Goal: Information Seeking & Learning: Check status

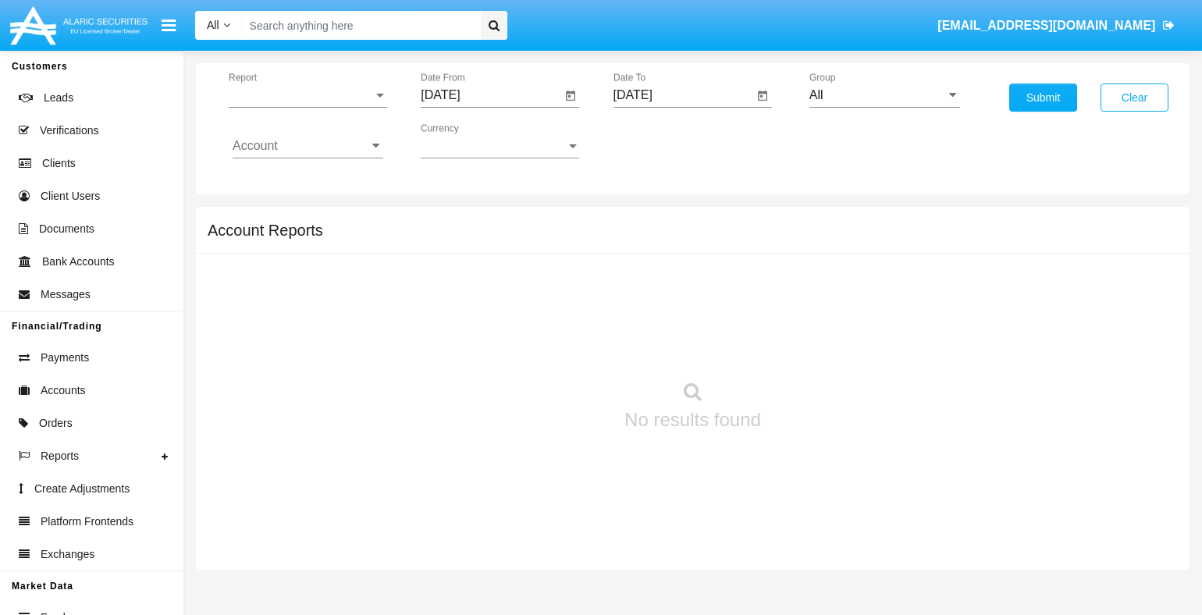
click at [308, 94] on span "Report" at bounding box center [301, 95] width 144 height 14
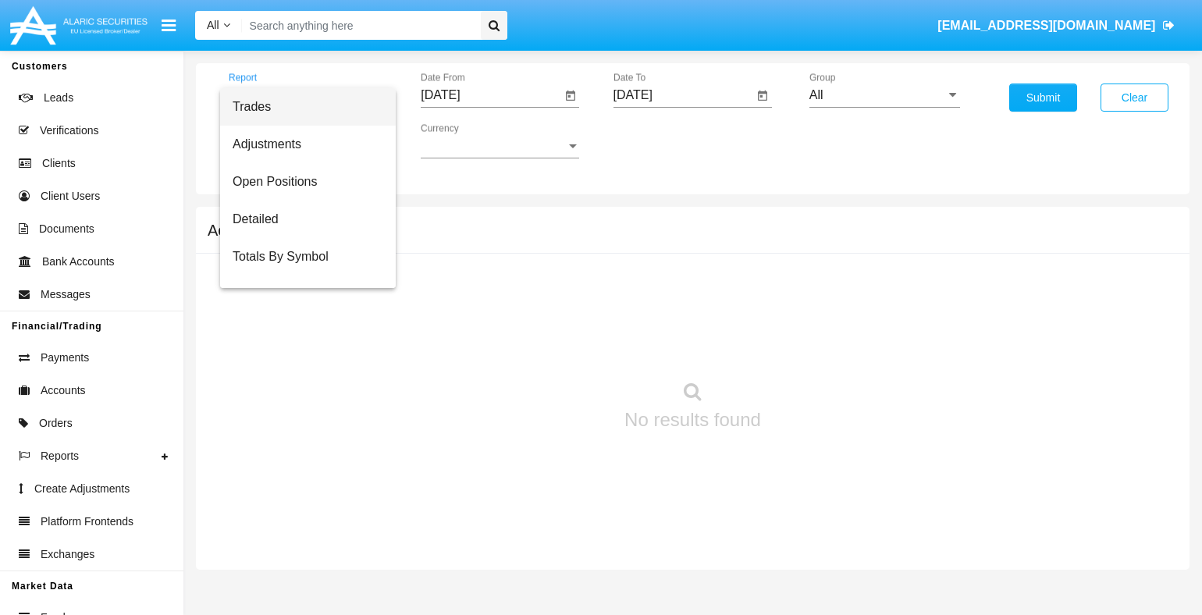
click at [302, 106] on span "Trades" at bounding box center [308, 106] width 151 height 37
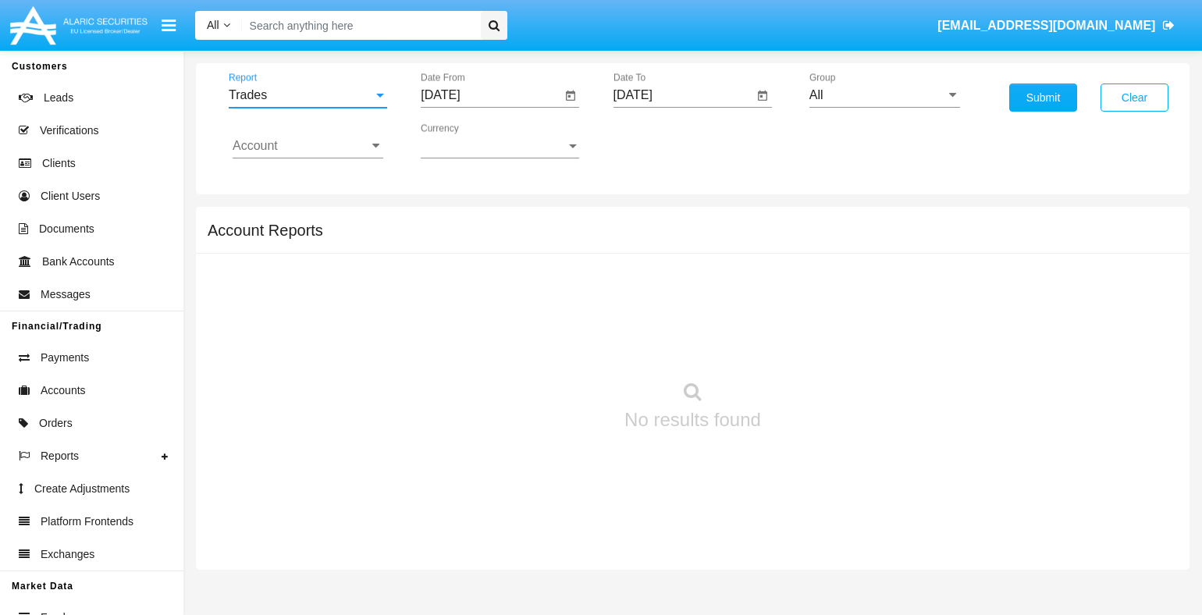
click at [490, 94] on input "[DATE]" at bounding box center [491, 95] width 140 height 14
click at [472, 140] on span "[DATE]" at bounding box center [458, 140] width 34 height 12
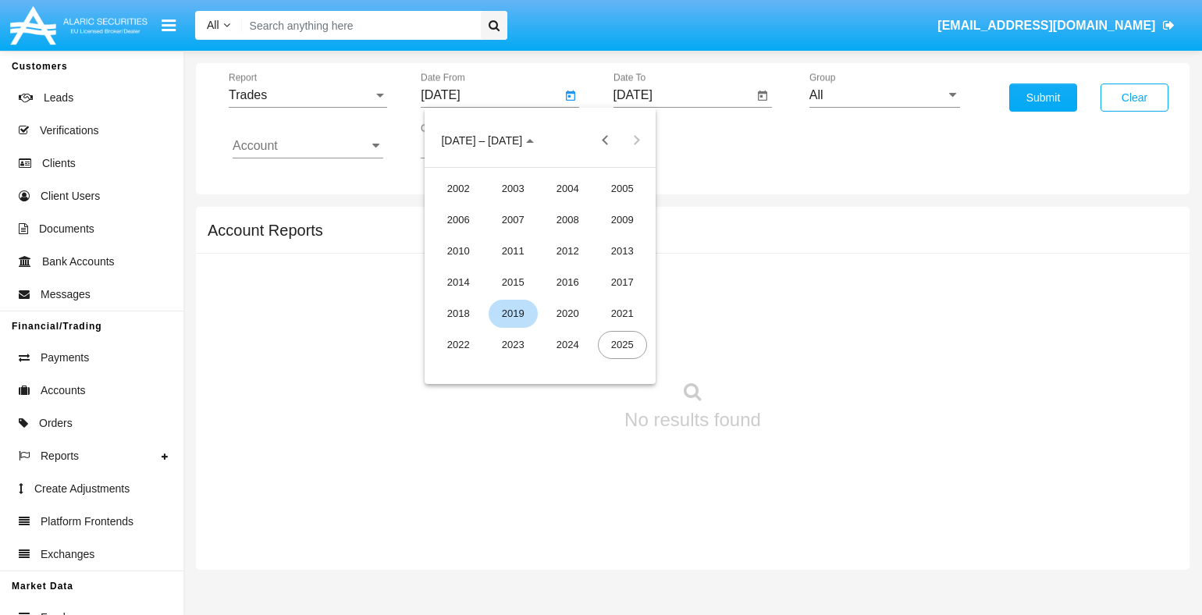
click at [513, 313] on div "2019" at bounding box center [513, 314] width 49 height 28
click at [458, 219] on div "JAN" at bounding box center [458, 220] width 49 height 28
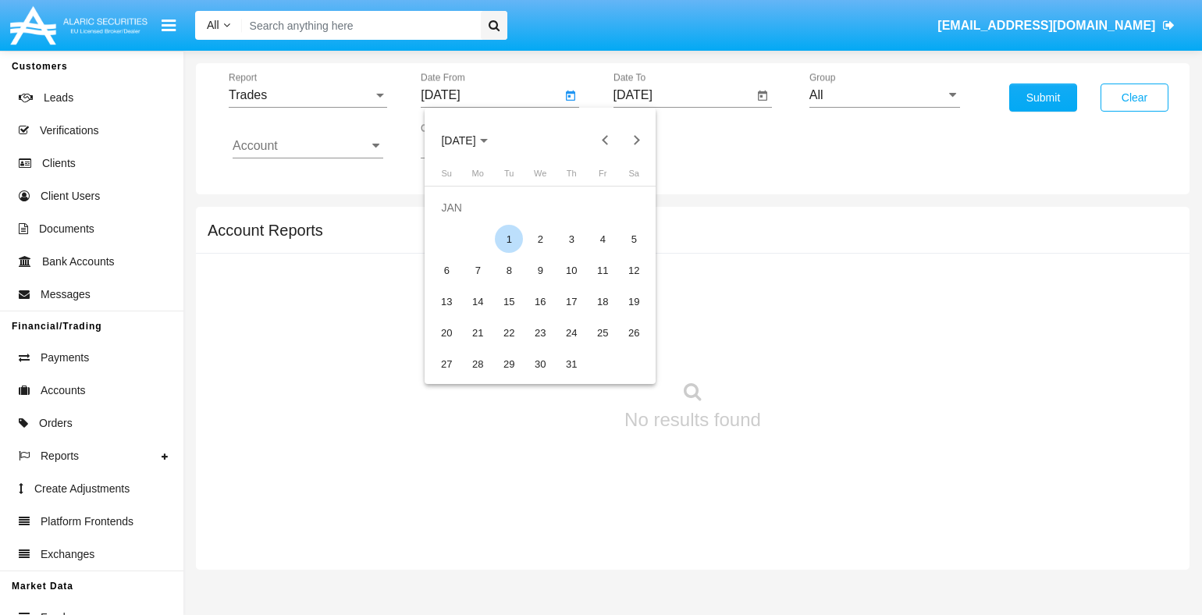
click at [509, 239] on div "1" at bounding box center [509, 239] width 28 height 28
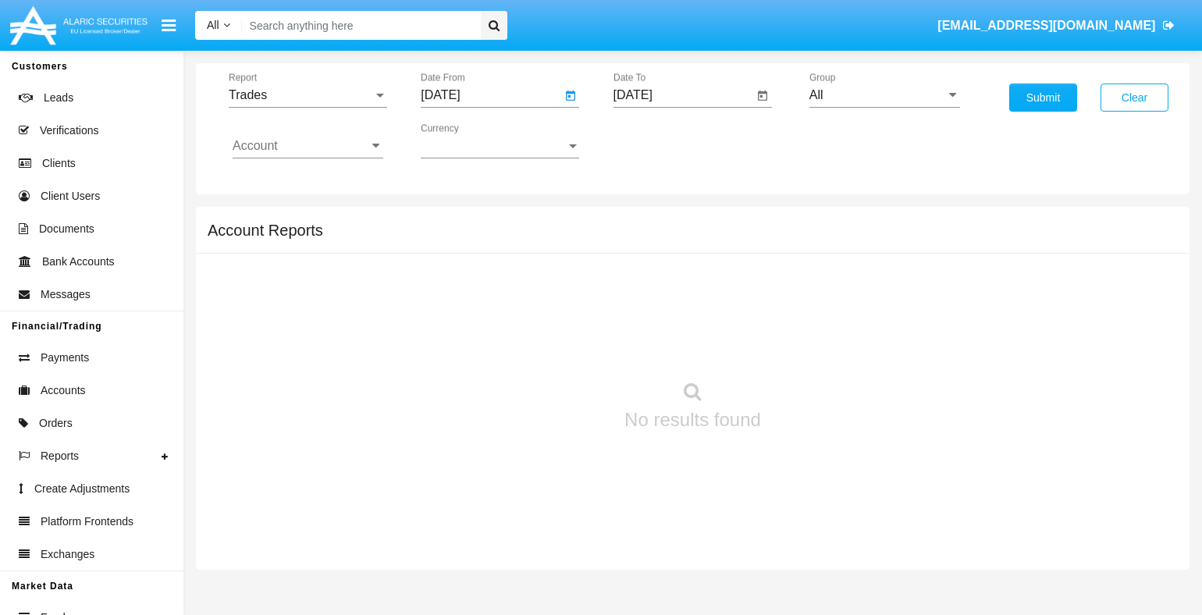
type input "[DATE]"
click at [683, 94] on input "[DATE]" at bounding box center [684, 95] width 140 height 14
click at [664, 140] on span "[DATE]" at bounding box center [651, 140] width 34 height 12
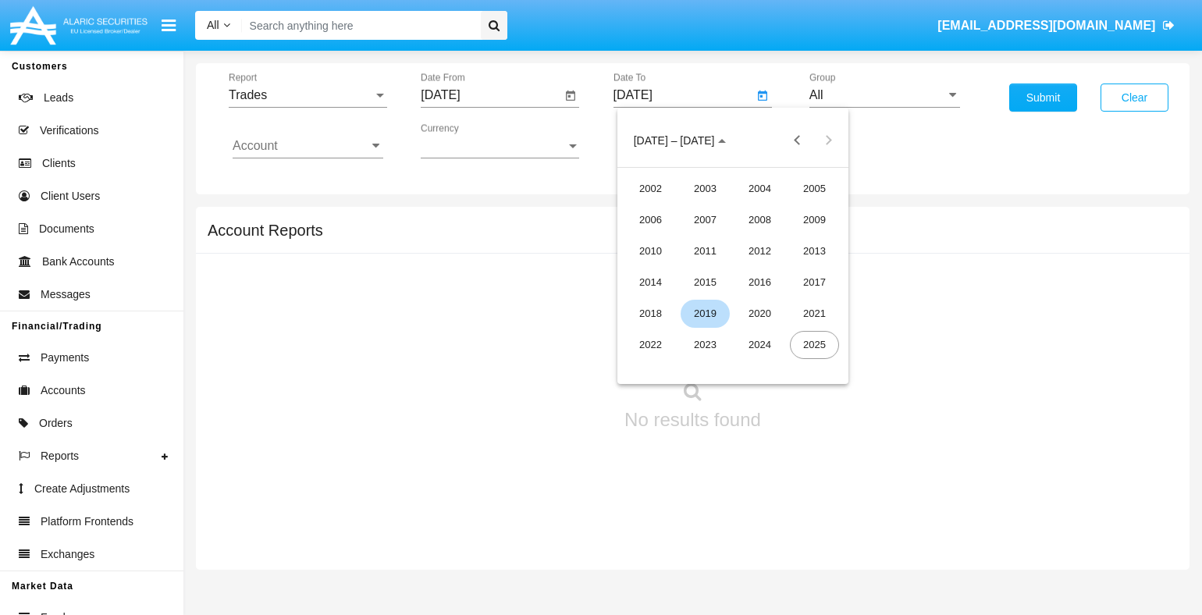
click at [705, 313] on div "2019" at bounding box center [705, 314] width 49 height 28
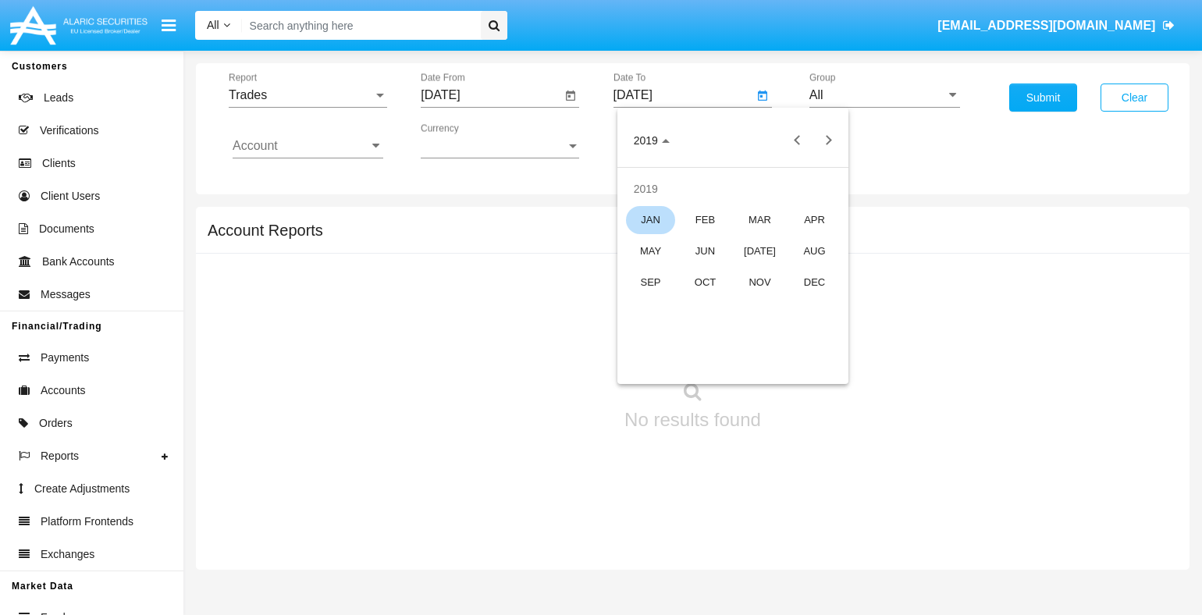
click at [650, 219] on div "JAN" at bounding box center [650, 220] width 49 height 28
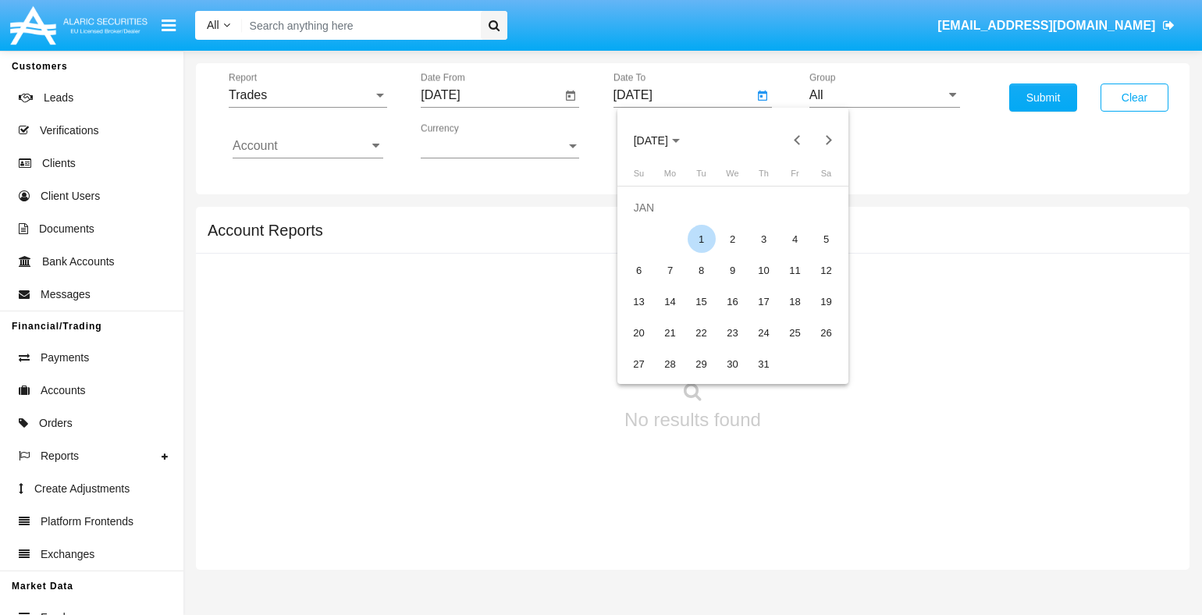
click at [701, 239] on div "1" at bounding box center [702, 239] width 28 height 28
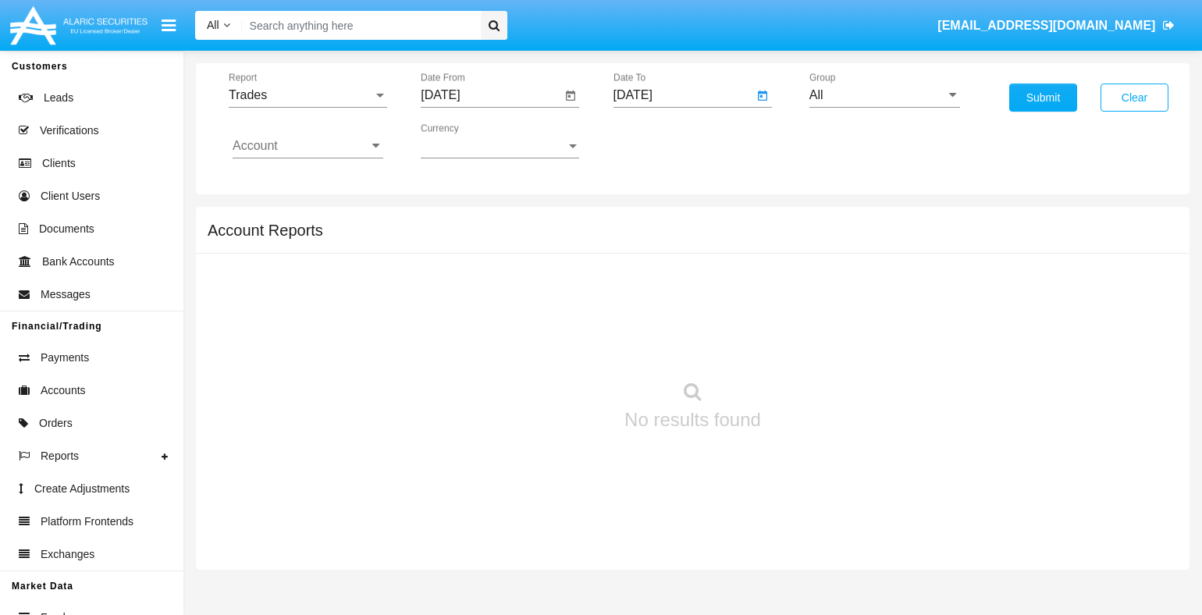
type input "[DATE]"
click at [308, 145] on input "Account" at bounding box center [308, 146] width 151 height 14
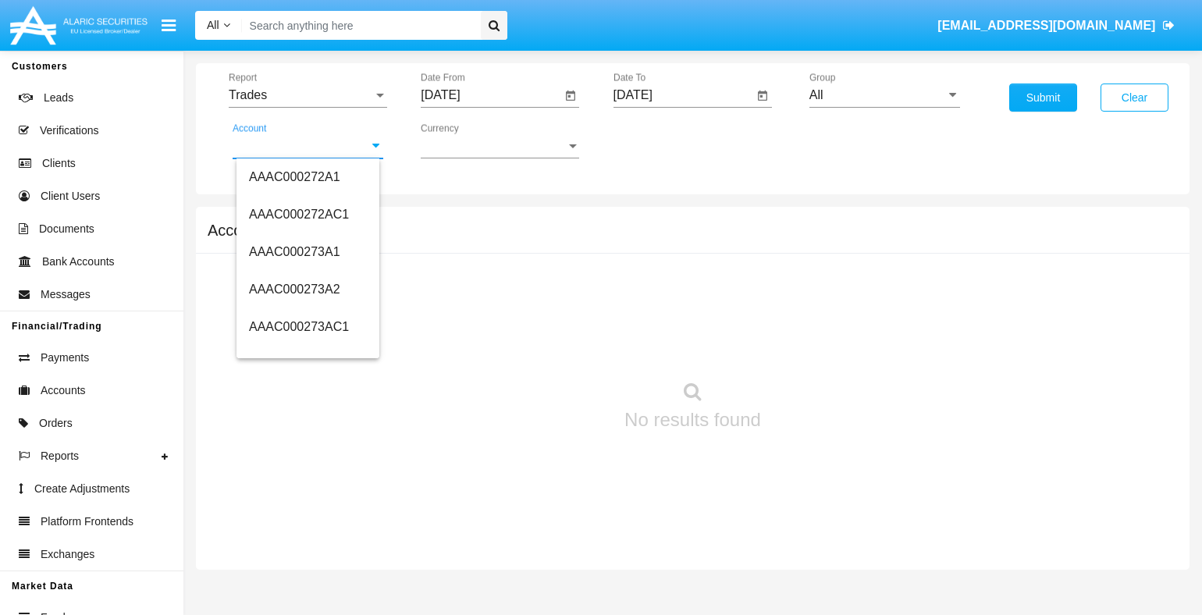
scroll to position [141620, 0]
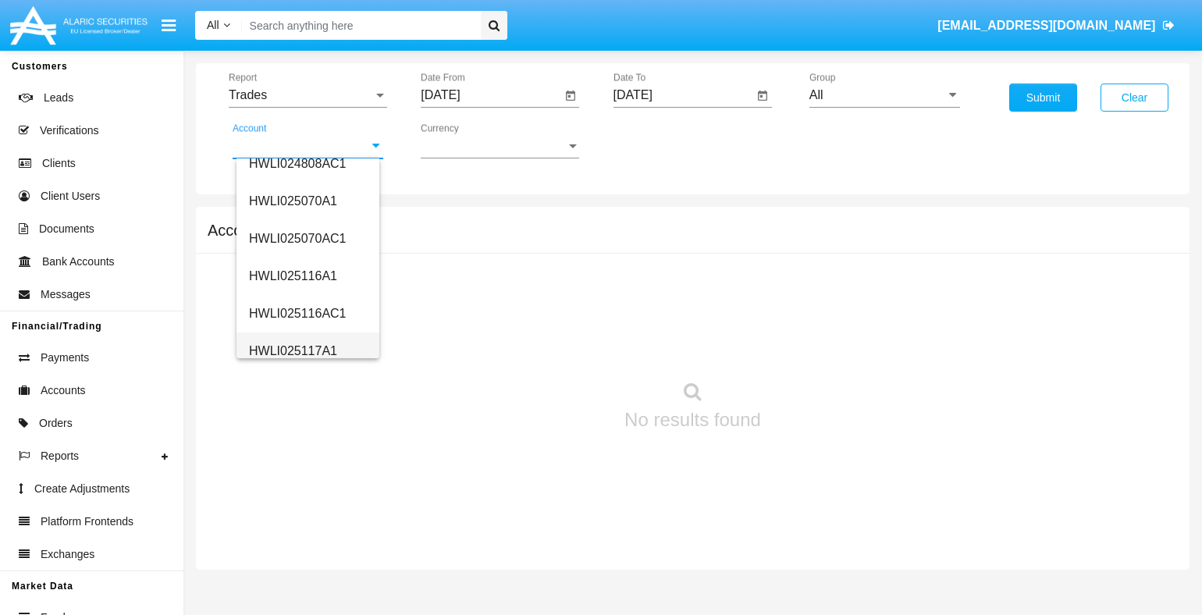
click at [291, 350] on span "HWLI025117A1" at bounding box center [293, 350] width 88 height 13
type input "HWLI025117A1"
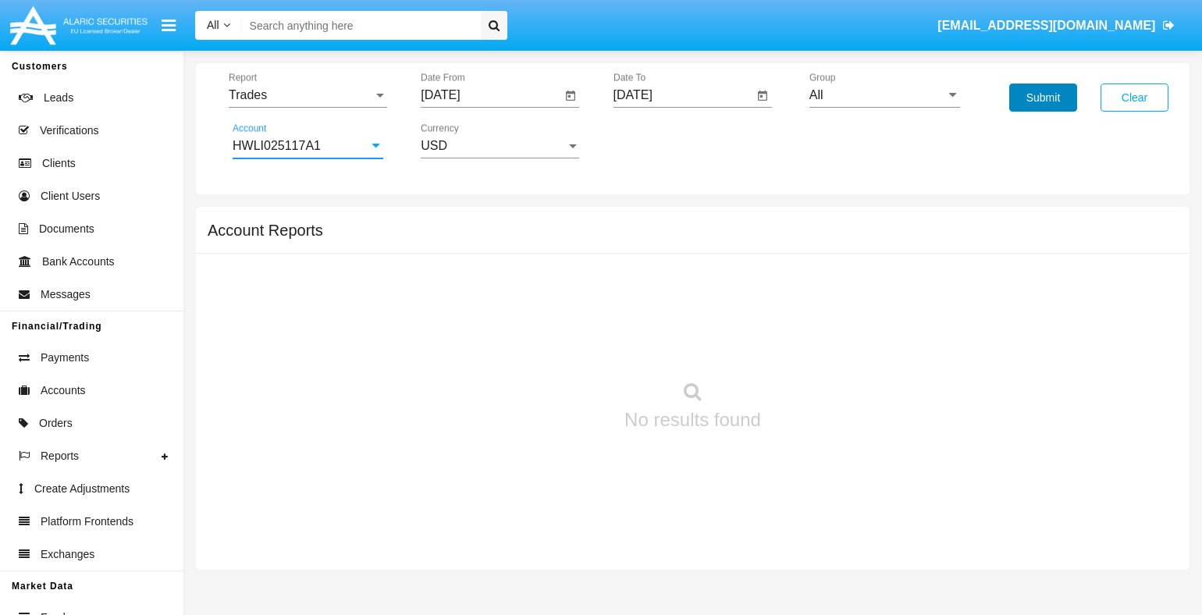
click at [1043, 98] on button "Submit" at bounding box center [1043, 98] width 68 height 28
click at [308, 94] on span "Report" at bounding box center [301, 95] width 144 height 14
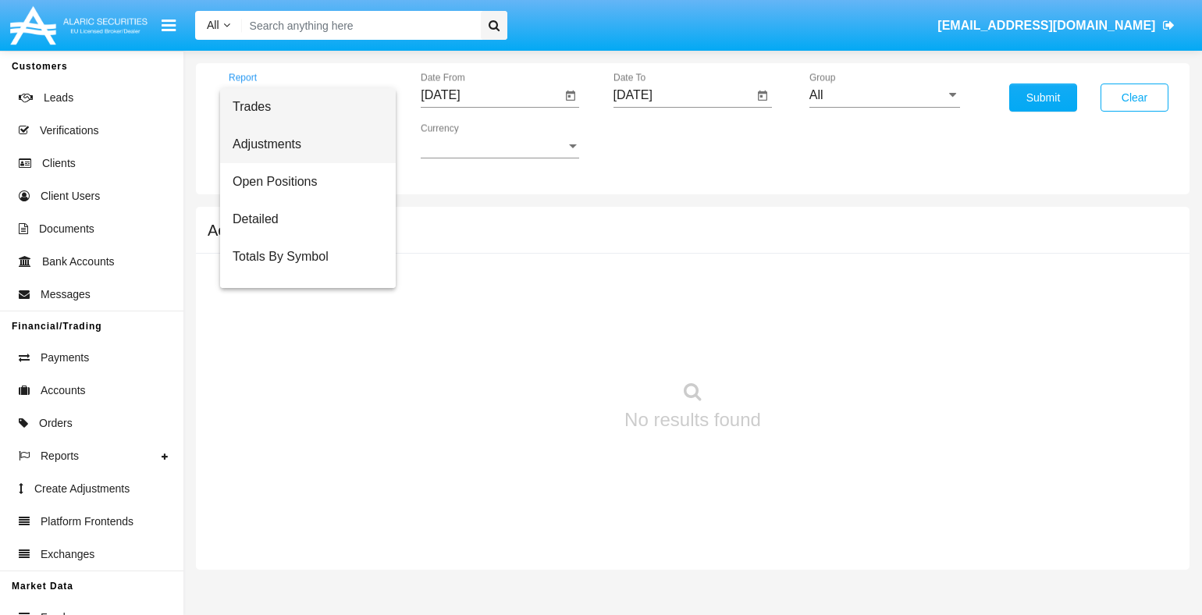
click at [302, 144] on span "Adjustments" at bounding box center [308, 144] width 151 height 37
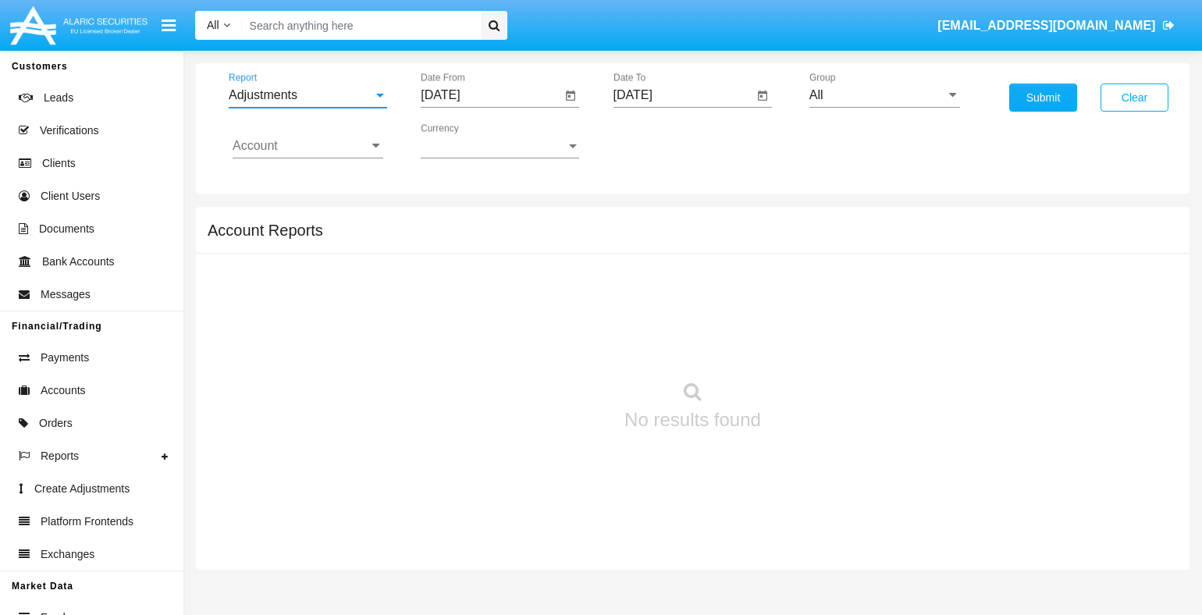
click at [490, 94] on input "[DATE]" at bounding box center [491, 95] width 140 height 14
click at [472, 140] on span "[DATE]" at bounding box center [458, 140] width 34 height 12
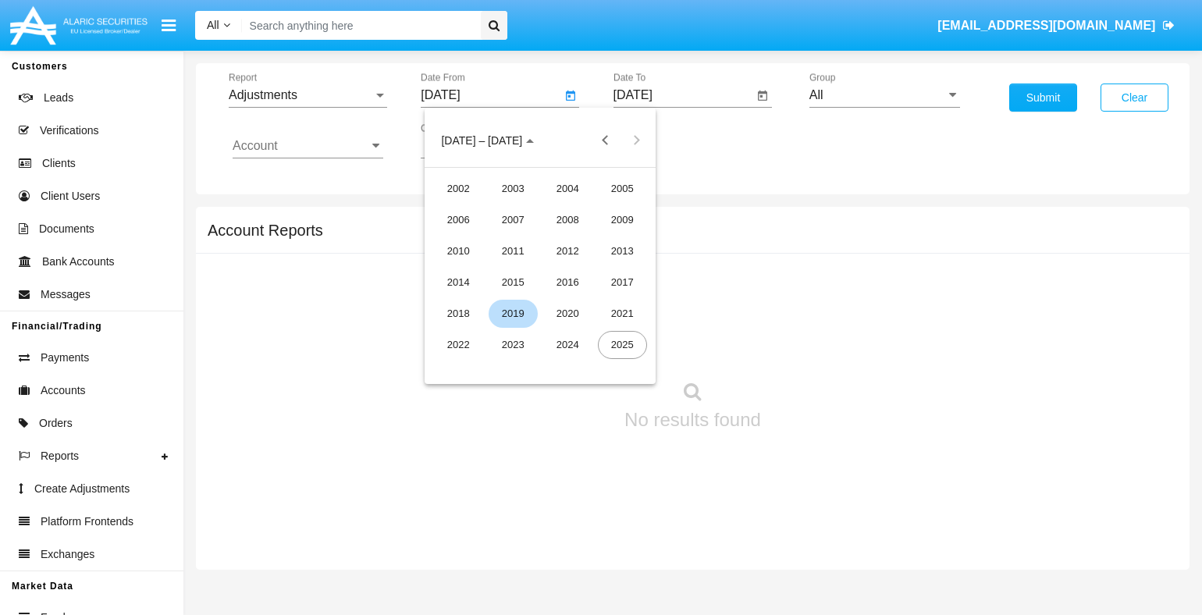
click at [513, 313] on div "2019" at bounding box center [513, 314] width 49 height 28
click at [458, 219] on div "JAN" at bounding box center [458, 220] width 49 height 28
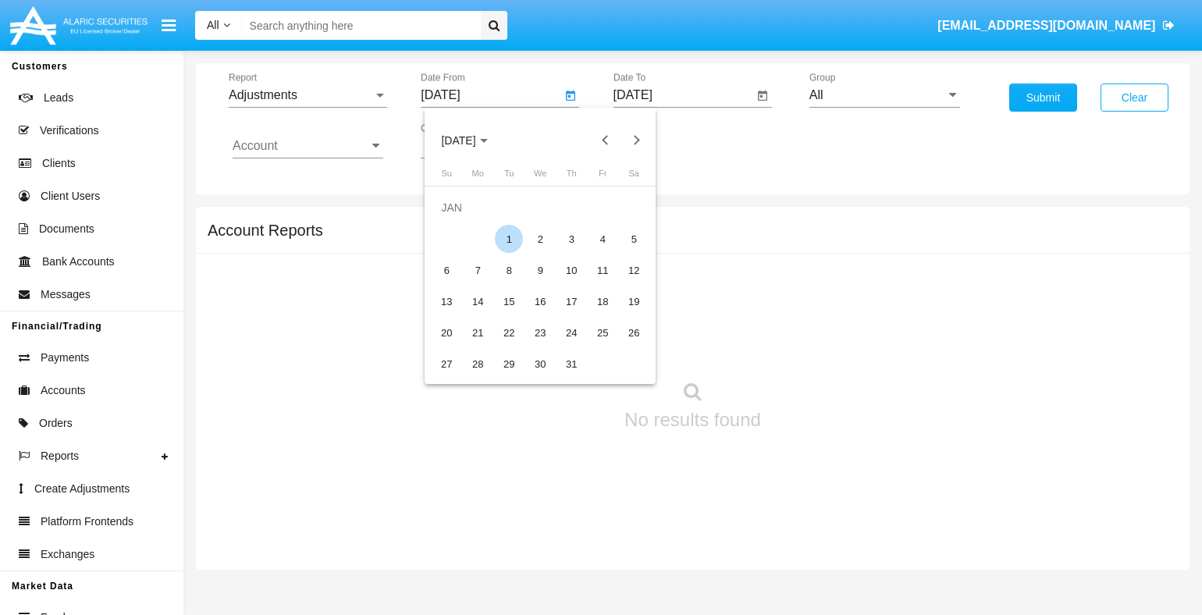
click at [509, 239] on div "1" at bounding box center [509, 239] width 28 height 28
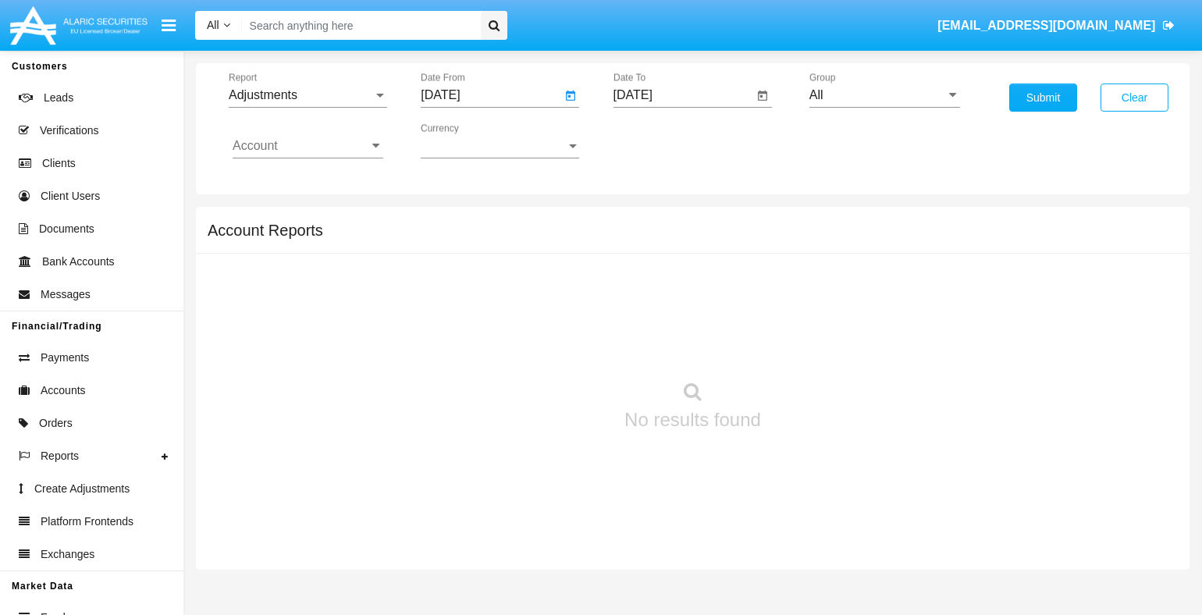
type input "[DATE]"
click at [683, 94] on input "[DATE]" at bounding box center [684, 95] width 140 height 14
click at [664, 140] on span "[DATE]" at bounding box center [651, 140] width 34 height 12
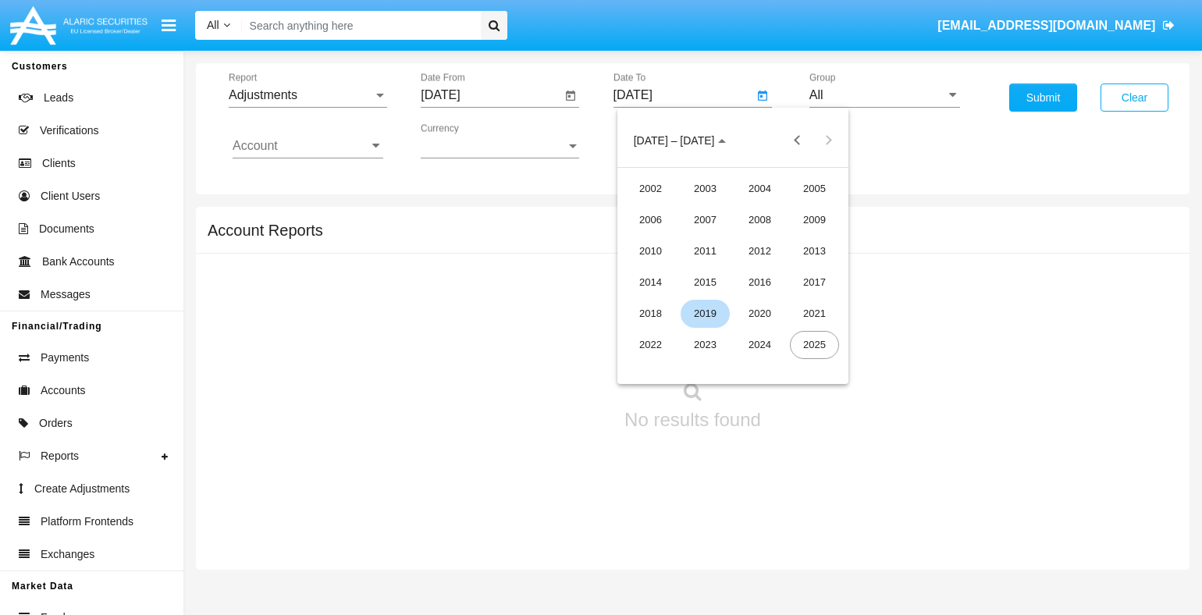
click at [705, 313] on div "2019" at bounding box center [705, 314] width 49 height 28
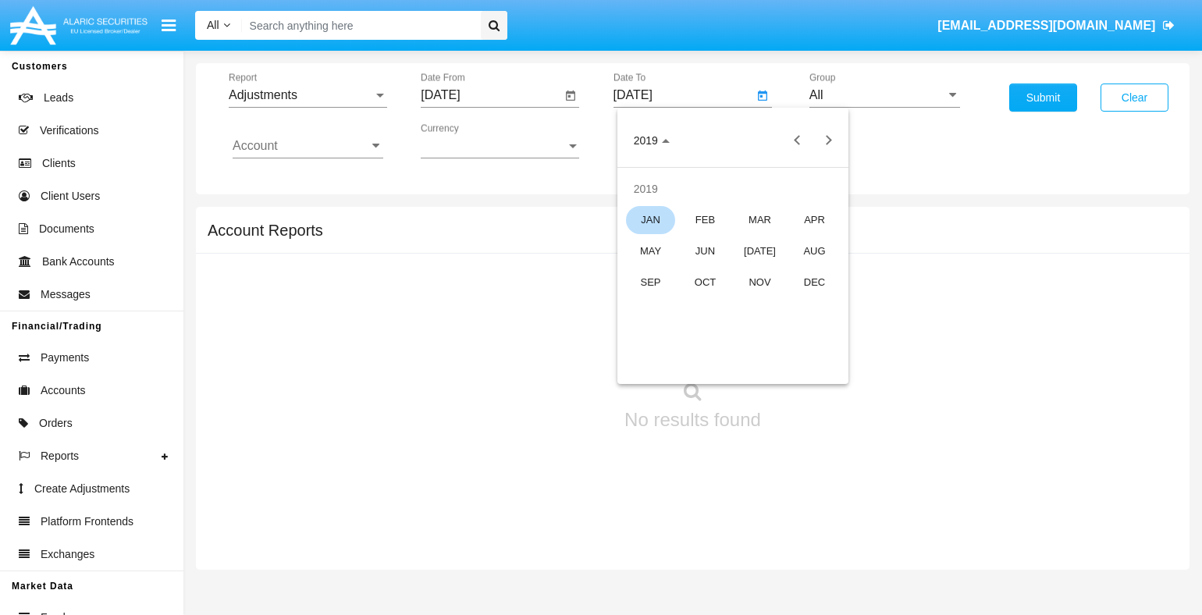
click at [650, 219] on div "JAN" at bounding box center [650, 220] width 49 height 28
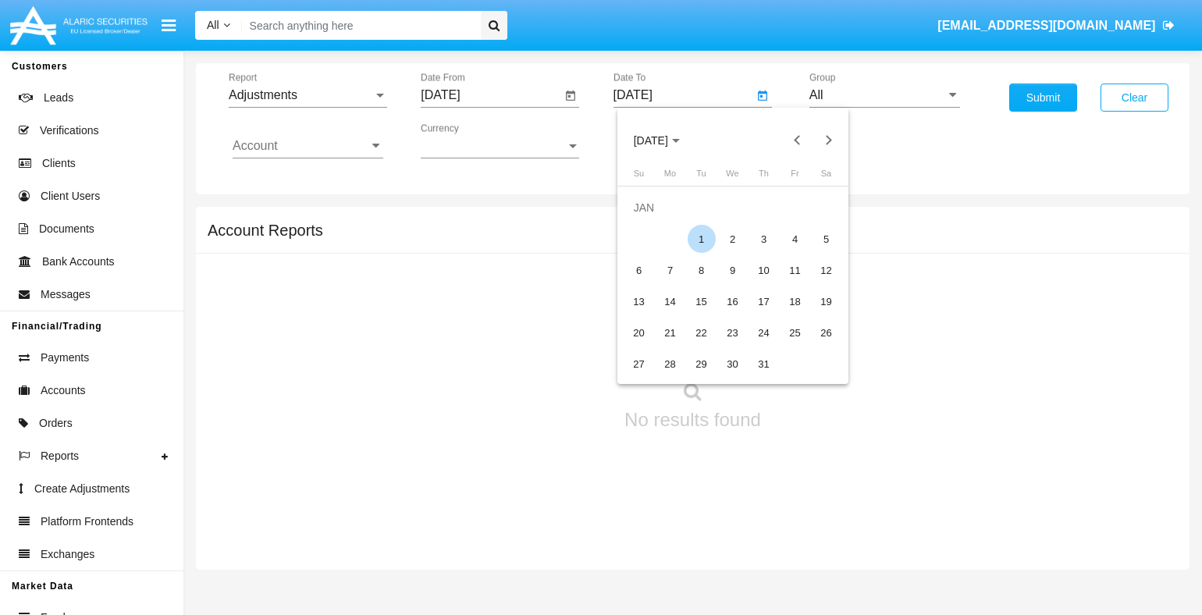
click at [701, 239] on div "1" at bounding box center [702, 239] width 28 height 28
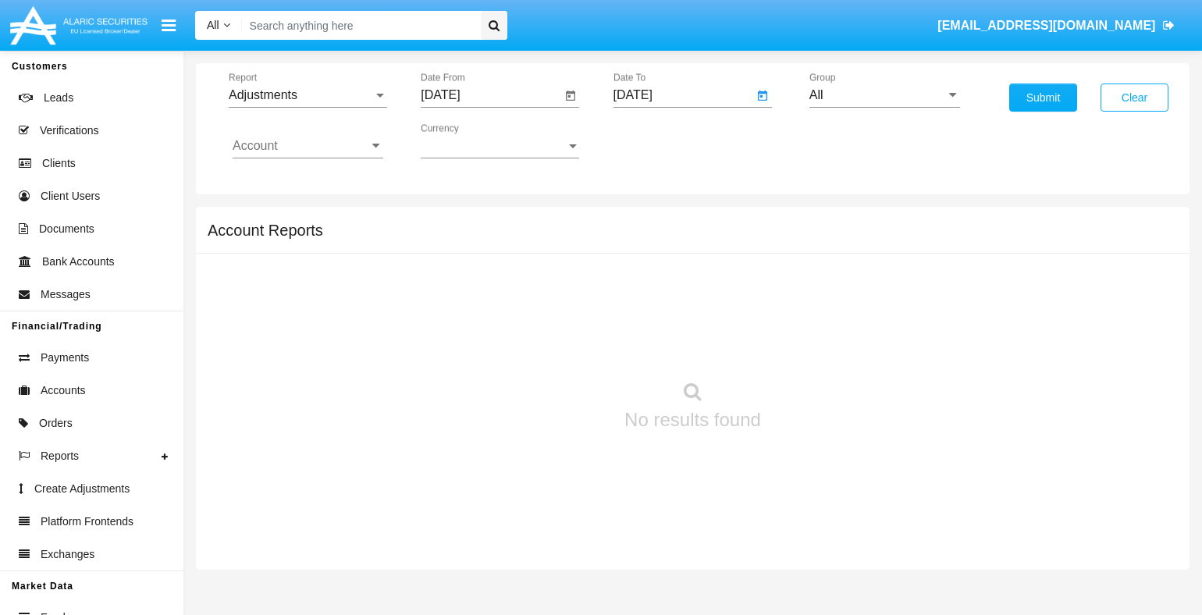
type input "[DATE]"
click at [308, 145] on input "Account" at bounding box center [308, 146] width 151 height 14
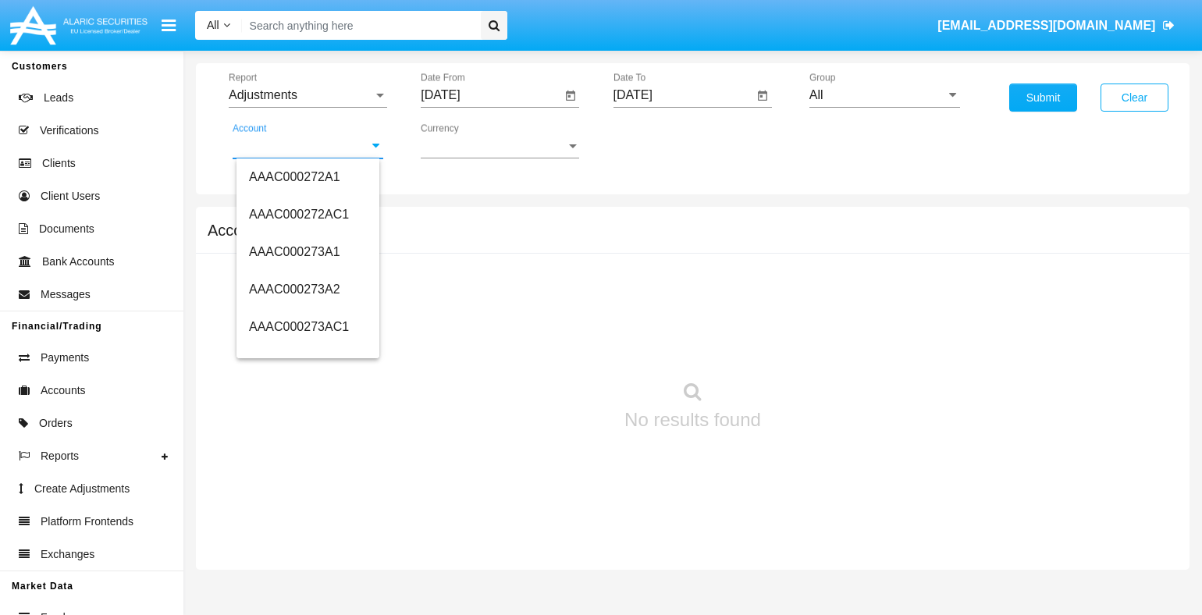
type input "HWLI025117A1"
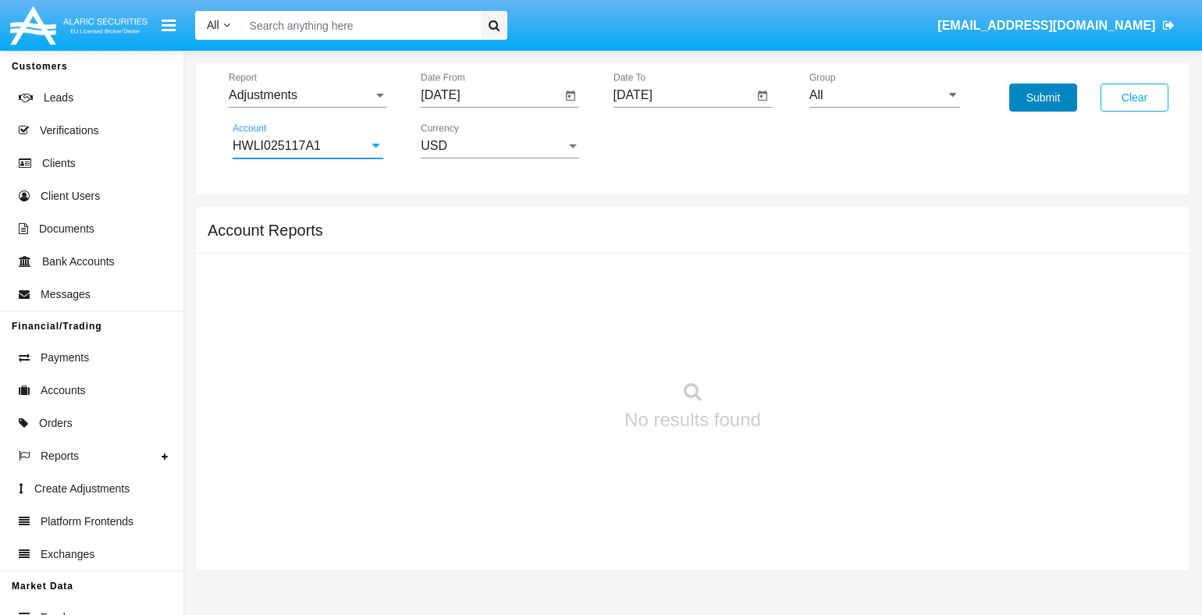
click at [1043, 98] on button "Submit" at bounding box center [1043, 98] width 68 height 28
click at [308, 94] on span "Report" at bounding box center [301, 95] width 144 height 14
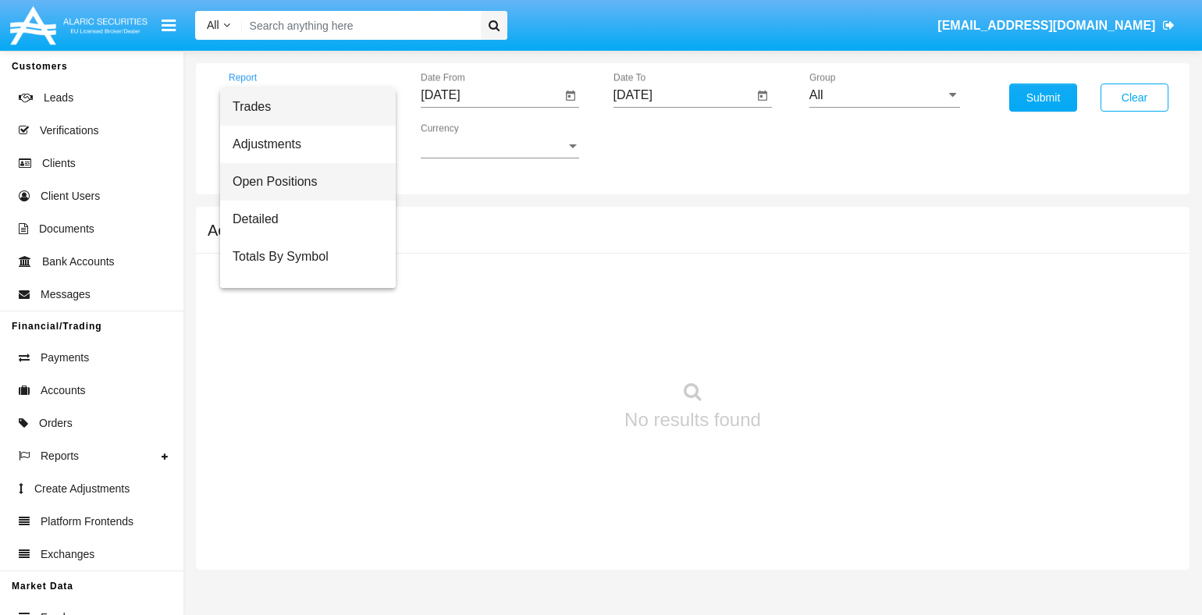
click at [302, 181] on span "Open Positions" at bounding box center [308, 181] width 151 height 37
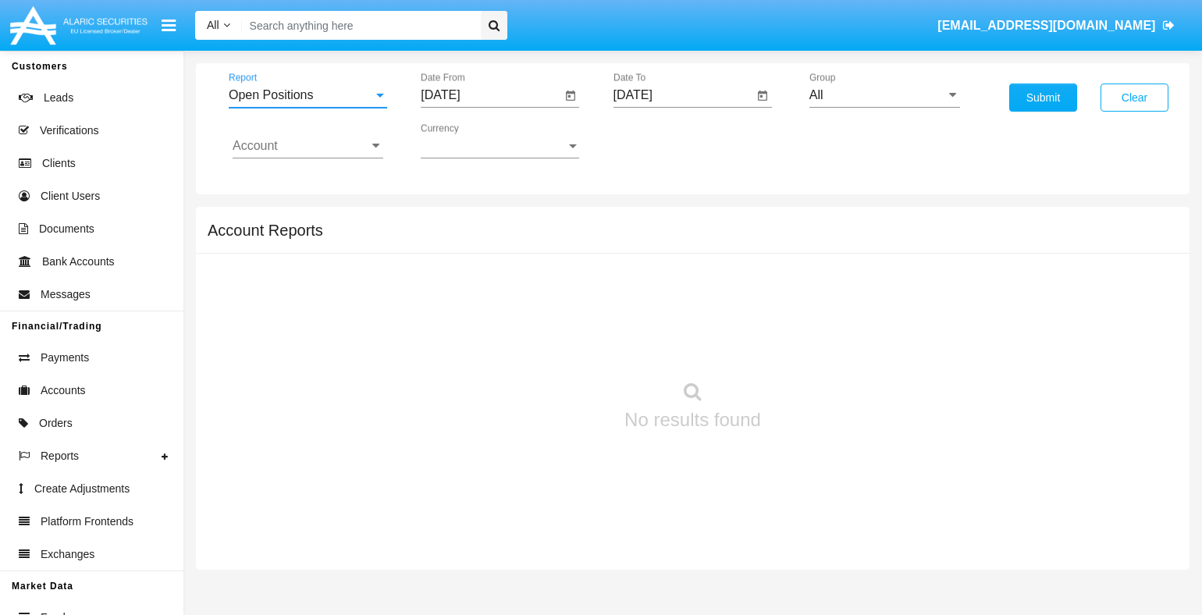
click at [490, 94] on input "[DATE]" at bounding box center [491, 95] width 140 height 14
click at [472, 140] on span "[DATE]" at bounding box center [458, 140] width 34 height 12
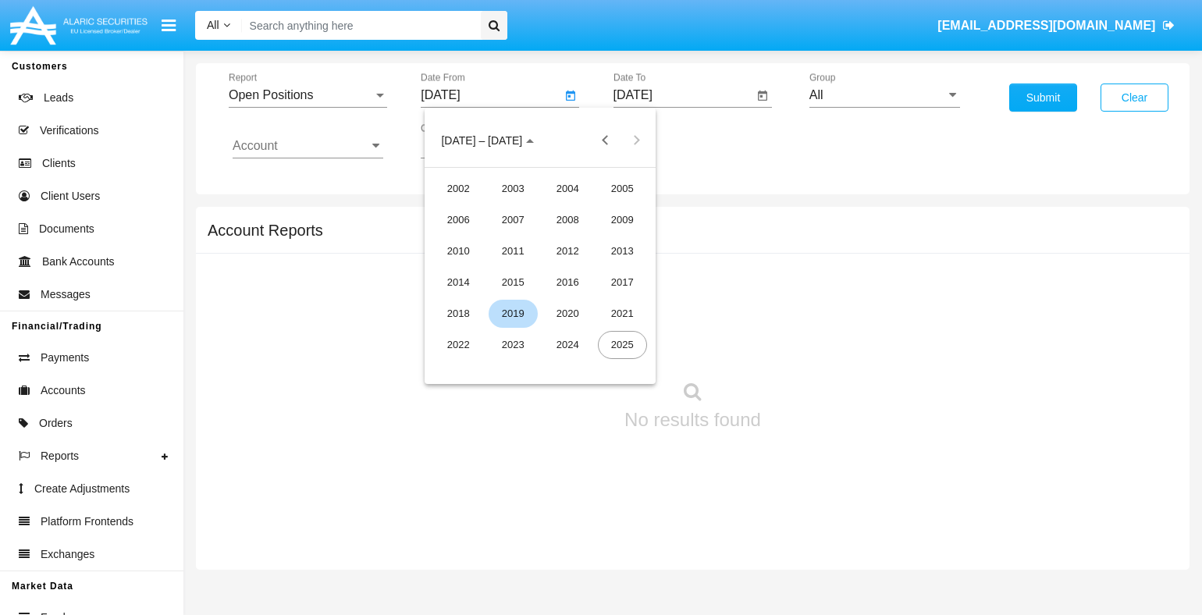
click at [513, 313] on div "2019" at bounding box center [513, 314] width 49 height 28
click at [458, 219] on div "JAN" at bounding box center [458, 220] width 49 height 28
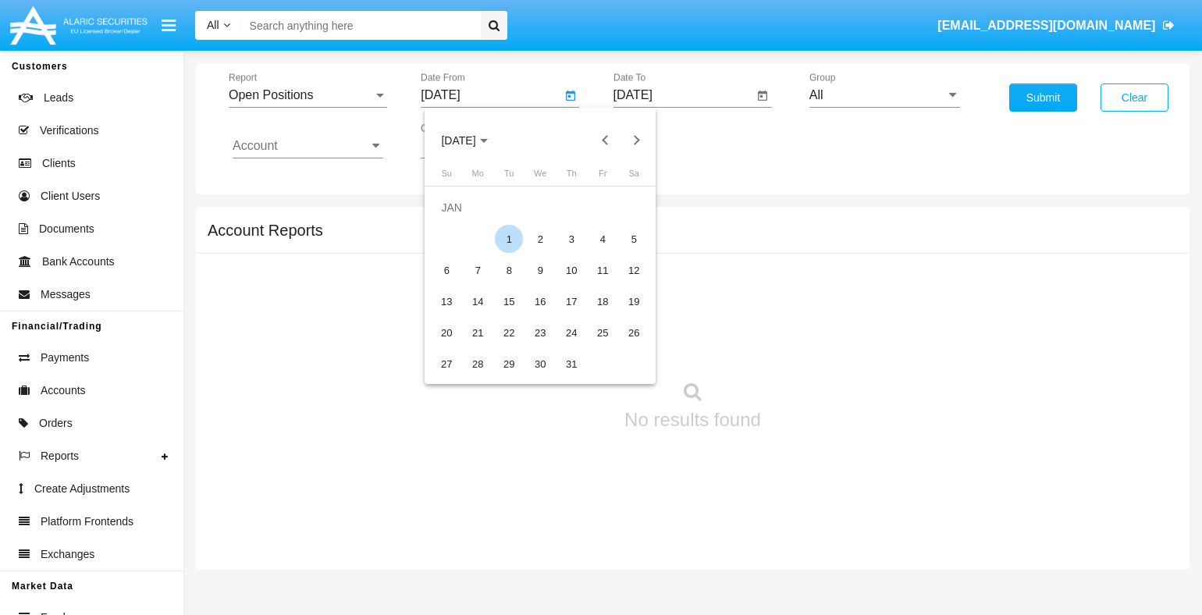
click at [509, 239] on div "1" at bounding box center [509, 239] width 28 height 28
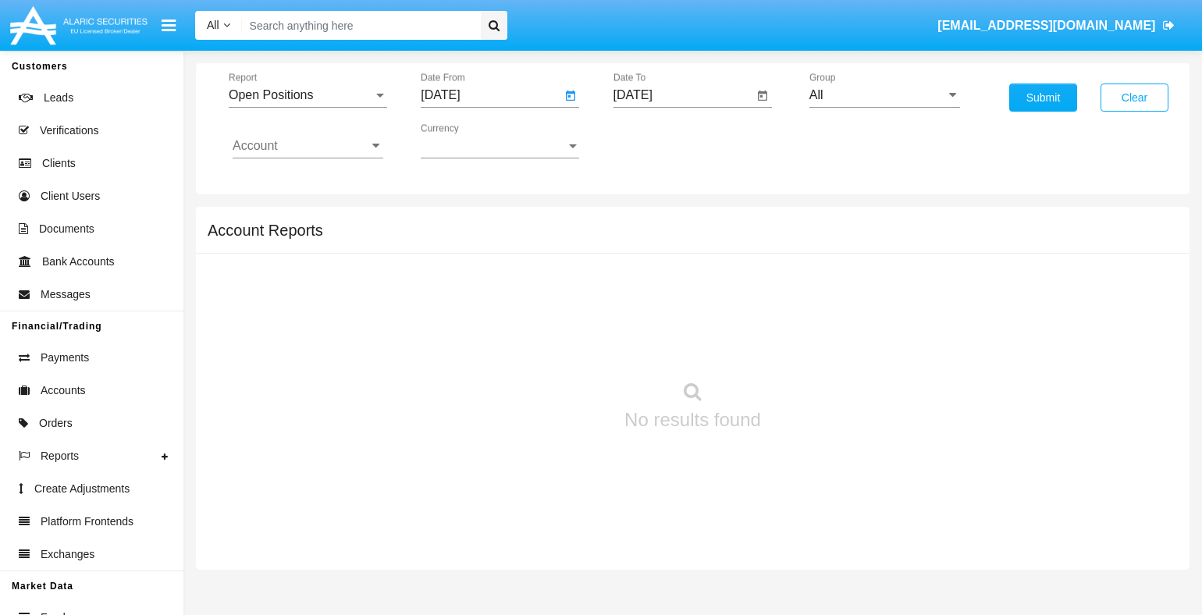
type input "[DATE]"
click at [683, 94] on input "[DATE]" at bounding box center [684, 95] width 140 height 14
click at [664, 140] on span "[DATE]" at bounding box center [651, 140] width 34 height 12
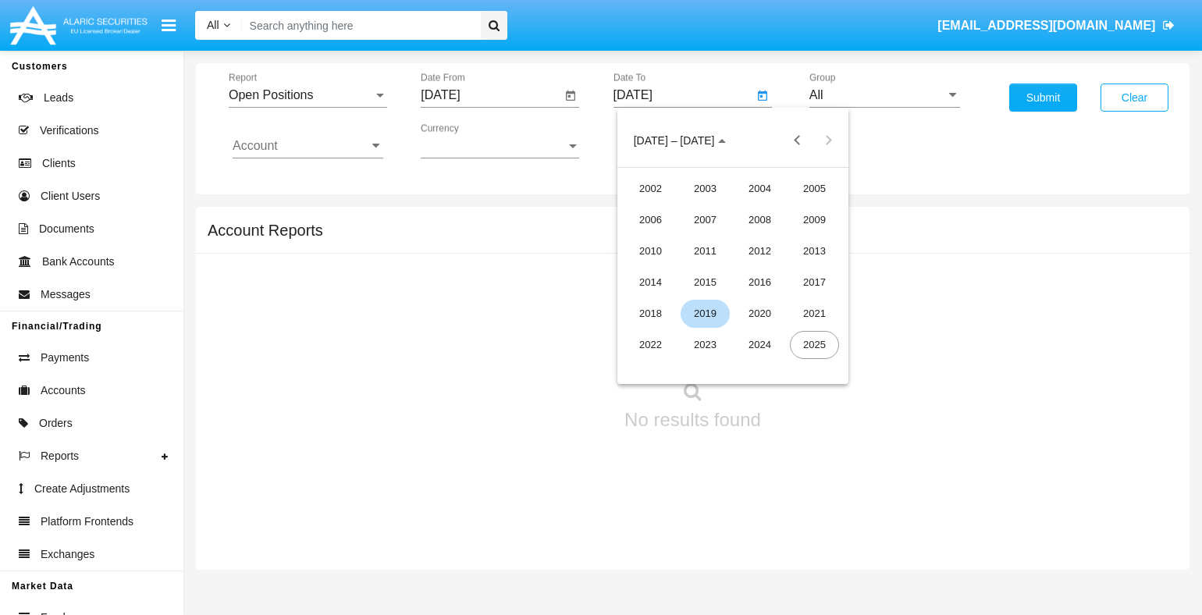
click at [705, 313] on div "2019" at bounding box center [705, 314] width 49 height 28
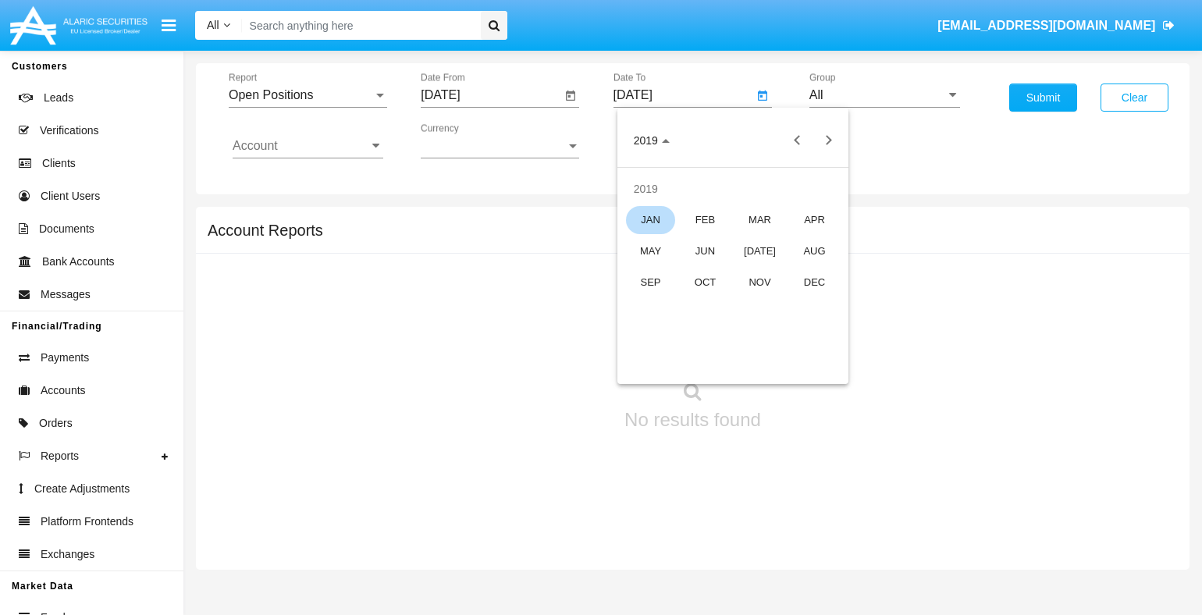
click at [650, 219] on div "JAN" at bounding box center [650, 220] width 49 height 28
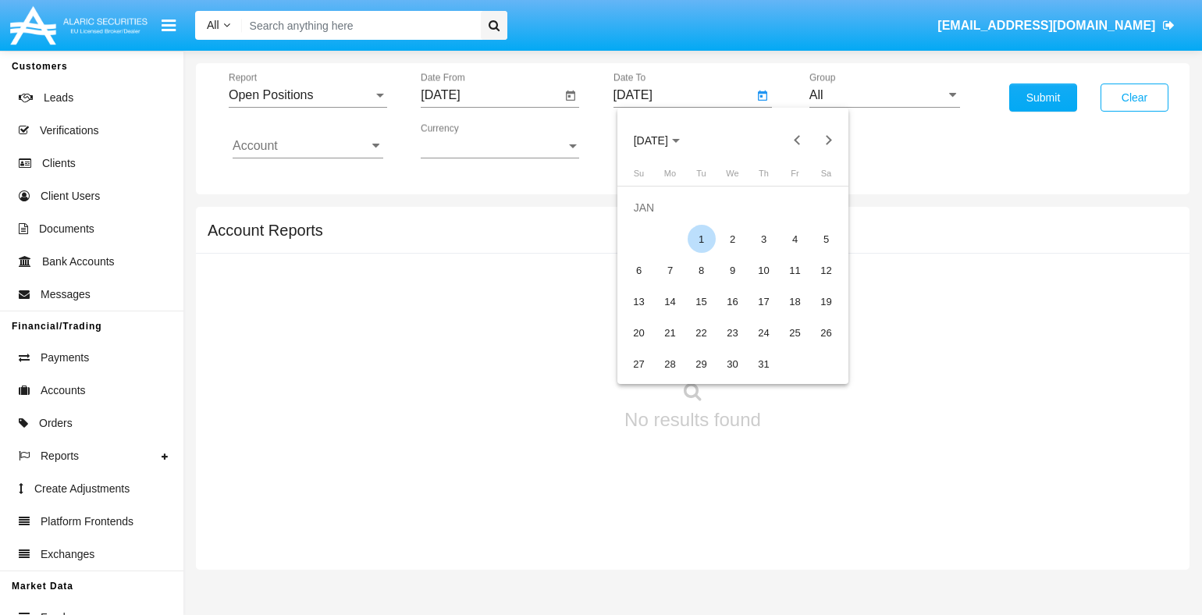
click at [701, 239] on div "1" at bounding box center [702, 239] width 28 height 28
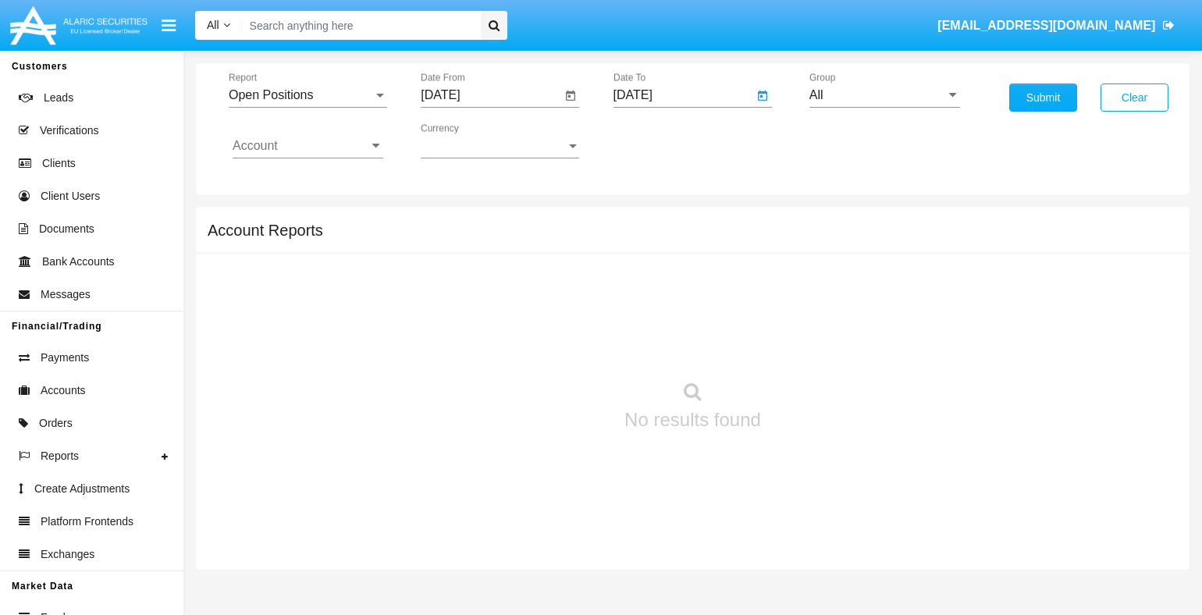
type input "[DATE]"
click at [308, 145] on input "Account" at bounding box center [308, 146] width 151 height 14
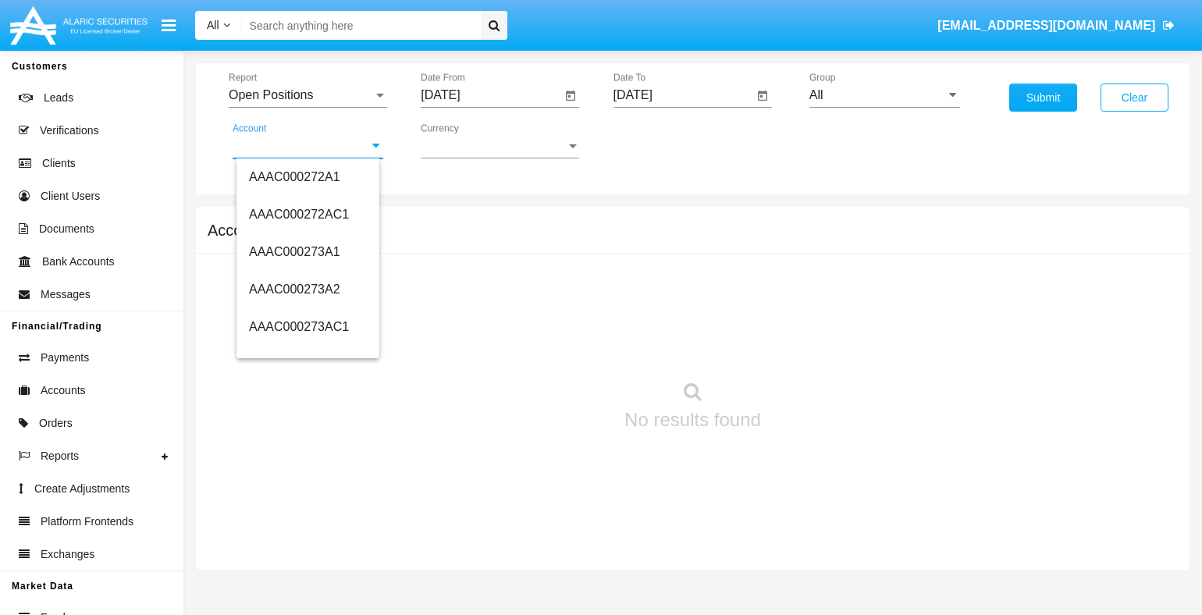
scroll to position [141620, 0]
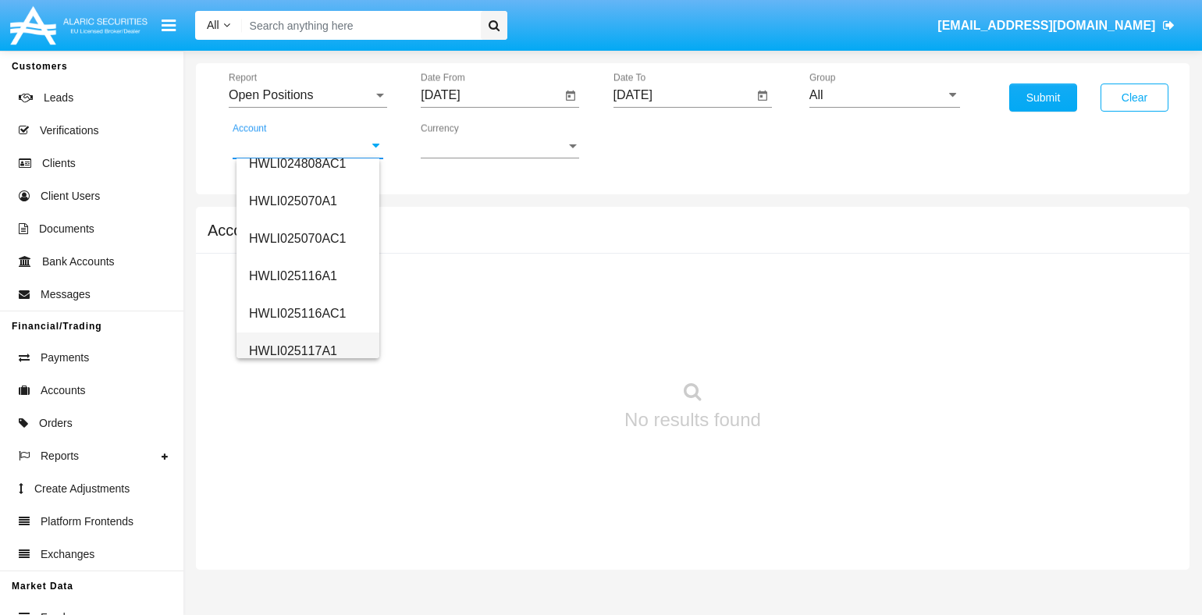
click at [291, 350] on span "HWLI025117A1" at bounding box center [293, 350] width 88 height 13
type input "HWLI025117A1"
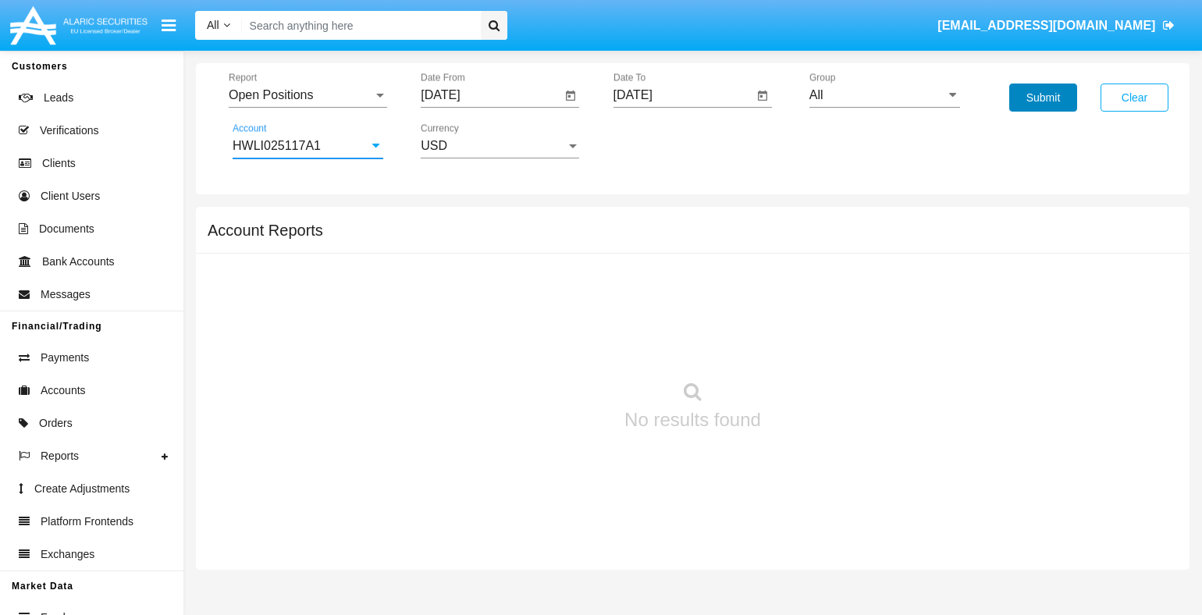
click at [1043, 98] on button "Submit" at bounding box center [1043, 98] width 68 height 28
click at [308, 94] on span "Report" at bounding box center [301, 95] width 144 height 14
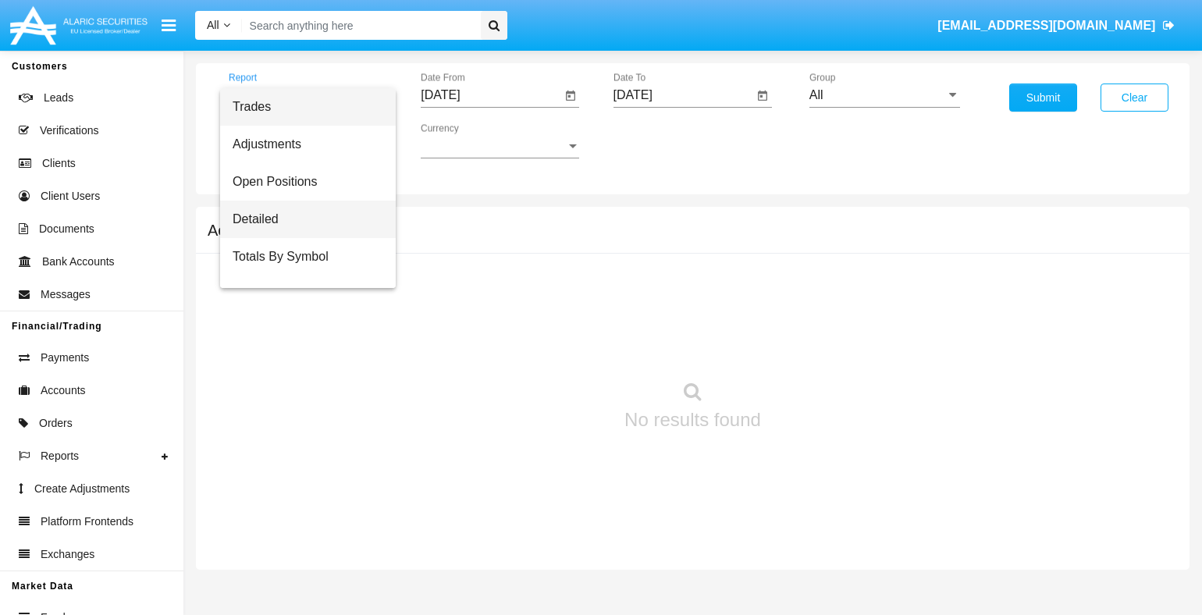
click at [302, 219] on span "Detailed" at bounding box center [308, 219] width 151 height 37
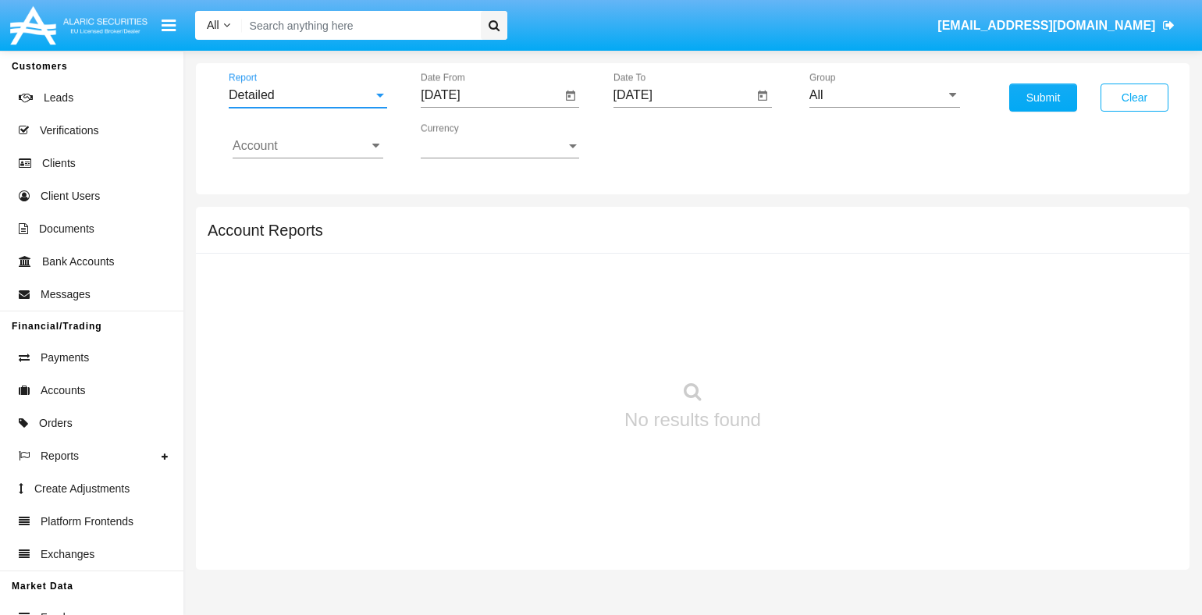
click at [490, 94] on input "[DATE]" at bounding box center [491, 95] width 140 height 14
click at [472, 140] on span "[DATE]" at bounding box center [458, 140] width 34 height 12
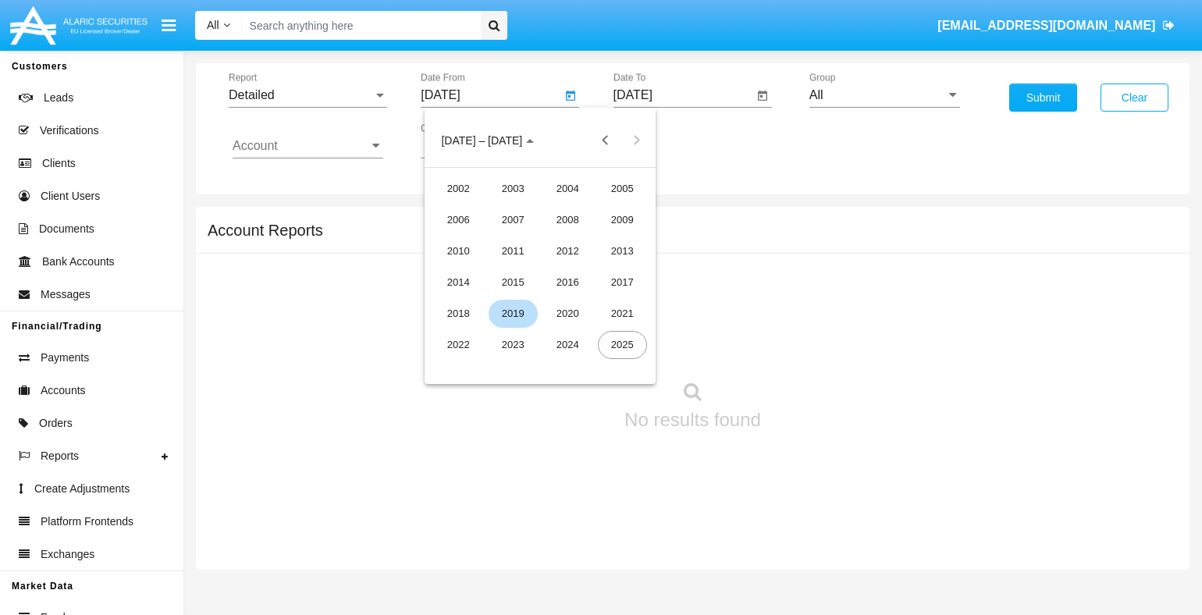
click at [513, 313] on div "2019" at bounding box center [513, 314] width 49 height 28
click at [458, 219] on div "JAN" at bounding box center [458, 220] width 49 height 28
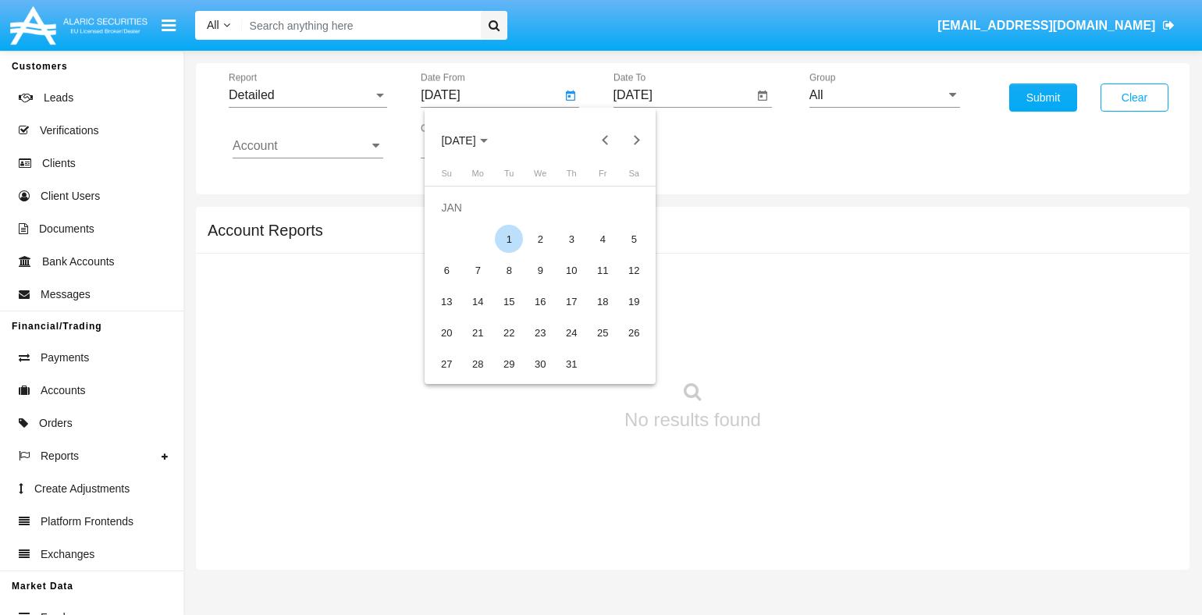
click at [509, 239] on div "1" at bounding box center [509, 239] width 28 height 28
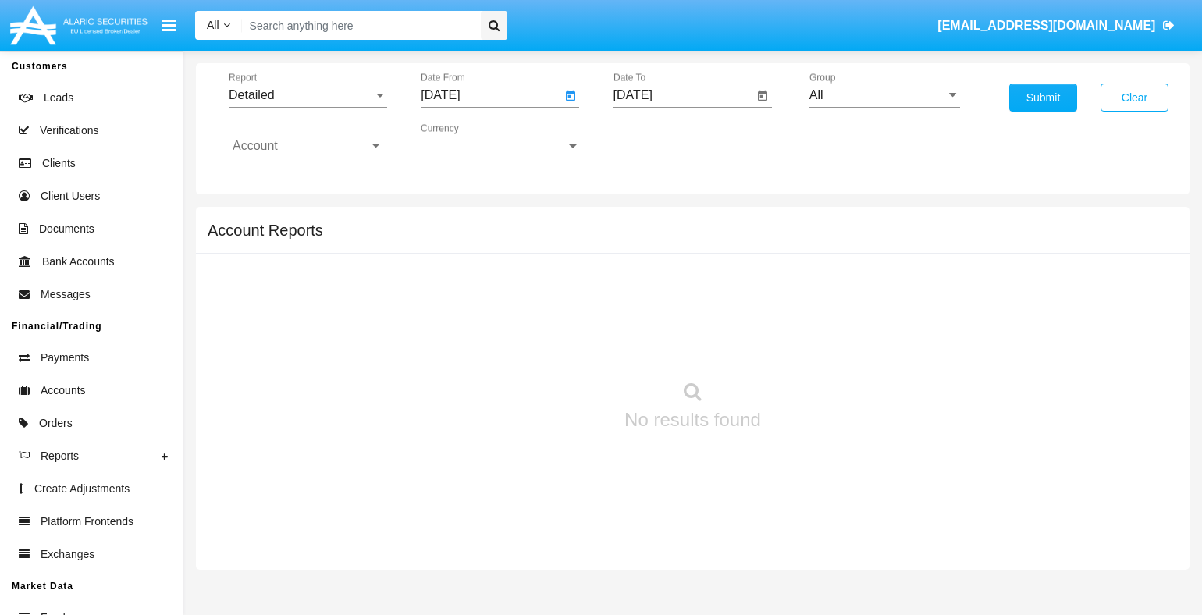
type input "[DATE]"
click at [683, 94] on input "[DATE]" at bounding box center [684, 95] width 140 height 14
click at [664, 140] on span "[DATE]" at bounding box center [651, 140] width 34 height 12
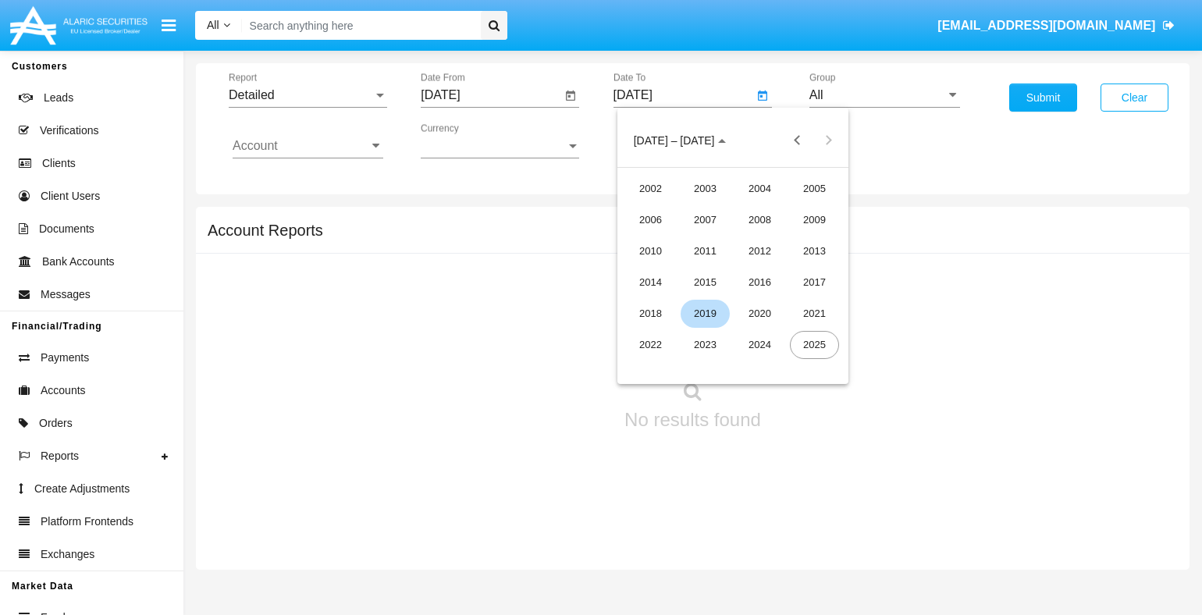
click at [705, 313] on div "2019" at bounding box center [705, 314] width 49 height 28
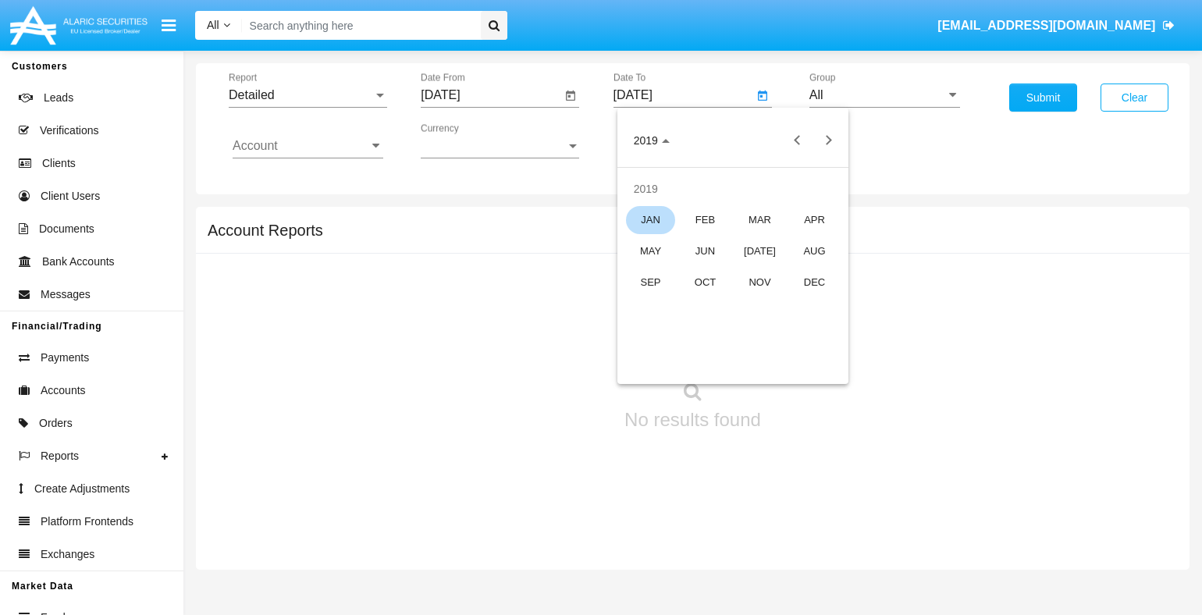
click at [650, 219] on div "JAN" at bounding box center [650, 220] width 49 height 28
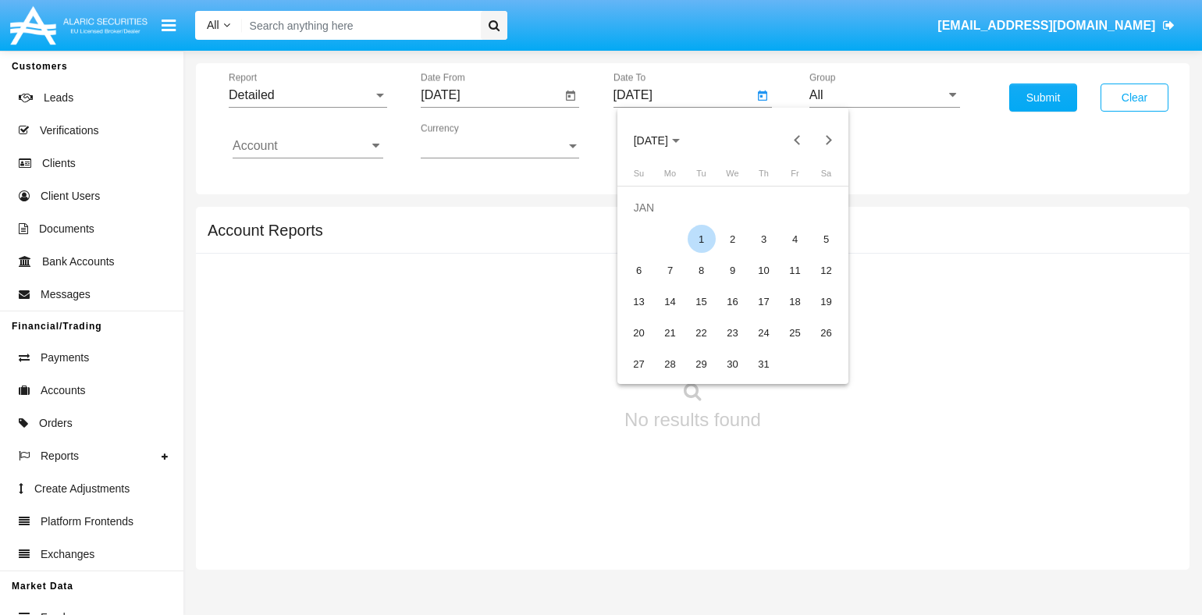
click at [701, 239] on div "1" at bounding box center [702, 239] width 28 height 28
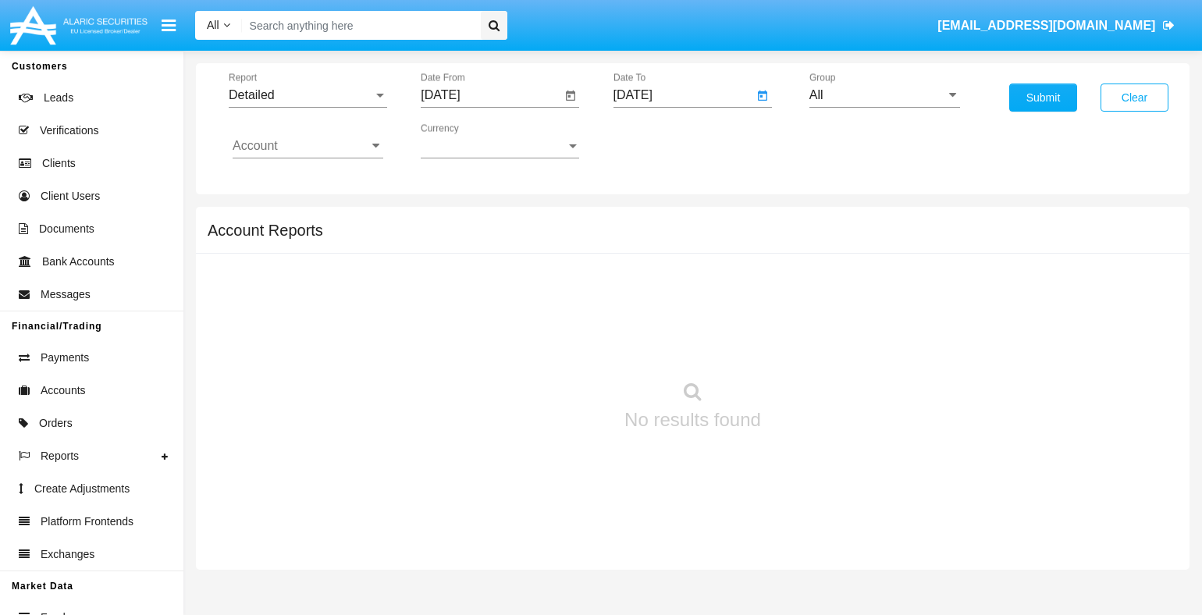
type input "[DATE]"
click at [308, 145] on input "Account" at bounding box center [308, 146] width 151 height 14
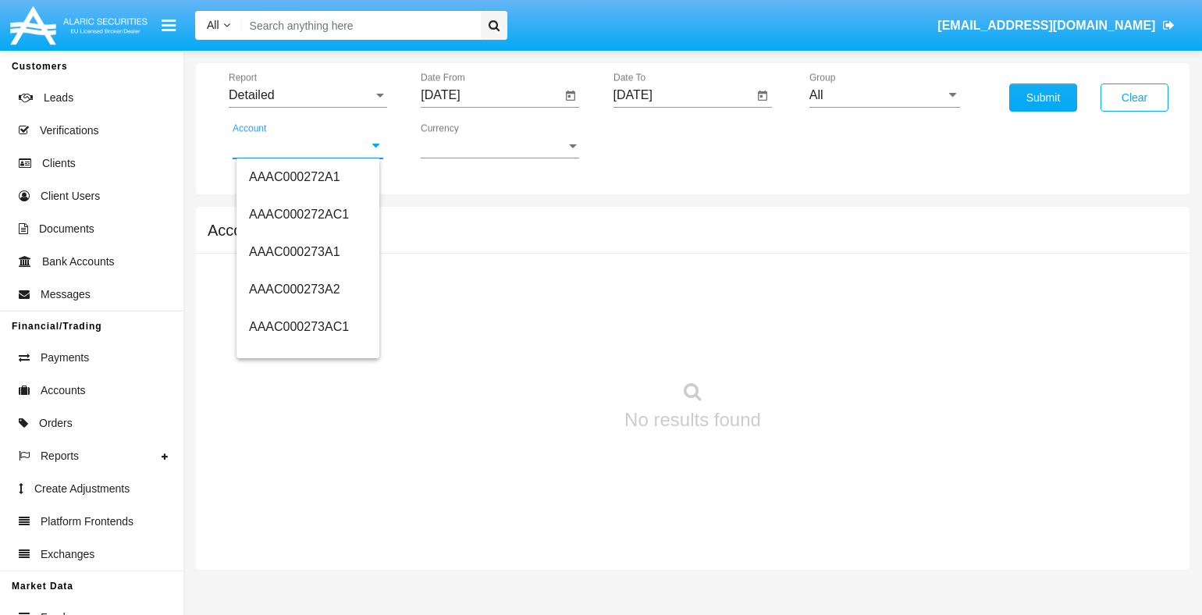
type input "HWLI025117A1"
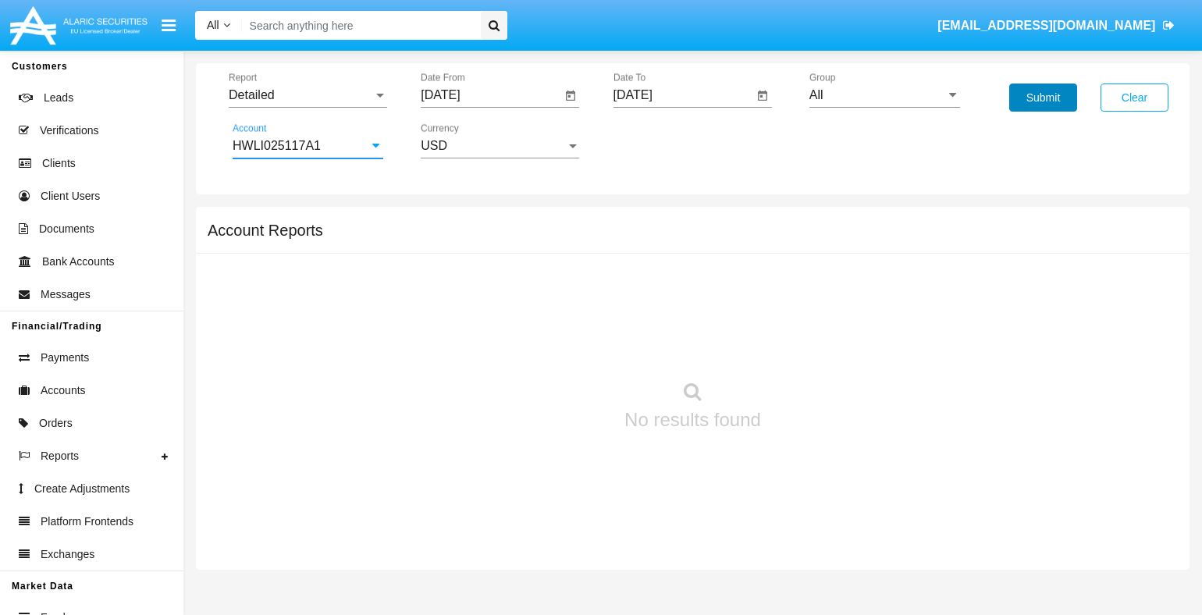
click at [1043, 98] on button "Submit" at bounding box center [1043, 98] width 68 height 28
click at [308, 94] on span "Report" at bounding box center [301, 95] width 144 height 14
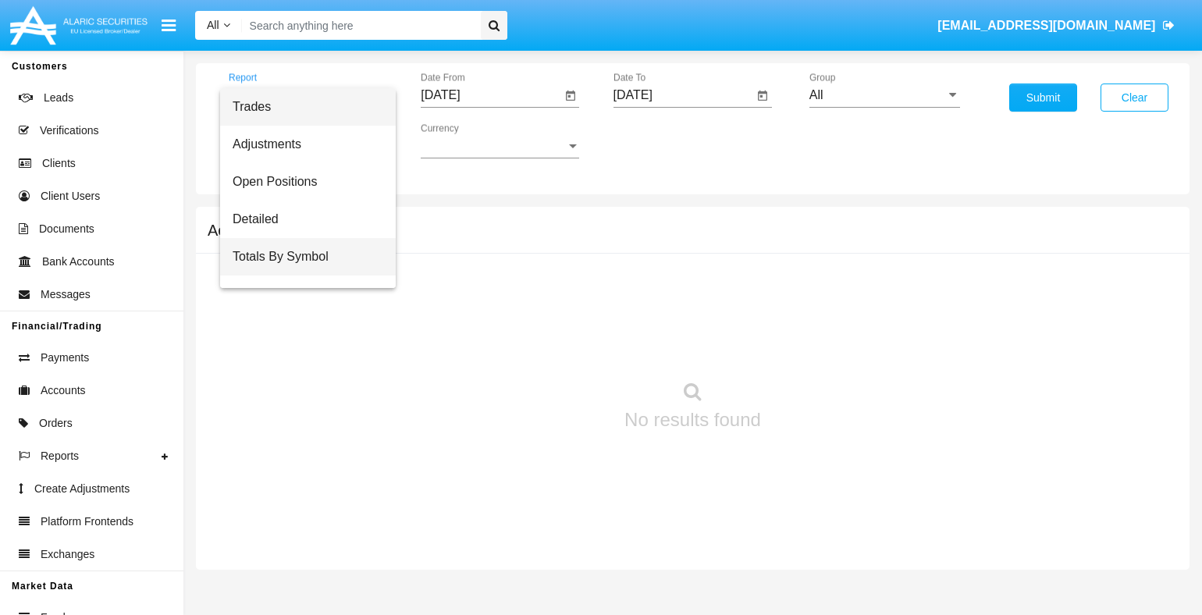
click at [302, 256] on span "Totals By Symbol" at bounding box center [308, 256] width 151 height 37
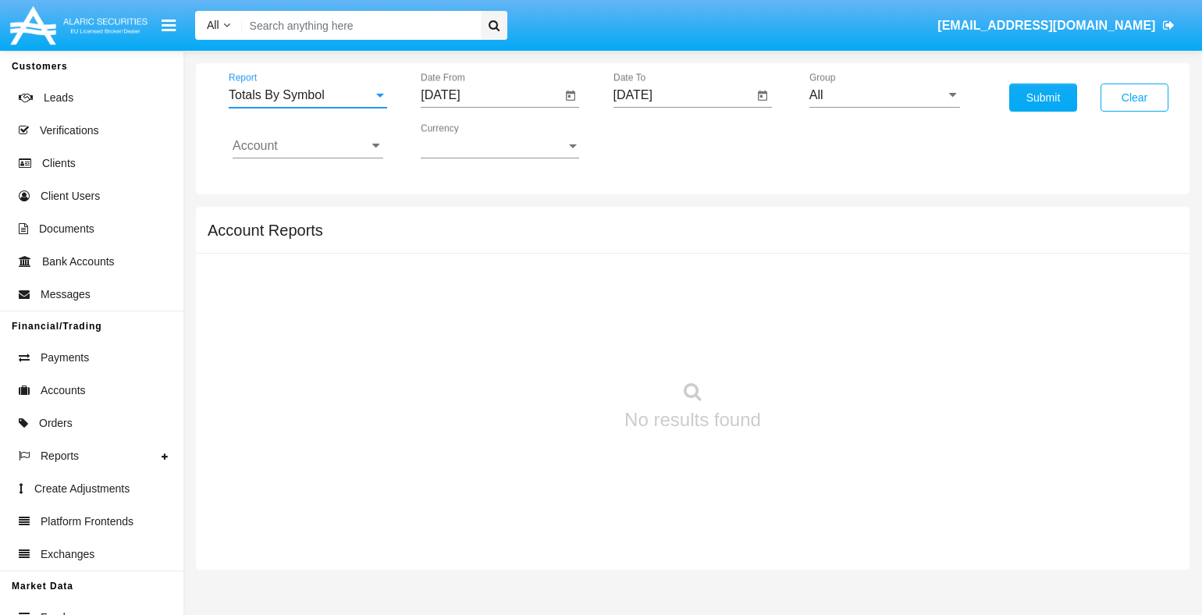
click at [490, 94] on input "[DATE]" at bounding box center [491, 95] width 140 height 14
click at [472, 140] on span "[DATE]" at bounding box center [458, 140] width 34 height 12
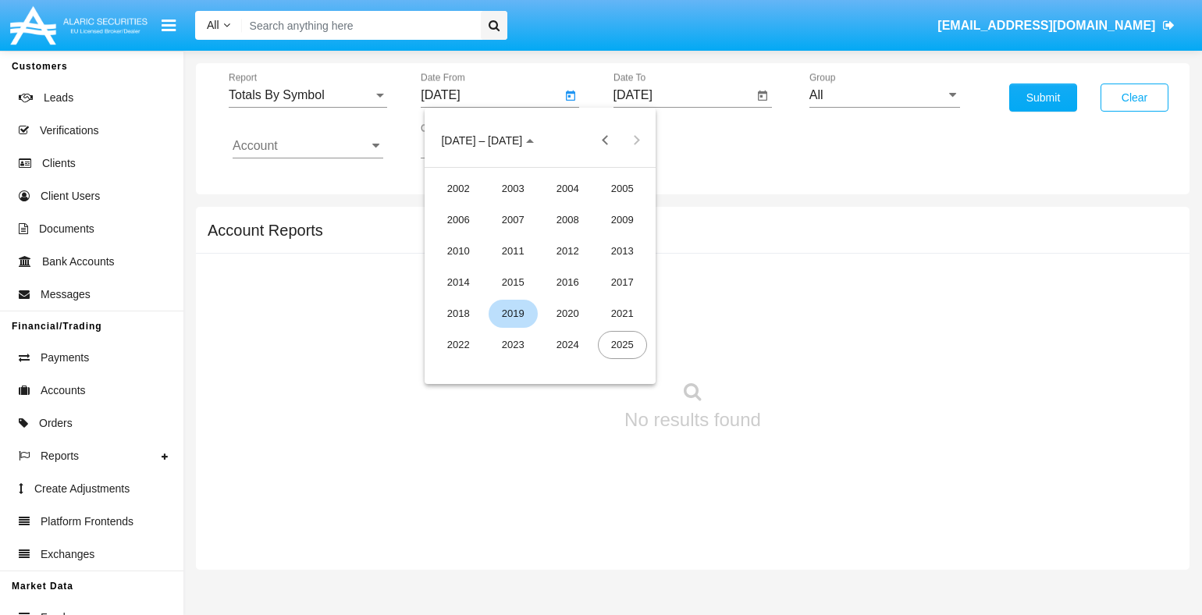
click at [513, 313] on div "2019" at bounding box center [513, 314] width 49 height 28
click at [458, 219] on div "JAN" at bounding box center [458, 220] width 49 height 28
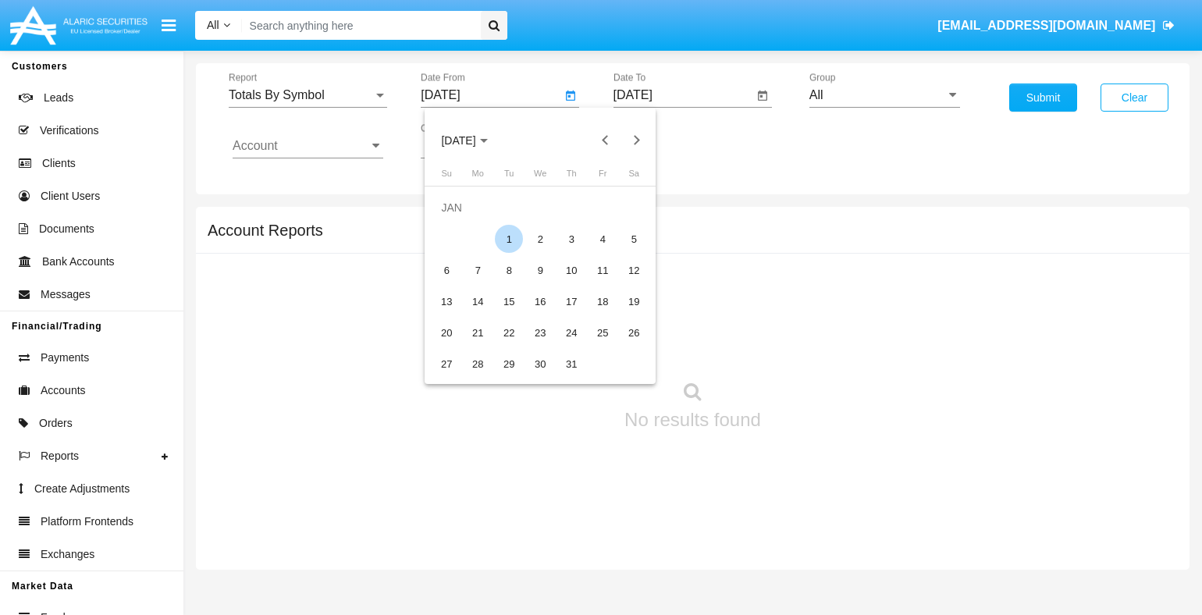
click at [509, 239] on div "1" at bounding box center [509, 239] width 28 height 28
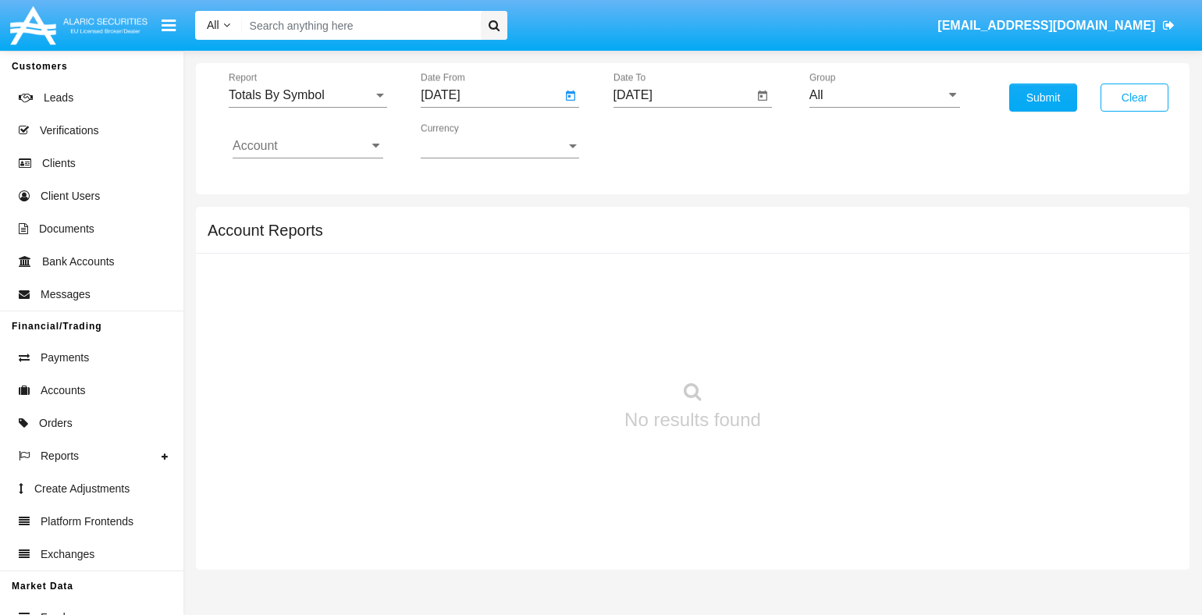
type input "[DATE]"
click at [683, 94] on input "[DATE]" at bounding box center [684, 95] width 140 height 14
click at [664, 140] on span "[DATE]" at bounding box center [651, 140] width 34 height 12
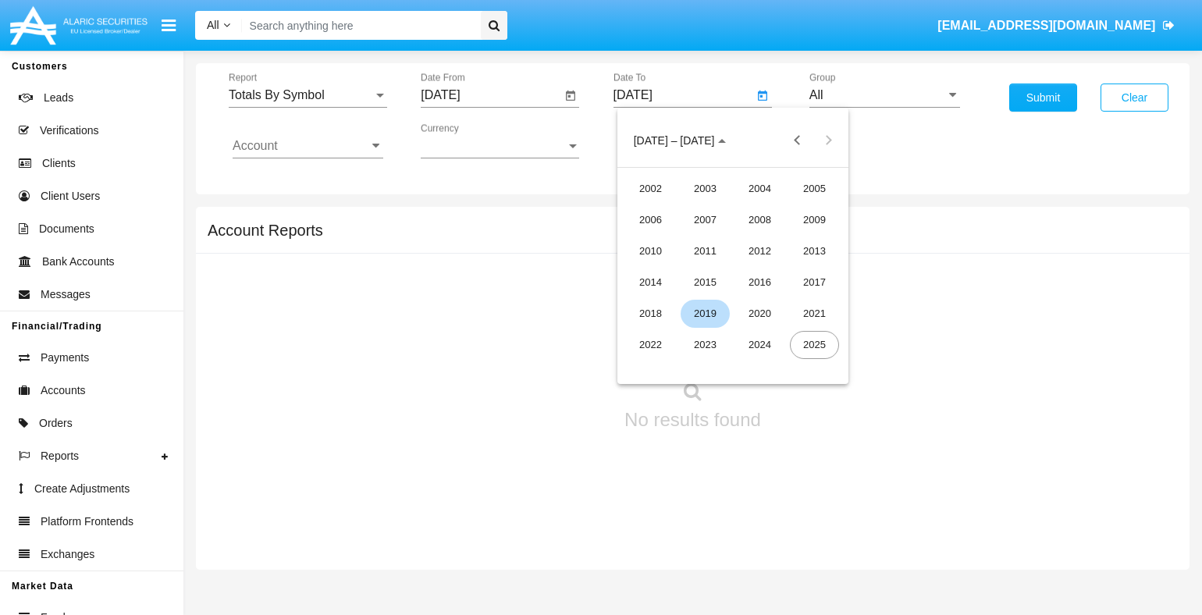
click at [705, 313] on div "2019" at bounding box center [705, 314] width 49 height 28
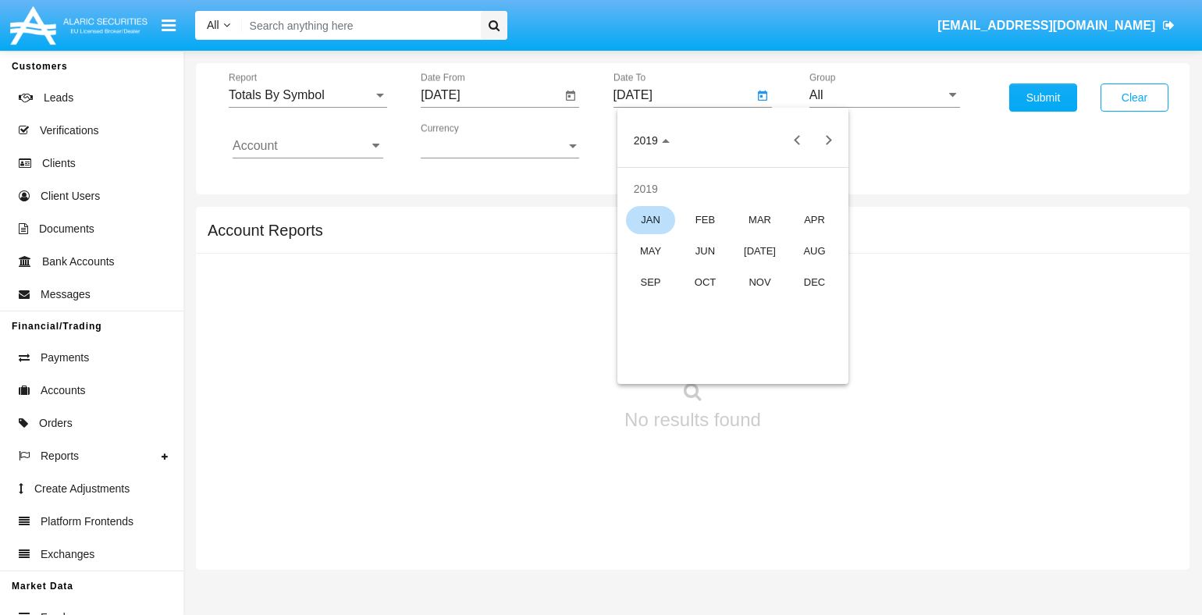
click at [650, 219] on div "JAN" at bounding box center [650, 220] width 49 height 28
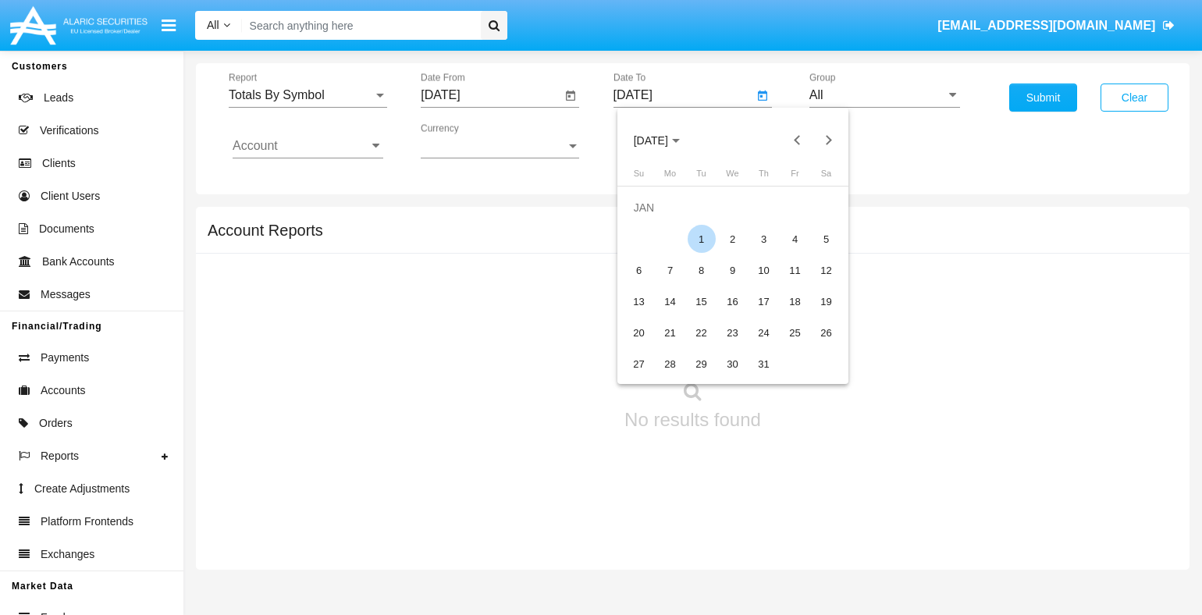
click at [701, 239] on div "1" at bounding box center [702, 239] width 28 height 28
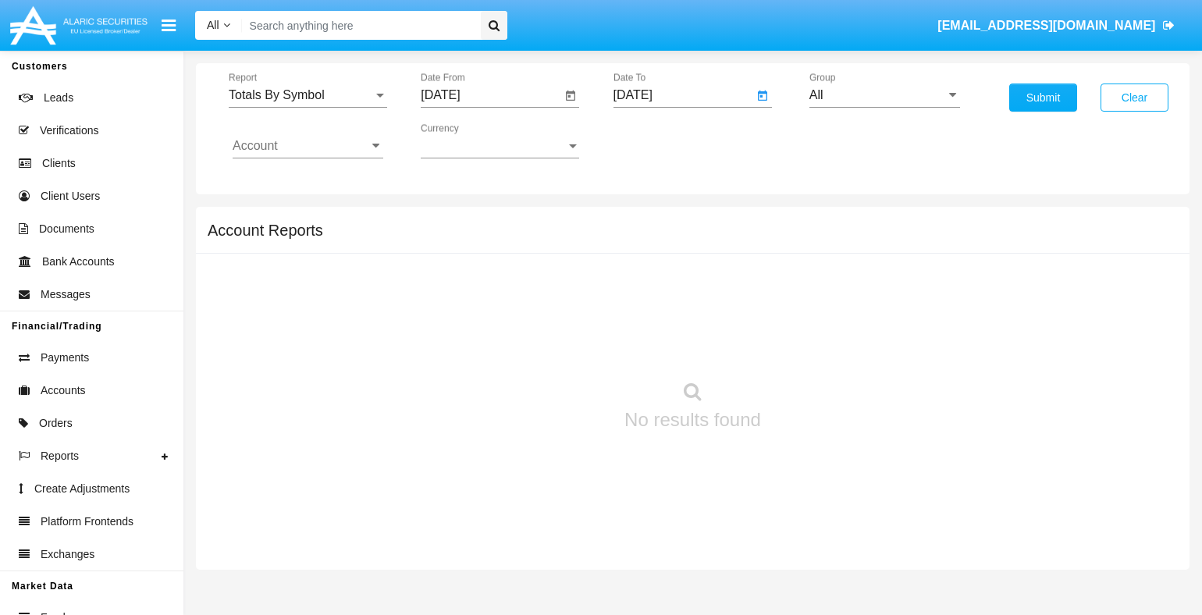
type input "[DATE]"
click at [308, 145] on input "Account" at bounding box center [308, 146] width 151 height 14
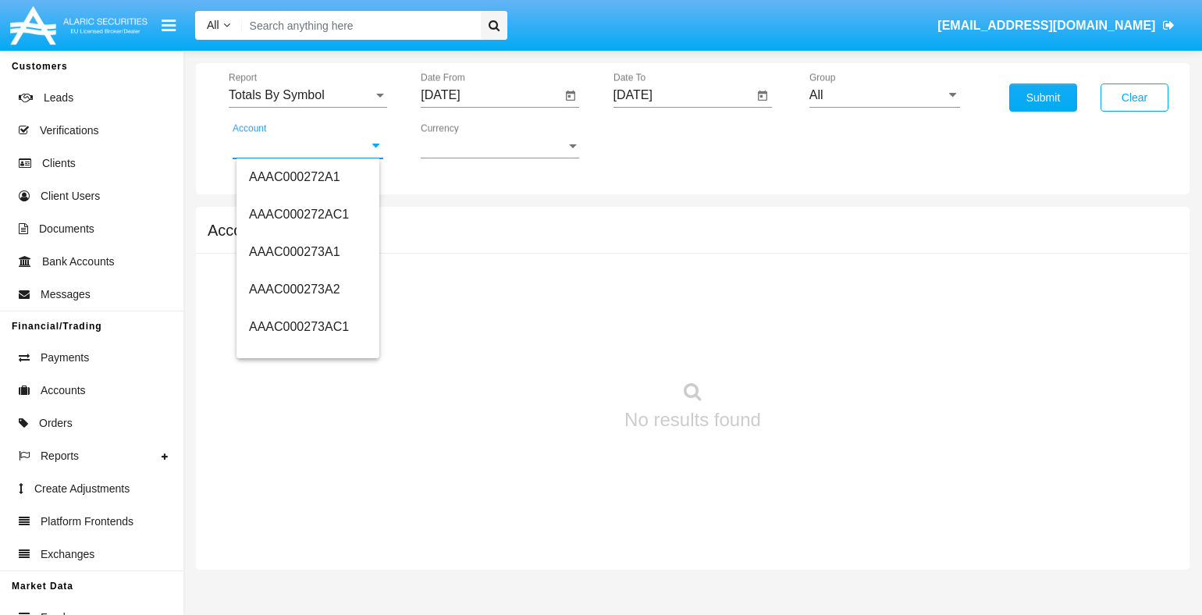
type input "HWLI025117A1"
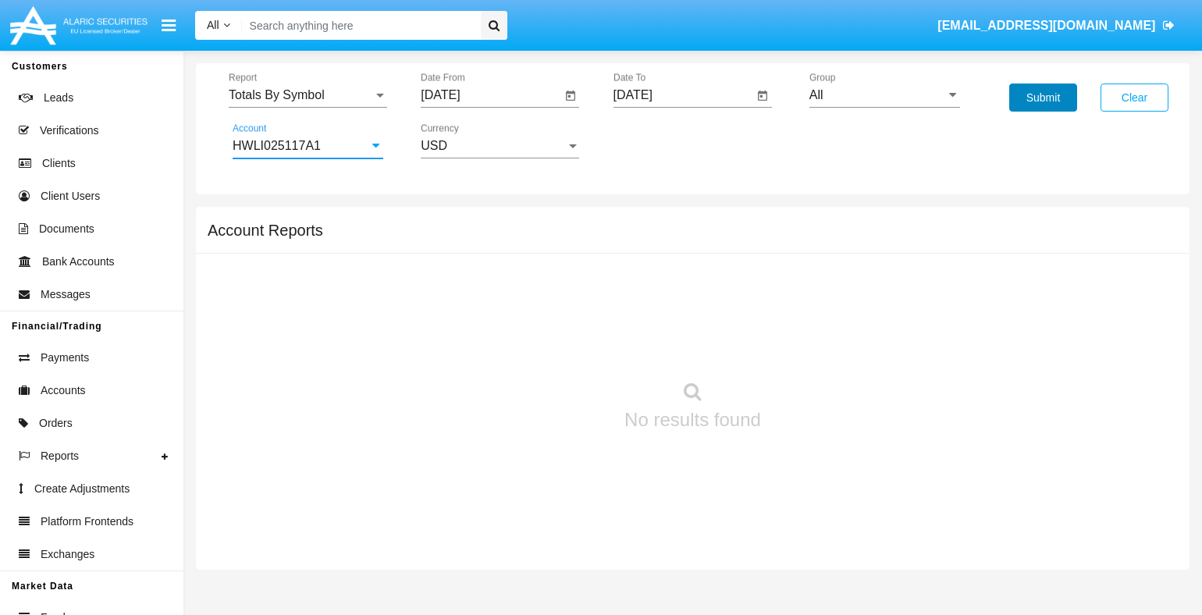
click at [1043, 98] on button "Submit" at bounding box center [1043, 98] width 68 height 28
click at [308, 94] on span "Report" at bounding box center [301, 95] width 144 height 14
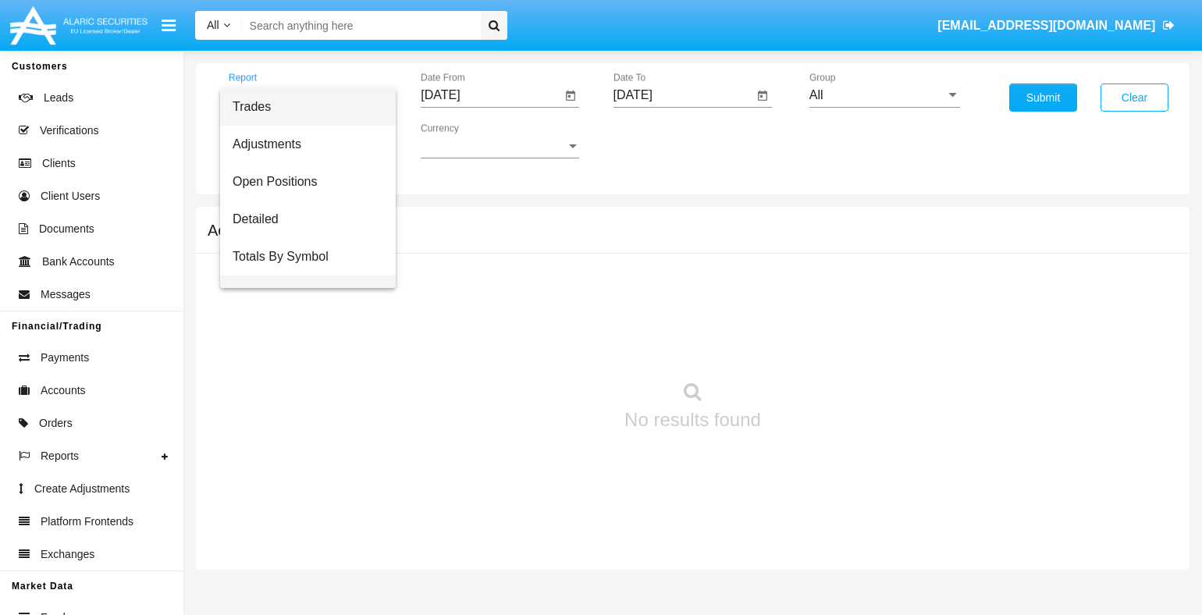
click at [302, 276] on span "Totals By Date" at bounding box center [308, 294] width 151 height 37
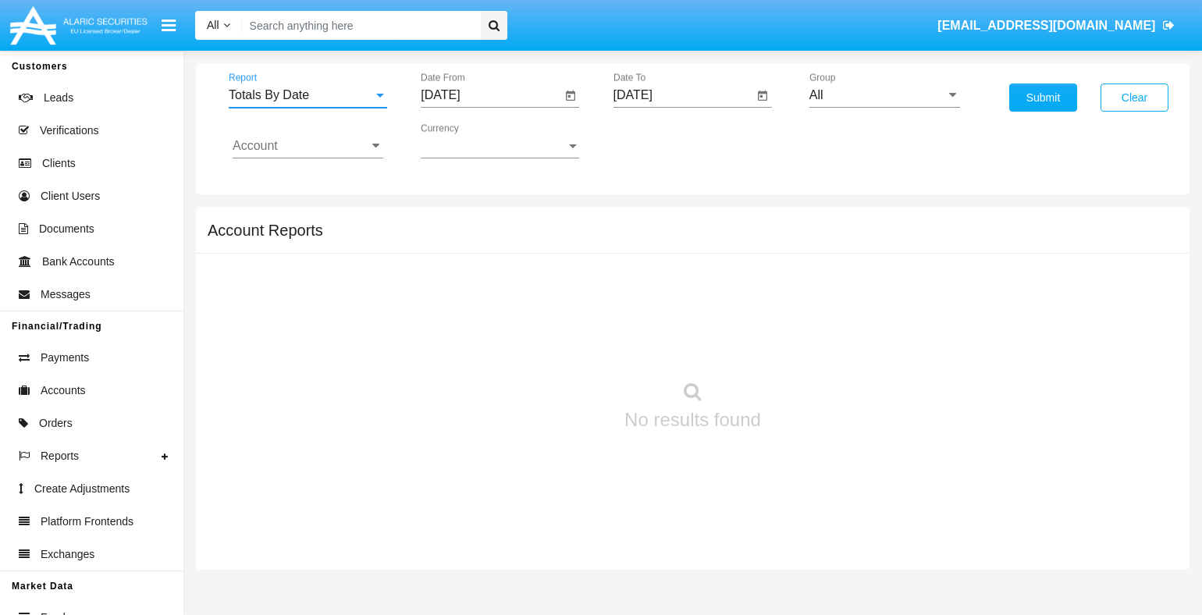
click at [490, 94] on input "[DATE]" at bounding box center [491, 95] width 140 height 14
click at [472, 140] on span "[DATE]" at bounding box center [458, 140] width 34 height 12
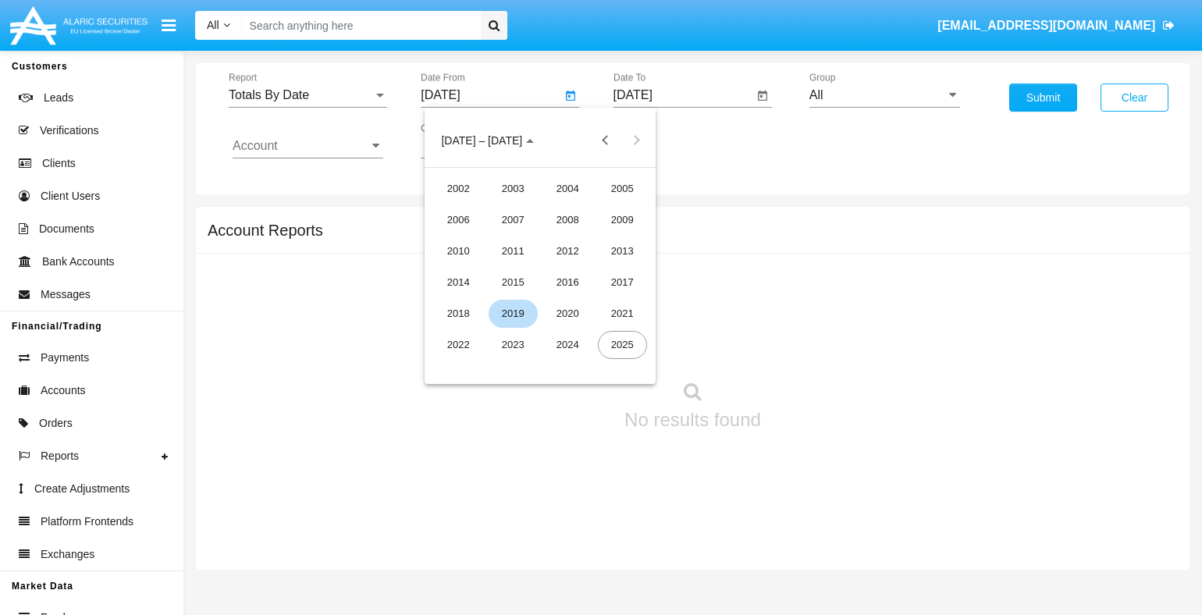
click at [513, 313] on div "2019" at bounding box center [513, 314] width 49 height 28
click at [458, 219] on div "JAN" at bounding box center [458, 220] width 49 height 28
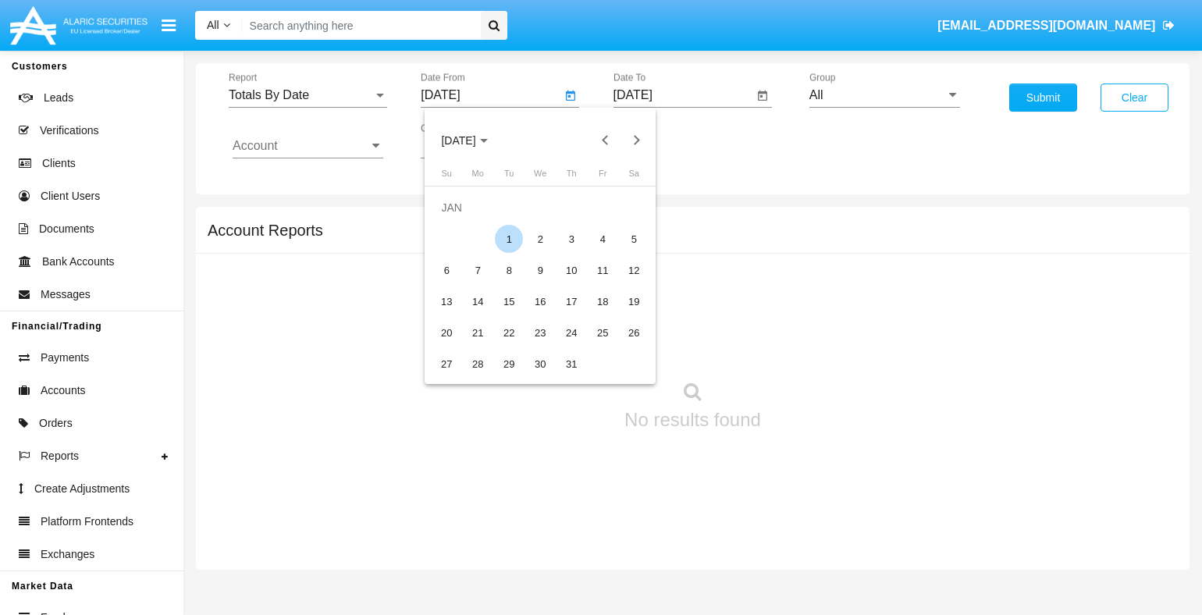
click at [509, 239] on div "1" at bounding box center [509, 239] width 28 height 28
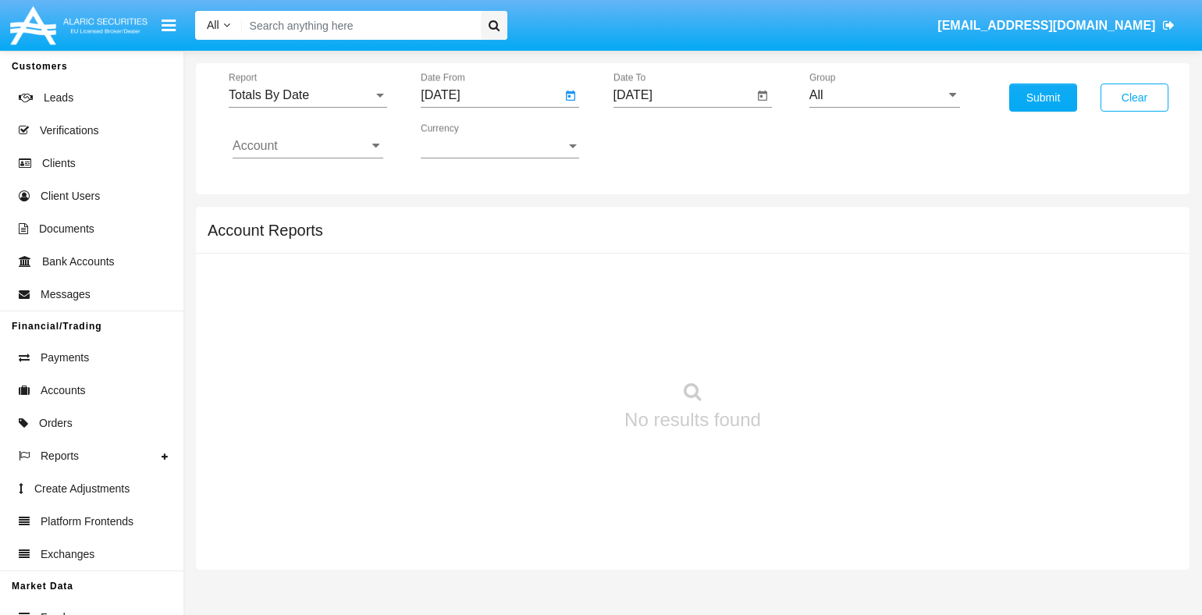
type input "[DATE]"
click at [683, 94] on input "[DATE]" at bounding box center [684, 95] width 140 height 14
click at [664, 140] on span "[DATE]" at bounding box center [651, 140] width 34 height 12
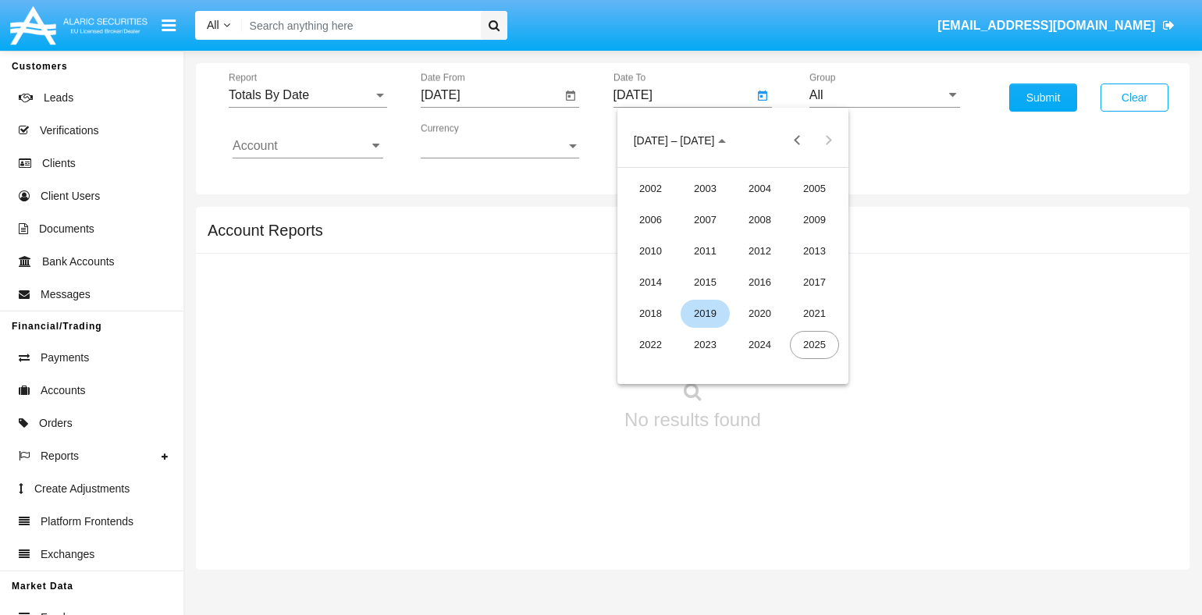
click at [705, 313] on div "2019" at bounding box center [705, 314] width 49 height 28
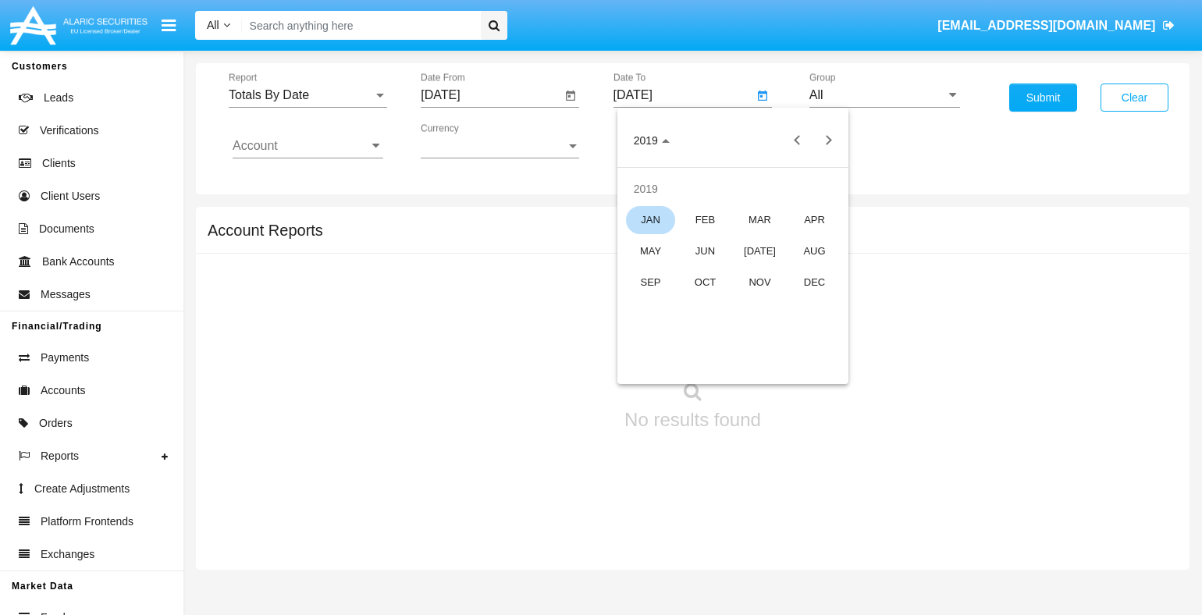
click at [650, 219] on div "JAN" at bounding box center [650, 220] width 49 height 28
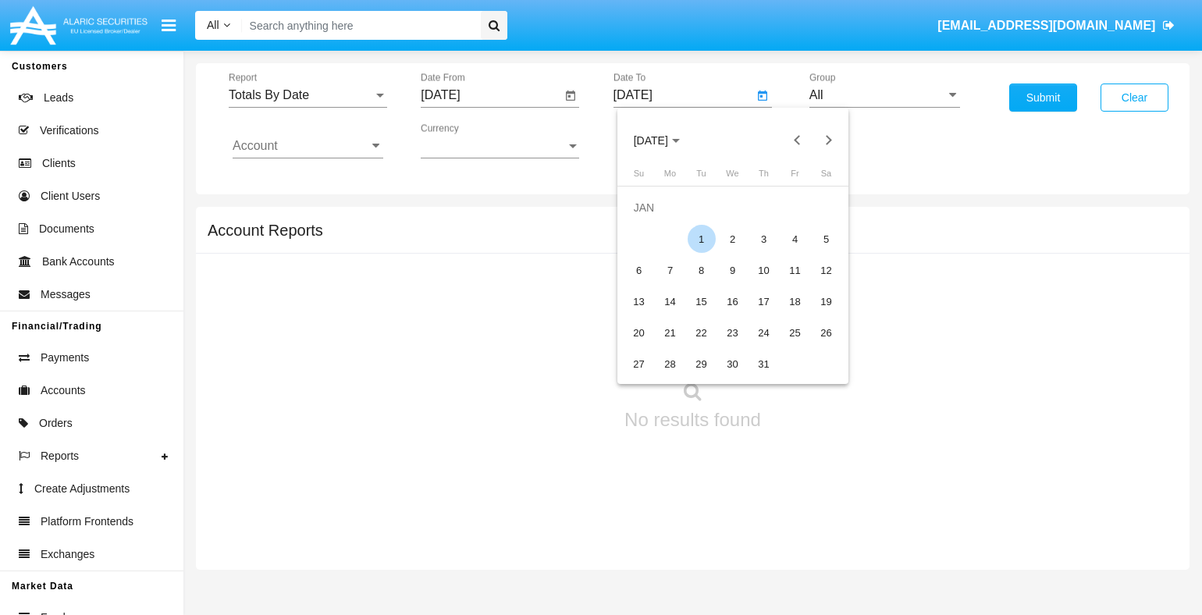
click at [701, 239] on div "1" at bounding box center [702, 239] width 28 height 28
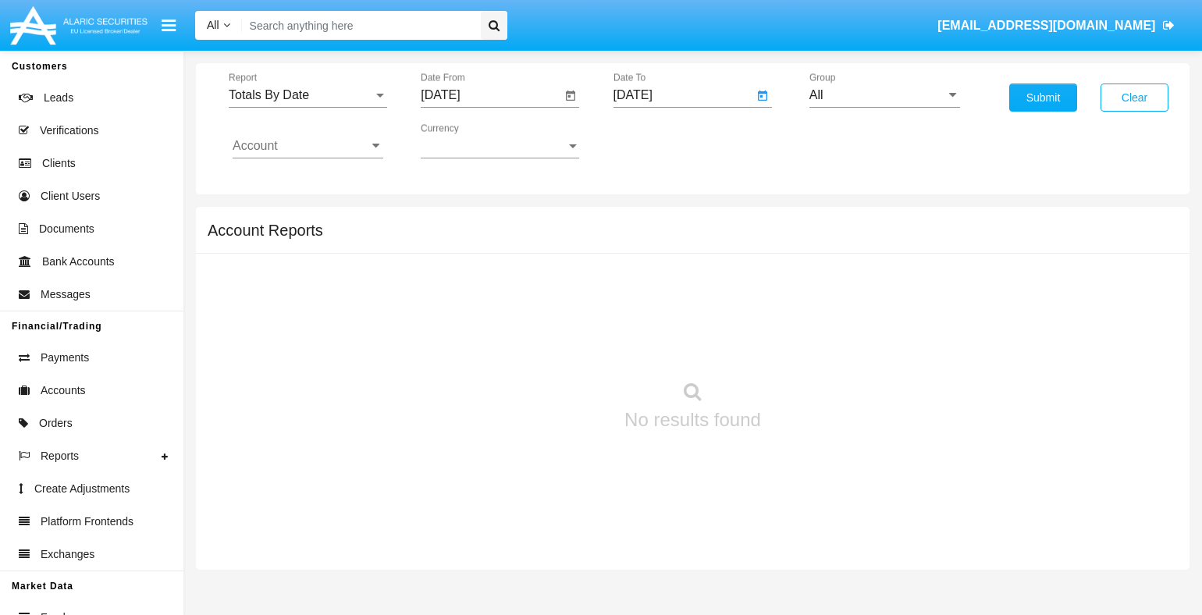
type input "[DATE]"
click at [308, 145] on input "Account" at bounding box center [308, 146] width 151 height 14
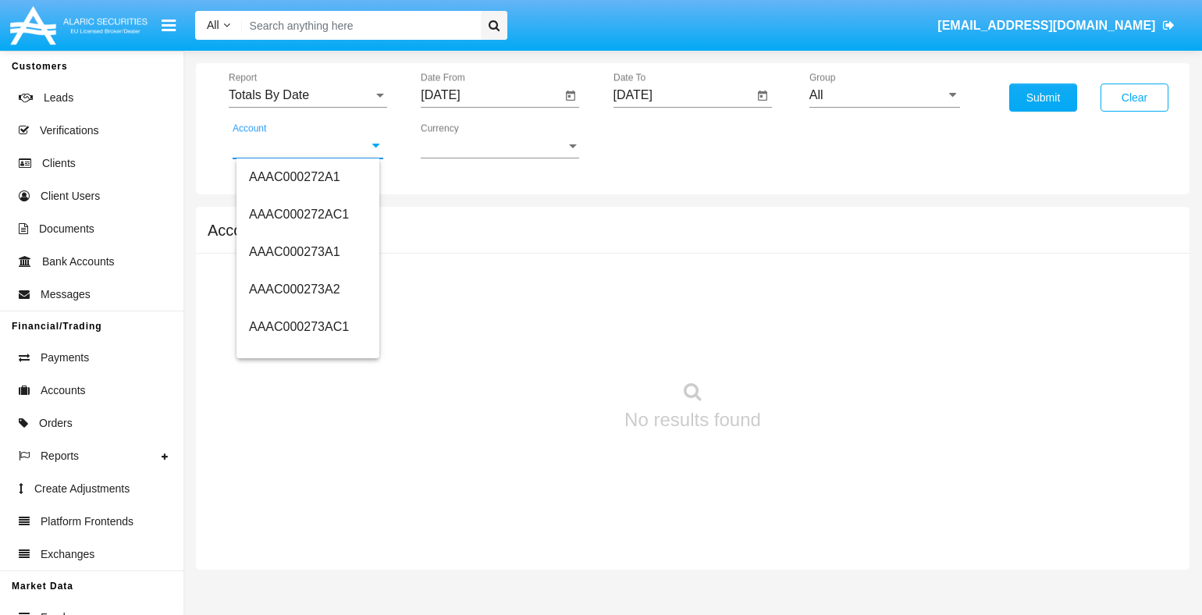
scroll to position [141620, 0]
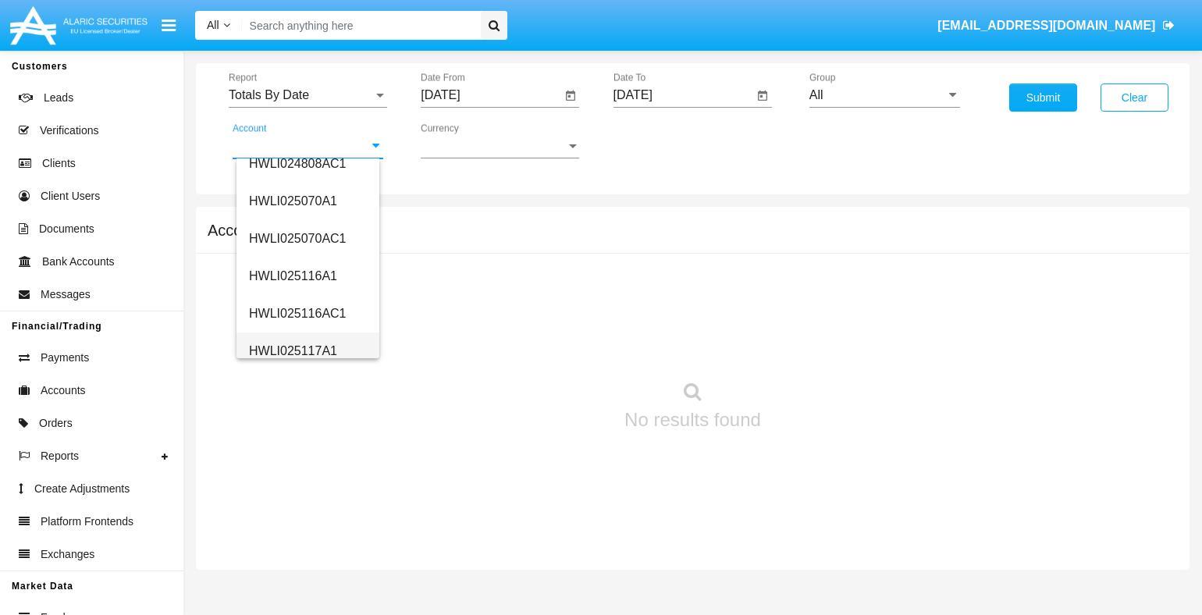
click at [291, 350] on span "HWLI025117A1" at bounding box center [293, 350] width 88 height 13
type input "HWLI025117A1"
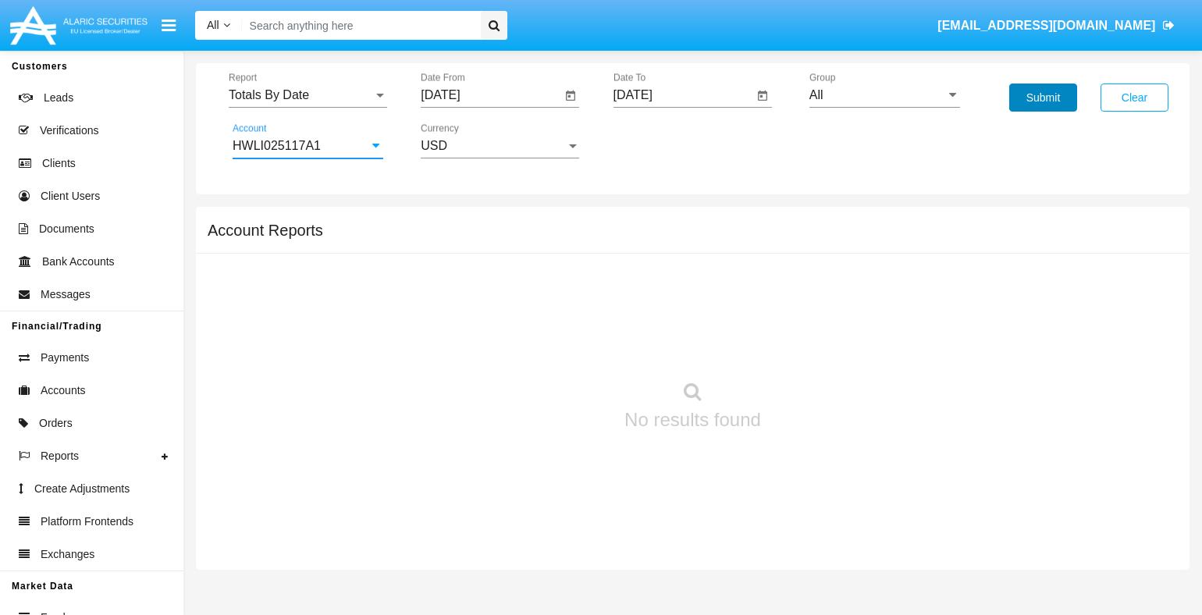
click at [1043, 98] on button "Submit" at bounding box center [1043, 98] width 68 height 28
click at [308, 94] on span "Report" at bounding box center [301, 95] width 144 height 14
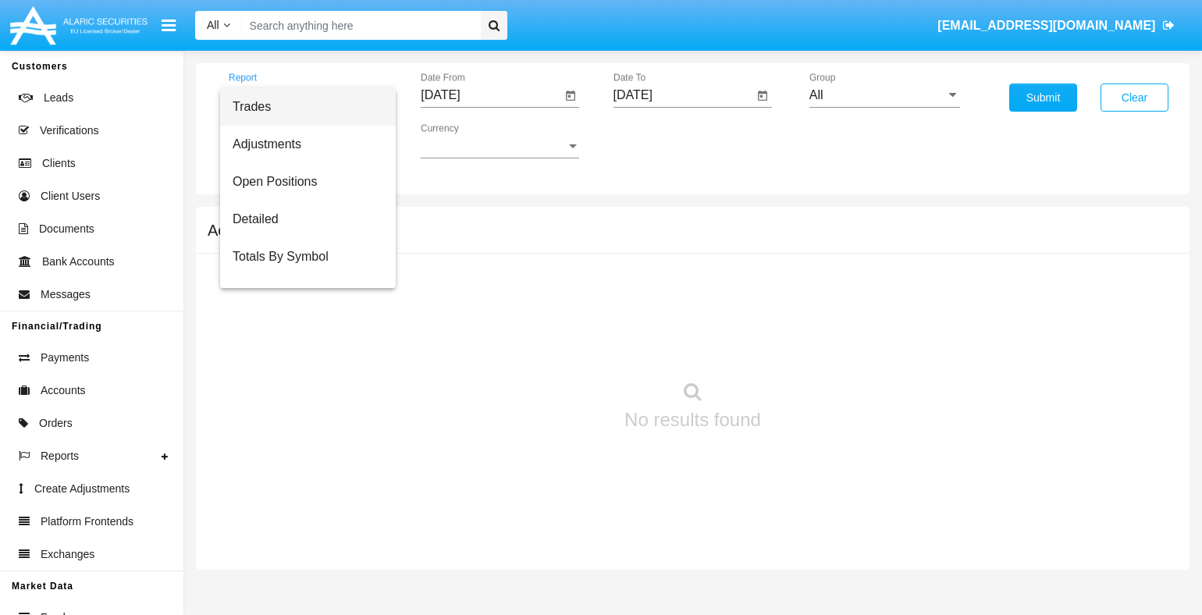
click at [302, 313] on span "Summary By Date" at bounding box center [308, 331] width 151 height 37
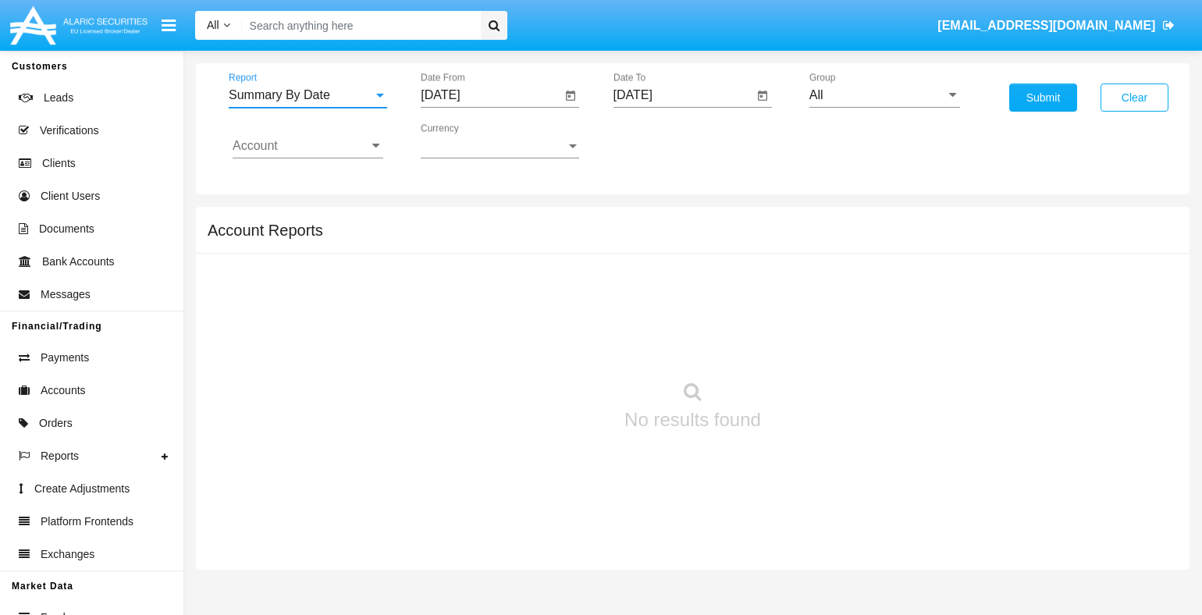
click at [490, 94] on input "[DATE]" at bounding box center [491, 95] width 140 height 14
click at [472, 140] on span "[DATE]" at bounding box center [458, 140] width 34 height 12
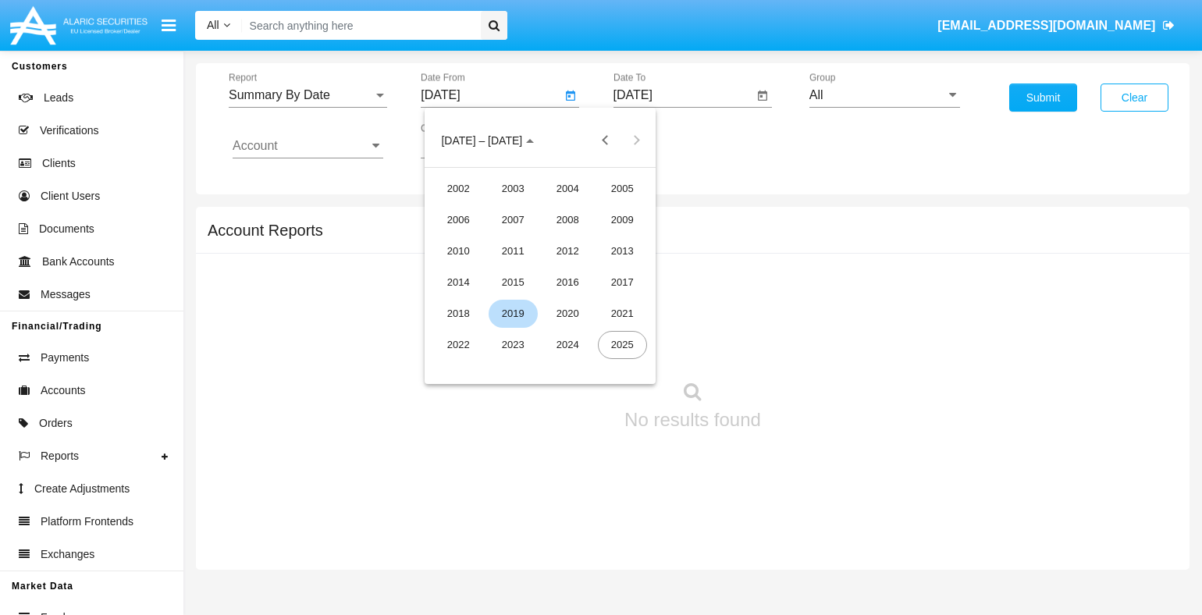
click at [513, 313] on div "2019" at bounding box center [513, 314] width 49 height 28
click at [458, 219] on div "JAN" at bounding box center [458, 220] width 49 height 28
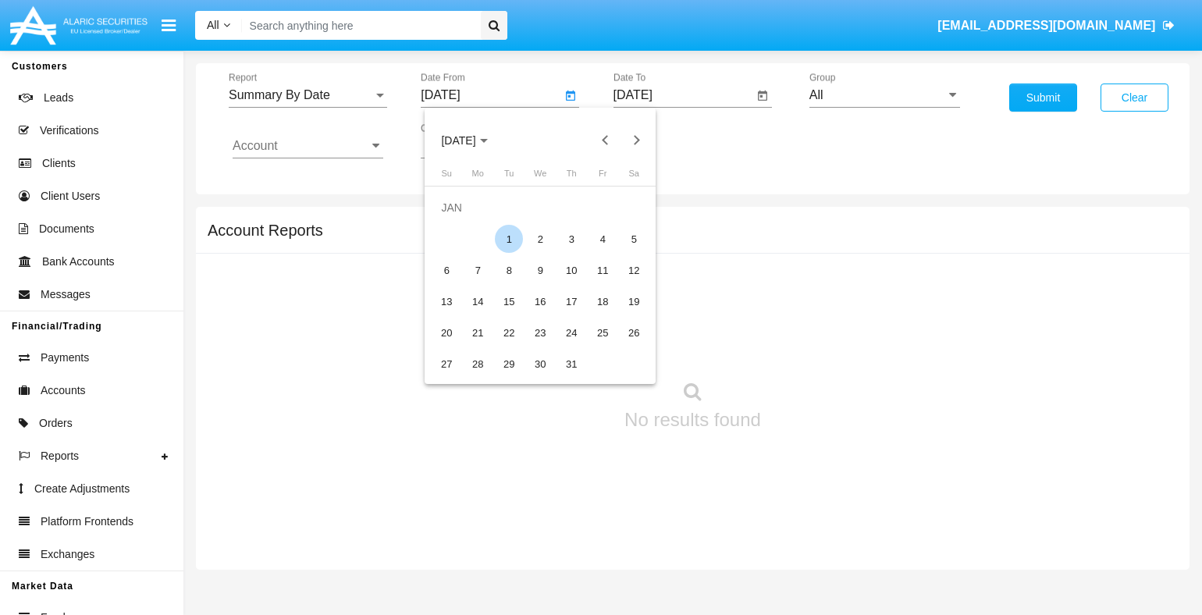
click at [509, 239] on div "1" at bounding box center [509, 239] width 28 height 28
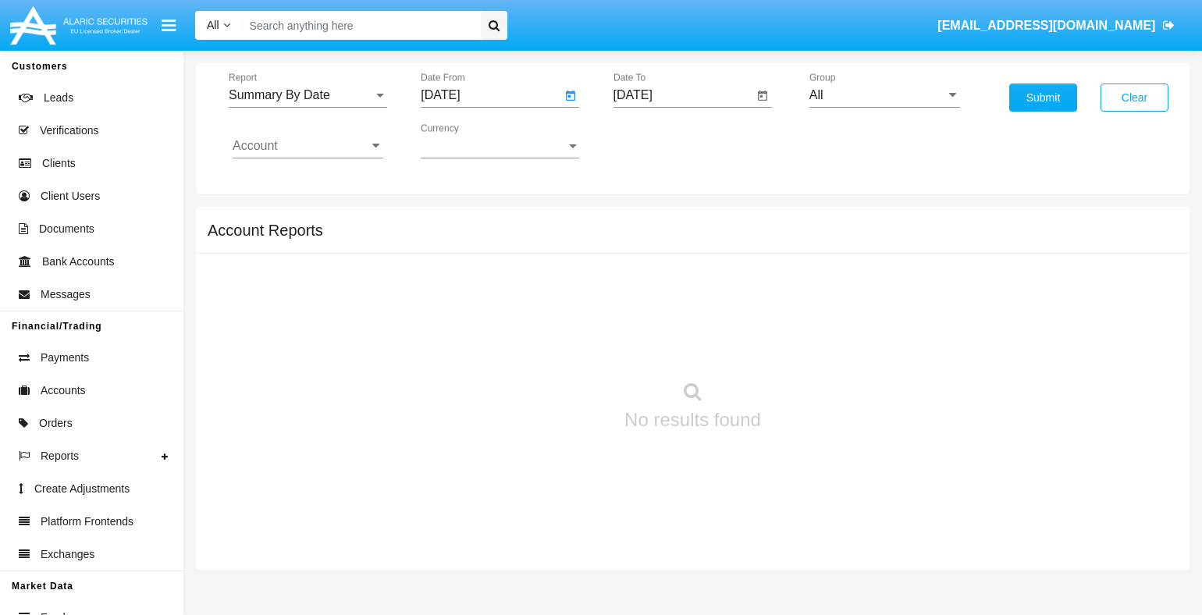
type input "[DATE]"
click at [683, 94] on input "[DATE]" at bounding box center [684, 95] width 140 height 14
click at [664, 140] on span "[DATE]" at bounding box center [651, 140] width 34 height 12
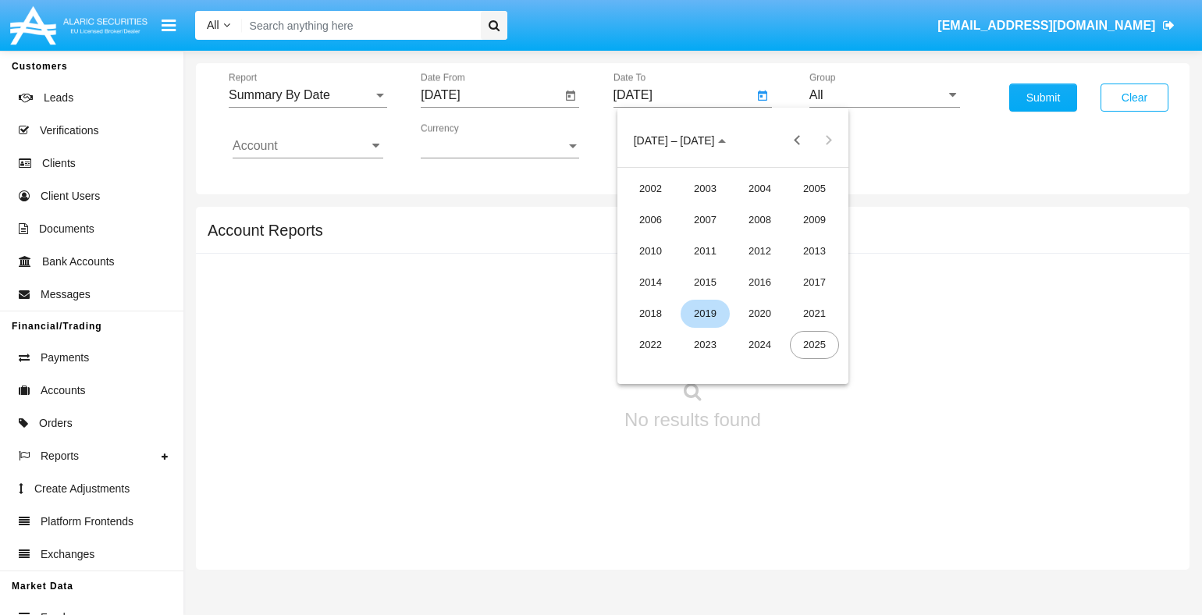
click at [705, 313] on div "2019" at bounding box center [705, 314] width 49 height 28
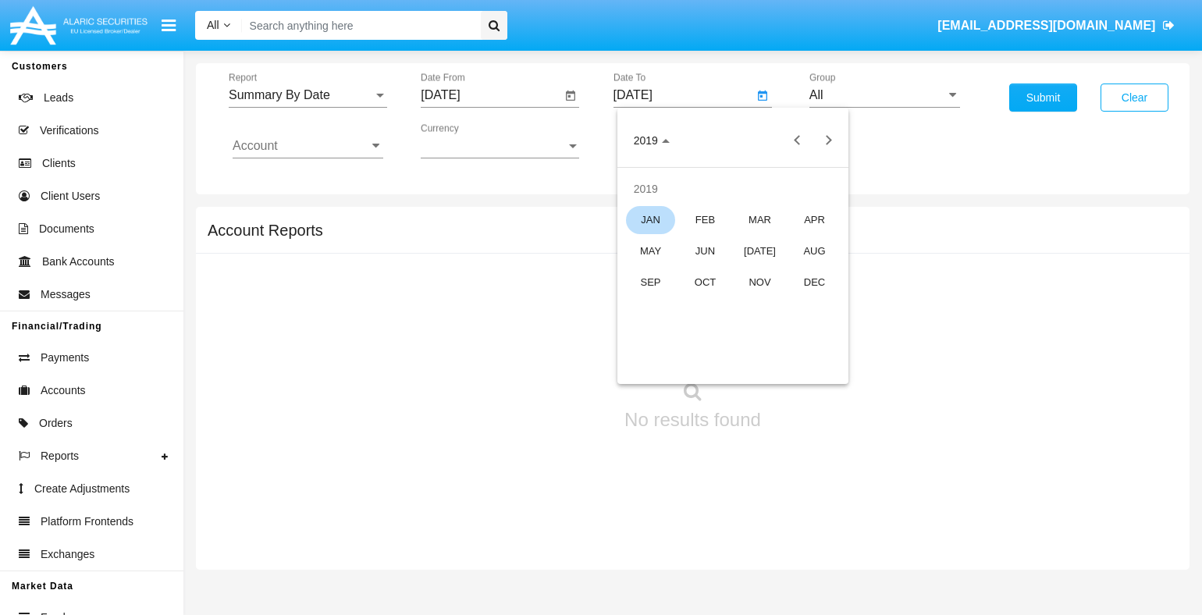
click at [650, 219] on div "JAN" at bounding box center [650, 220] width 49 height 28
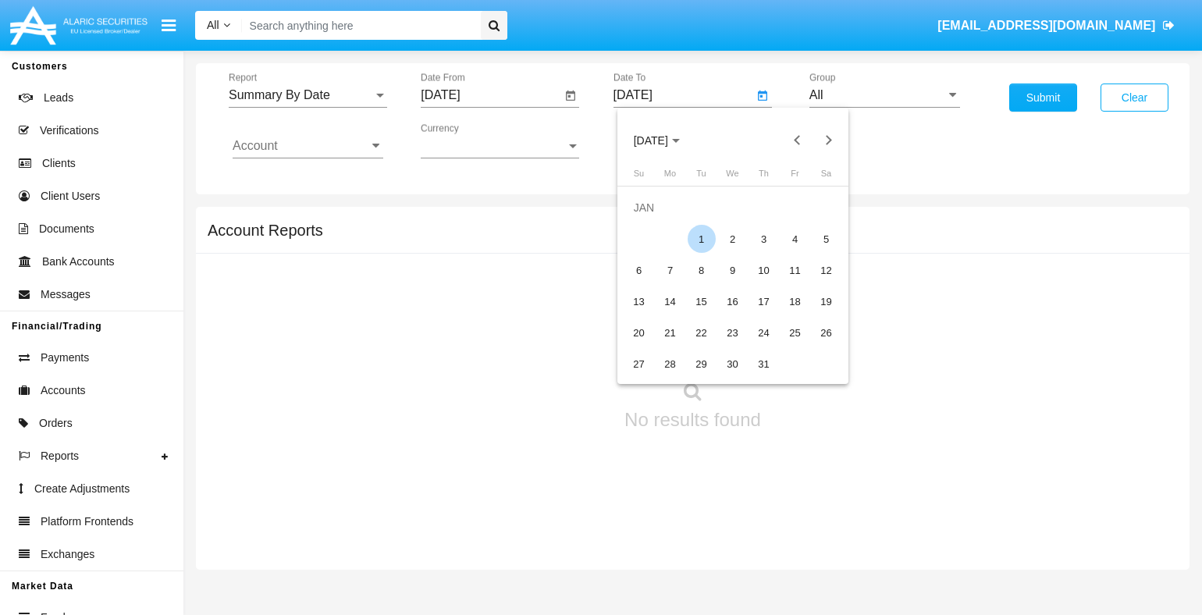
click at [701, 239] on div "1" at bounding box center [702, 239] width 28 height 28
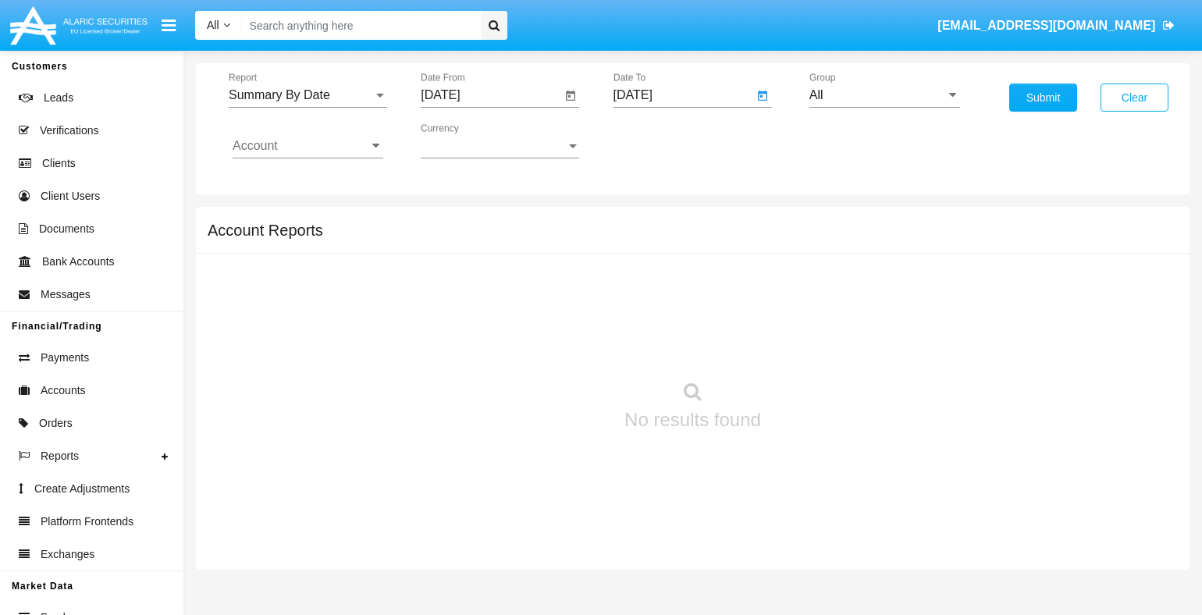
type input "[DATE]"
click at [308, 145] on input "Account" at bounding box center [308, 146] width 151 height 14
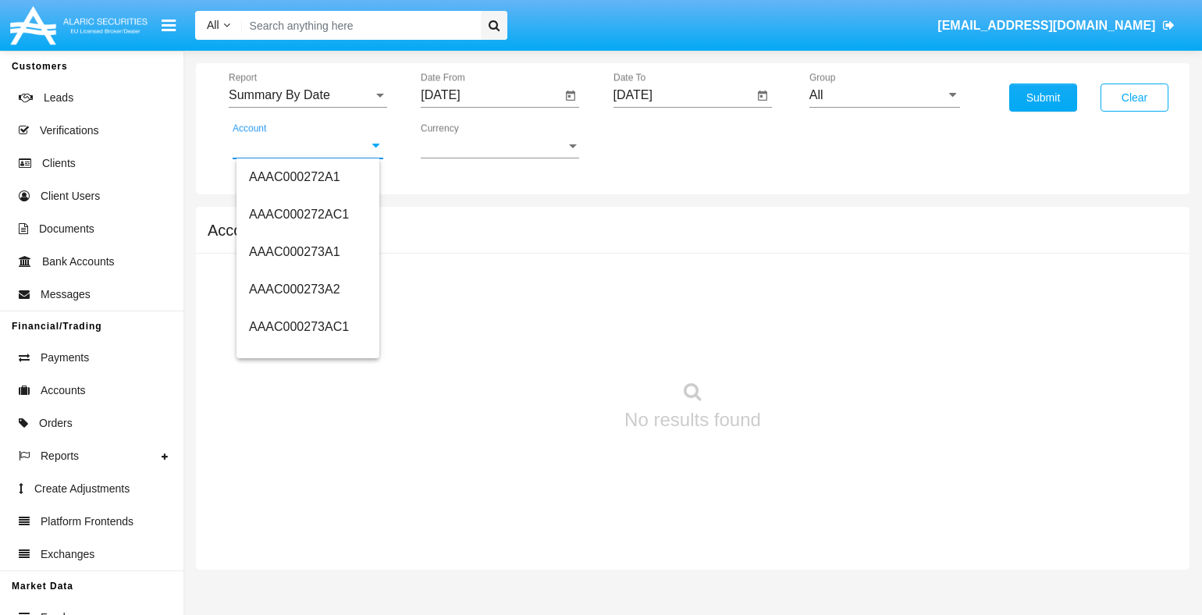
type input "HWLI025117A1"
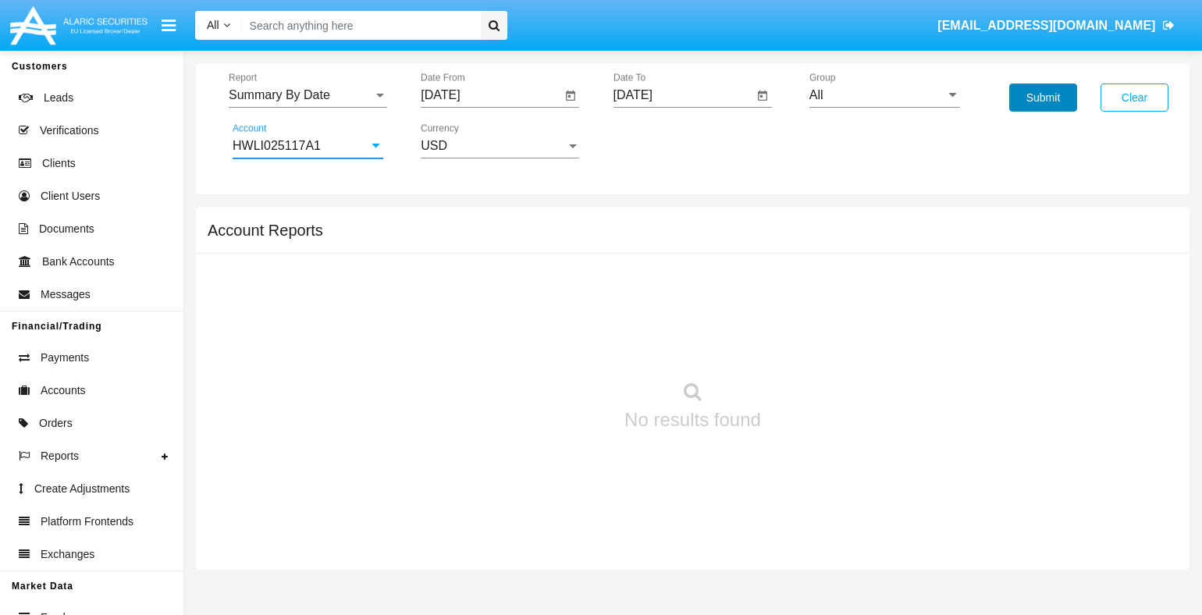
click at [1043, 98] on button "Submit" at bounding box center [1043, 98] width 68 height 28
click at [308, 94] on span "Report" at bounding box center [301, 95] width 144 height 14
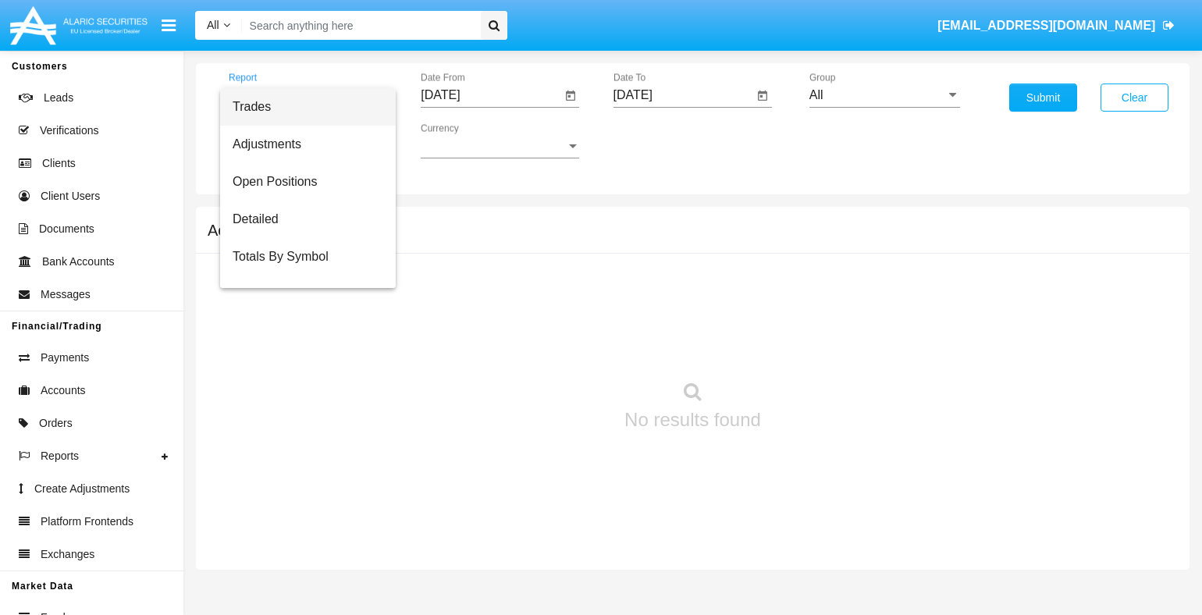
click at [302, 351] on span "Fees By Destination" at bounding box center [308, 369] width 151 height 37
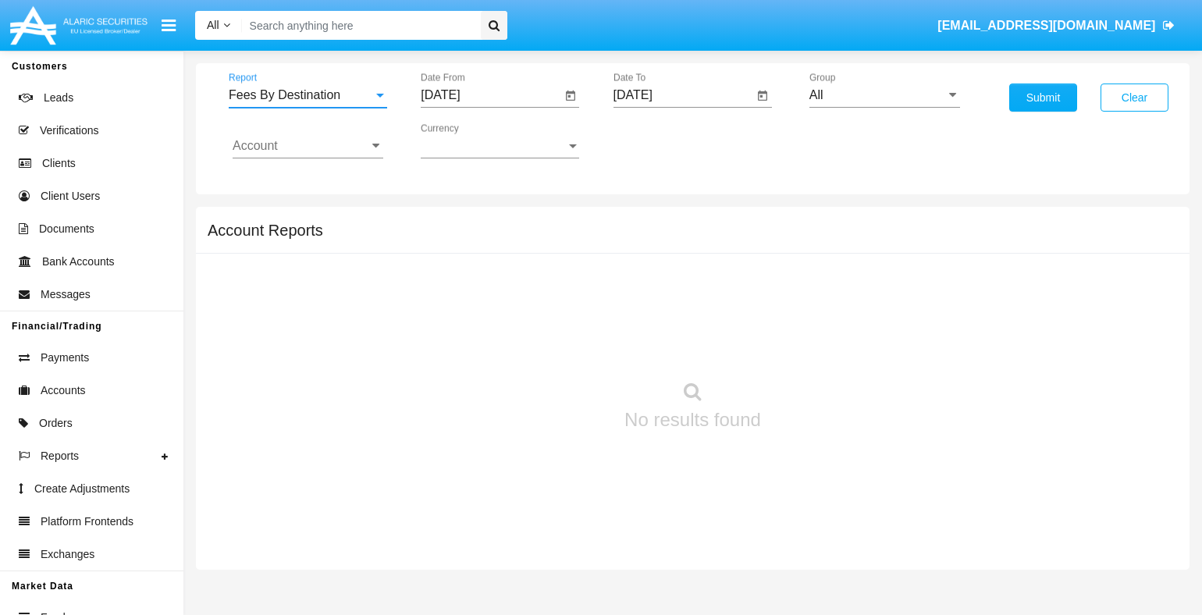
click at [490, 94] on input "[DATE]" at bounding box center [491, 95] width 140 height 14
click at [472, 140] on span "[DATE]" at bounding box center [458, 140] width 34 height 12
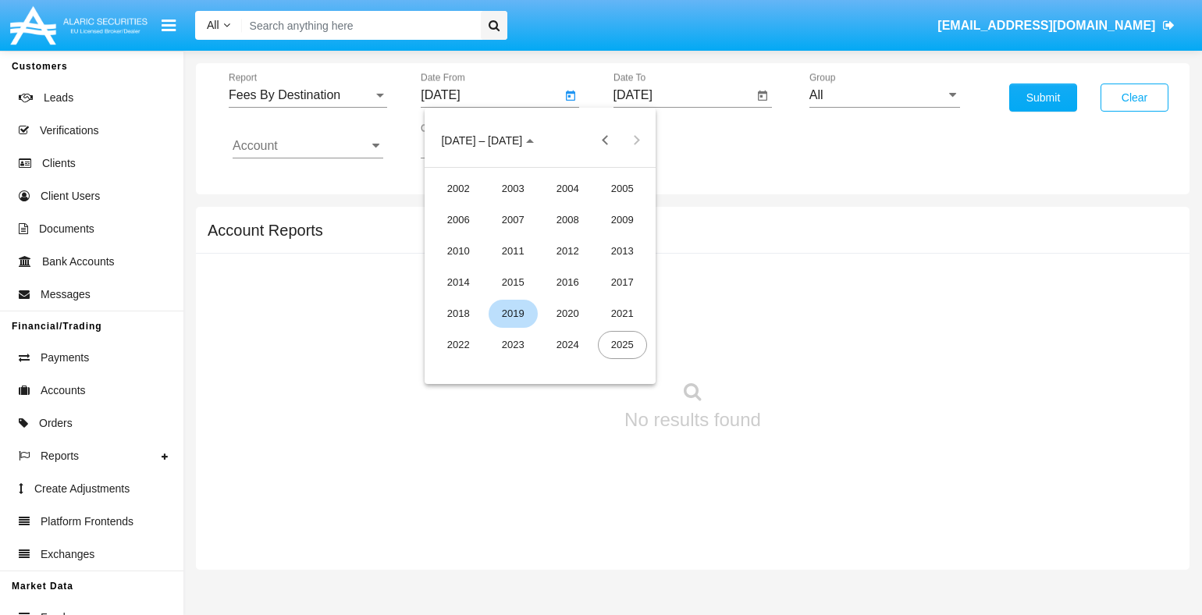
click at [513, 313] on div "2019" at bounding box center [513, 314] width 49 height 28
click at [458, 219] on div "JAN" at bounding box center [458, 220] width 49 height 28
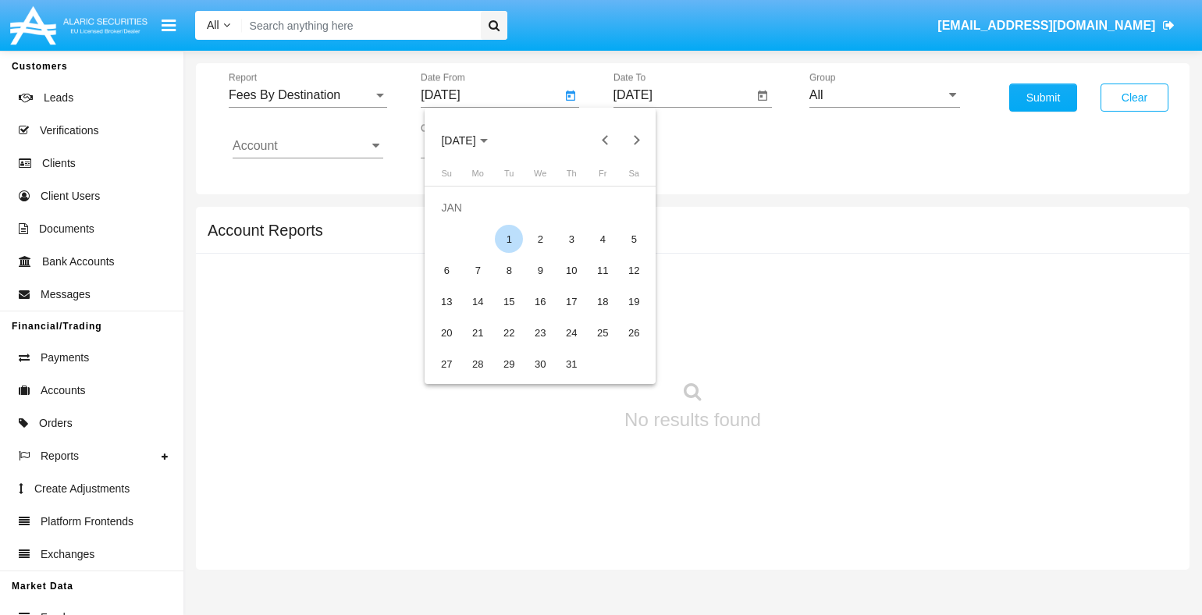
click at [509, 239] on div "1" at bounding box center [509, 239] width 28 height 28
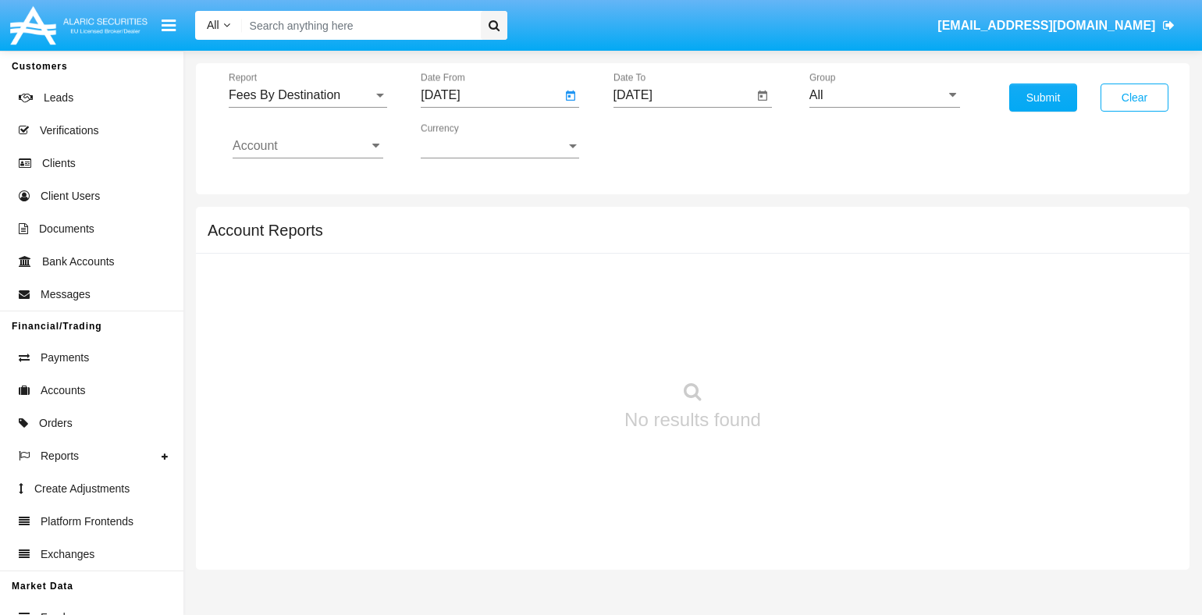
type input "[DATE]"
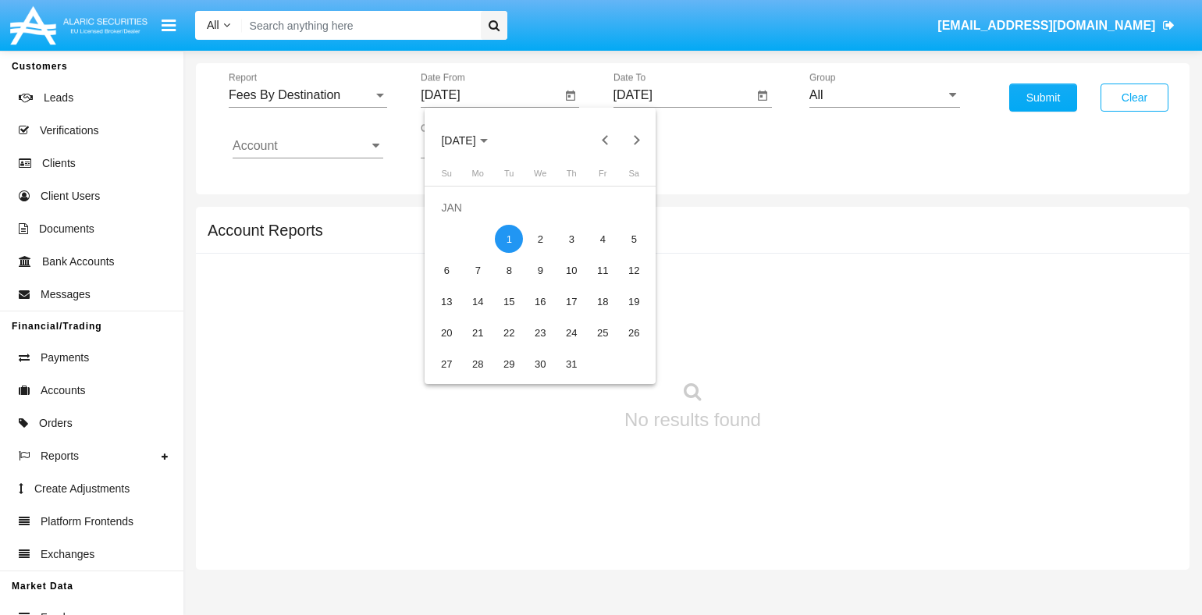
click at [683, 94] on input "[DATE]" at bounding box center [684, 95] width 140 height 14
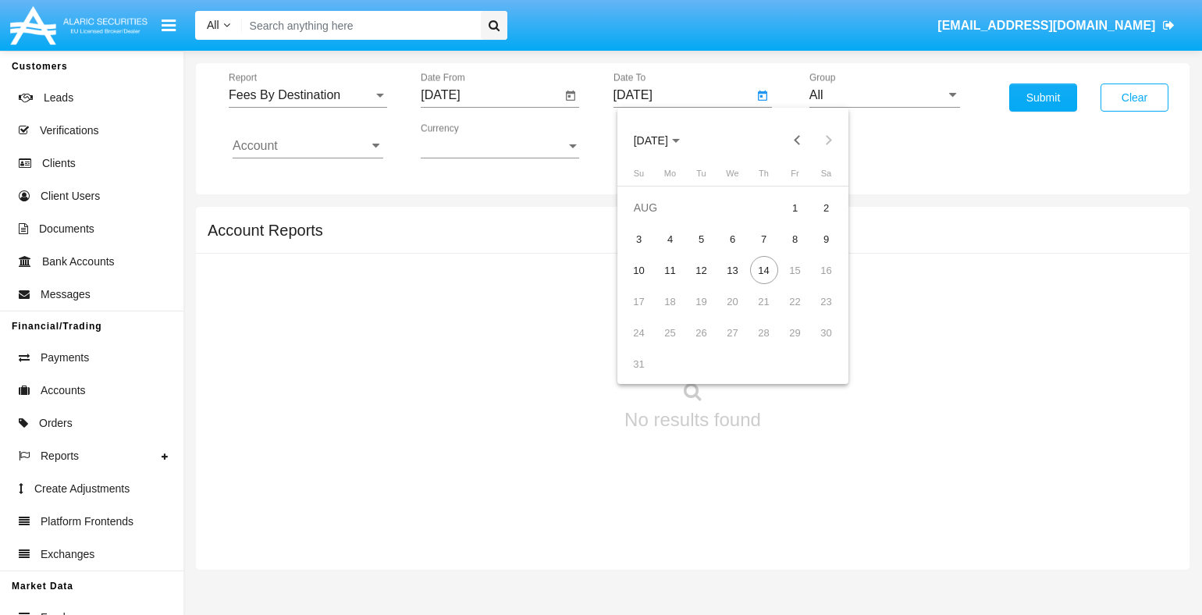
click at [664, 140] on span "[DATE]" at bounding box center [651, 140] width 34 height 12
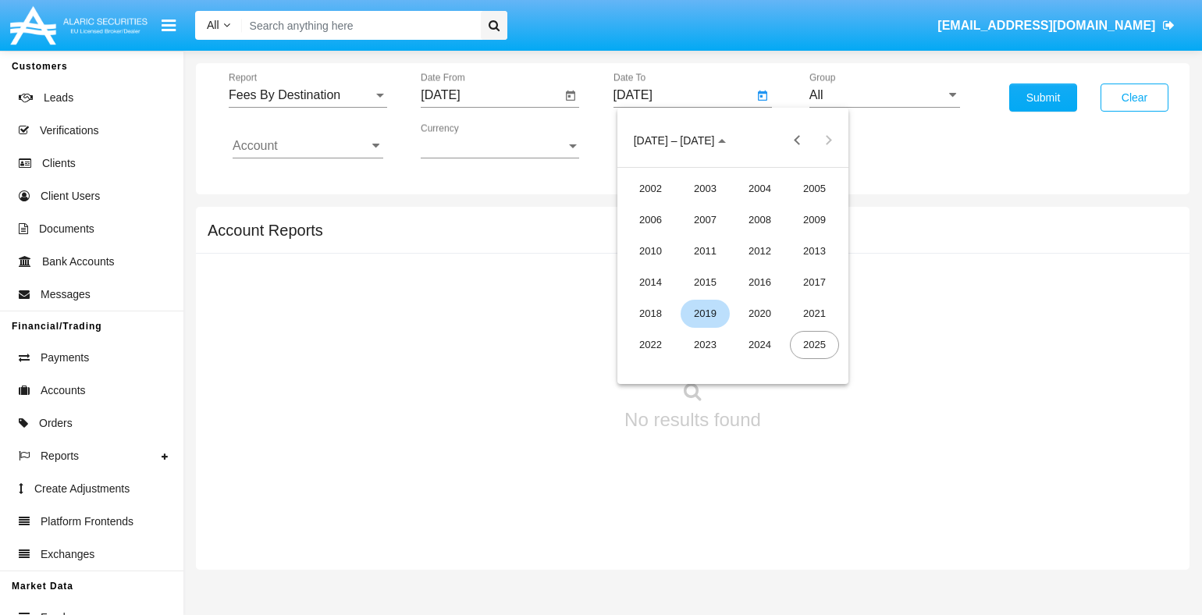
click at [705, 313] on div "2019" at bounding box center [705, 314] width 49 height 28
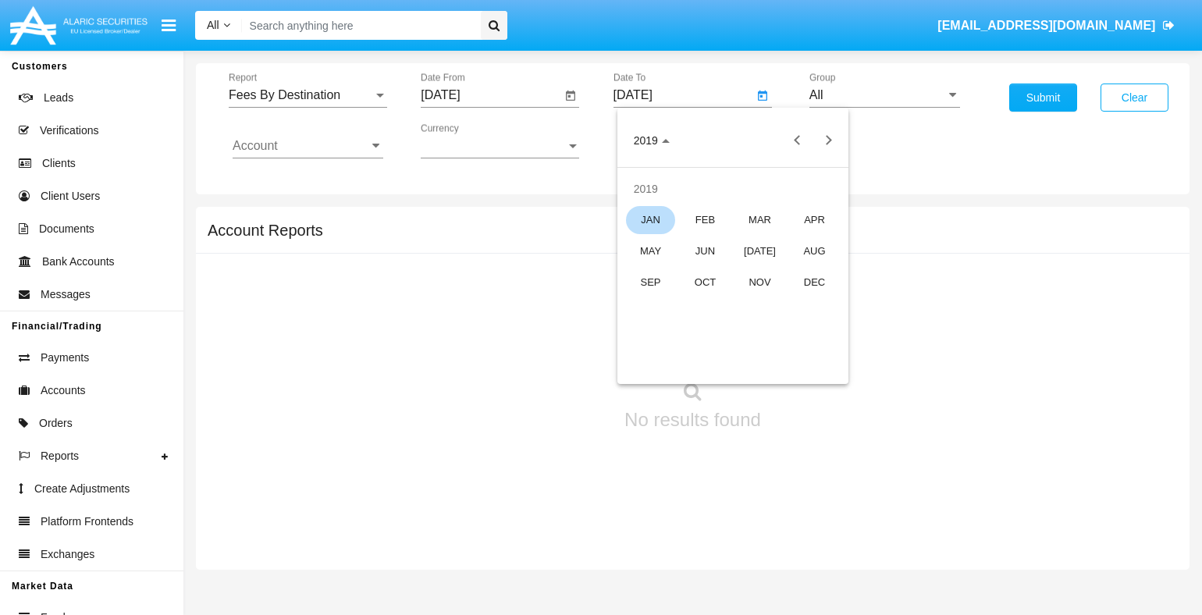
click at [650, 219] on div "JAN" at bounding box center [650, 220] width 49 height 28
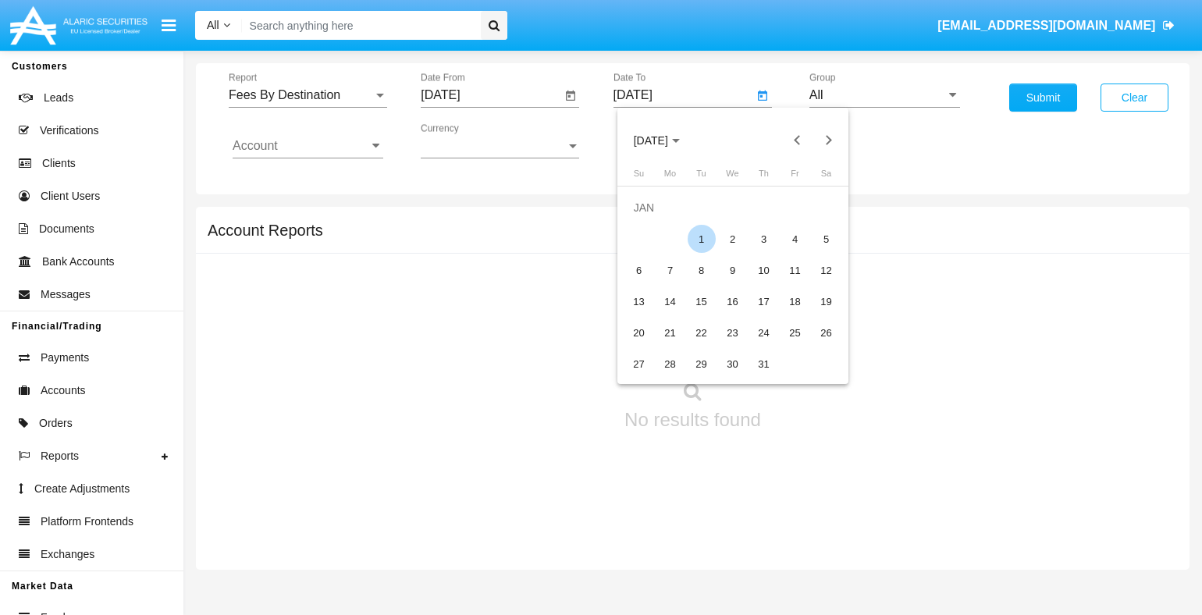
click at [701, 239] on div "1" at bounding box center [702, 239] width 28 height 28
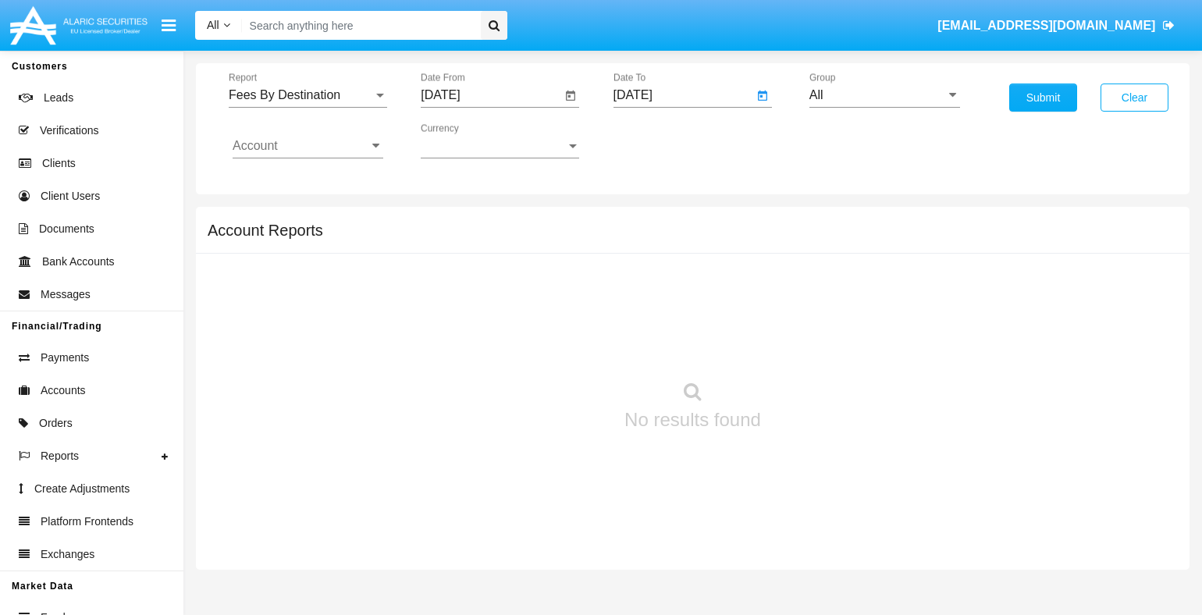
type input "[DATE]"
click at [308, 145] on input "Account" at bounding box center [308, 146] width 151 height 14
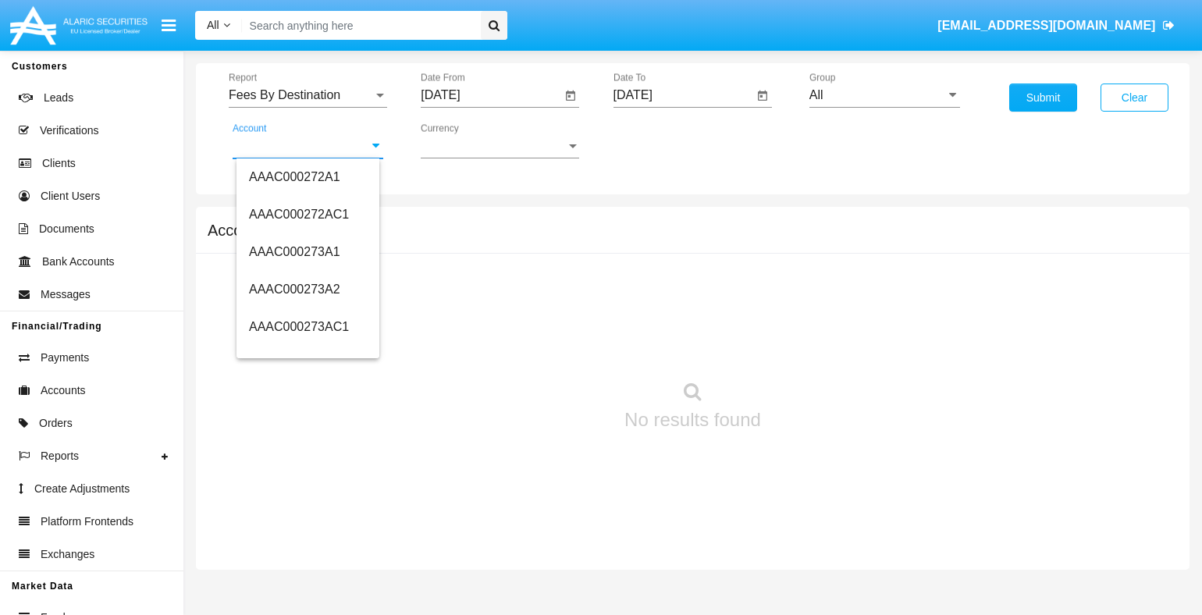
scroll to position [141620, 0]
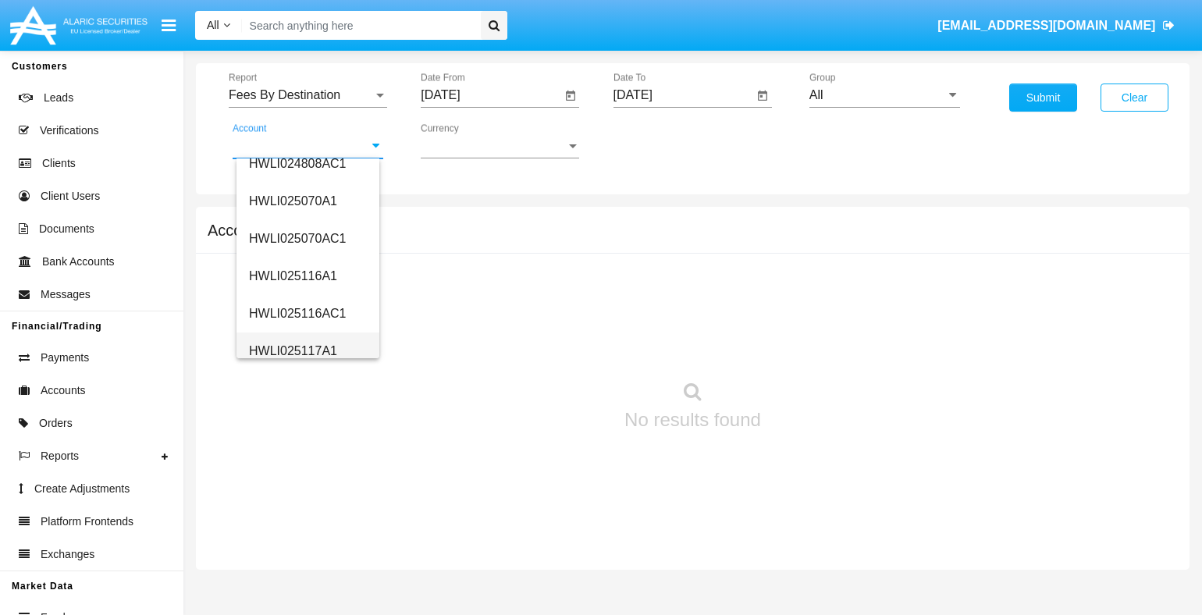
click at [291, 350] on span "HWLI025117A1" at bounding box center [293, 350] width 88 height 13
type input "HWLI025117A1"
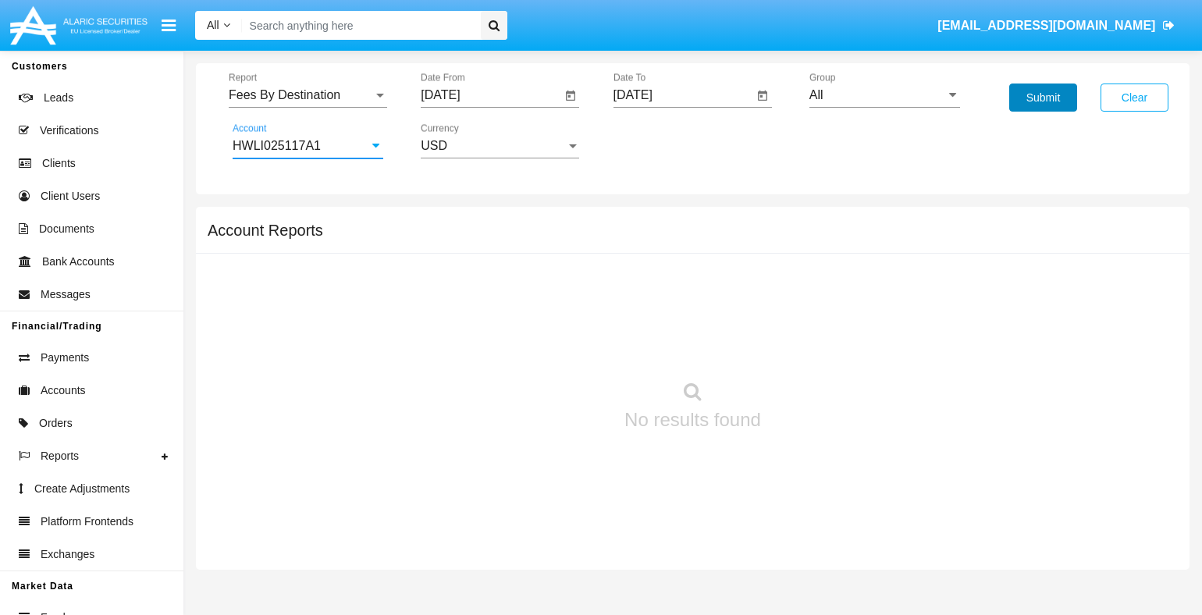
click at [1043, 98] on button "Submit" at bounding box center [1043, 98] width 68 height 28
